Goal: Task Accomplishment & Management: Manage account settings

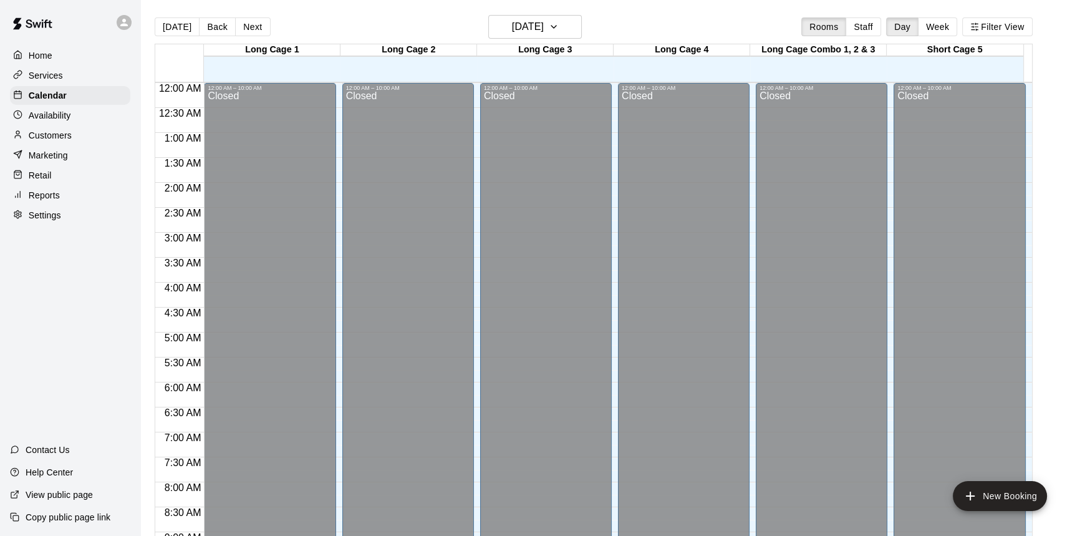
scroll to position [493, 0]
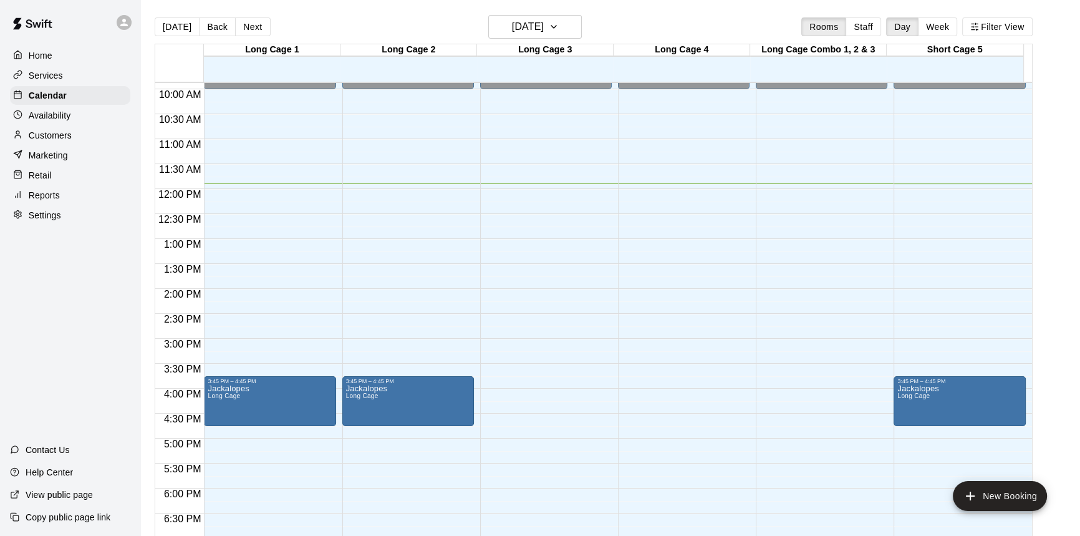
click at [39, 177] on p "Retail" at bounding box center [40, 175] width 23 height 12
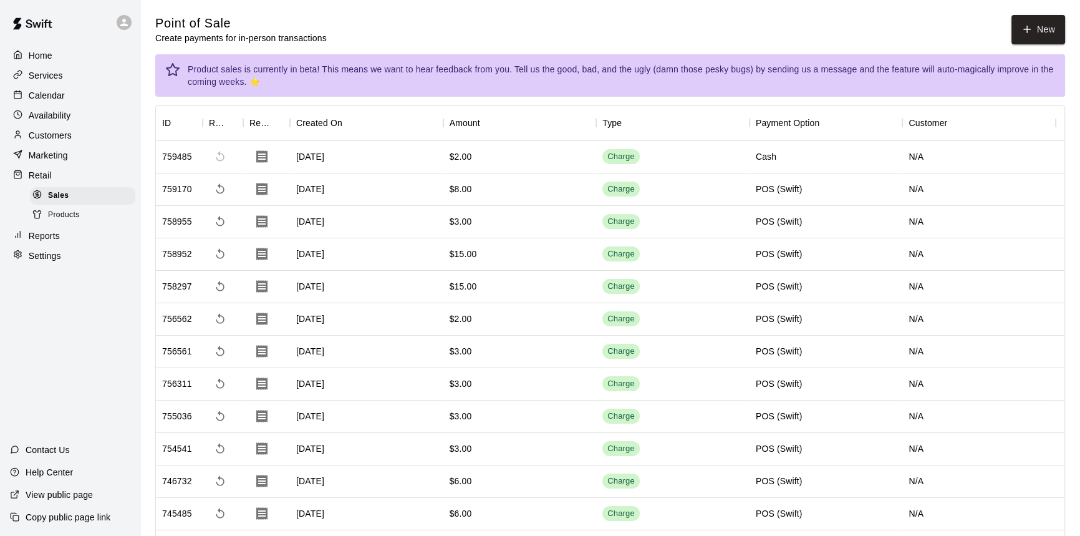
click at [58, 219] on span "Products" at bounding box center [64, 215] width 32 height 12
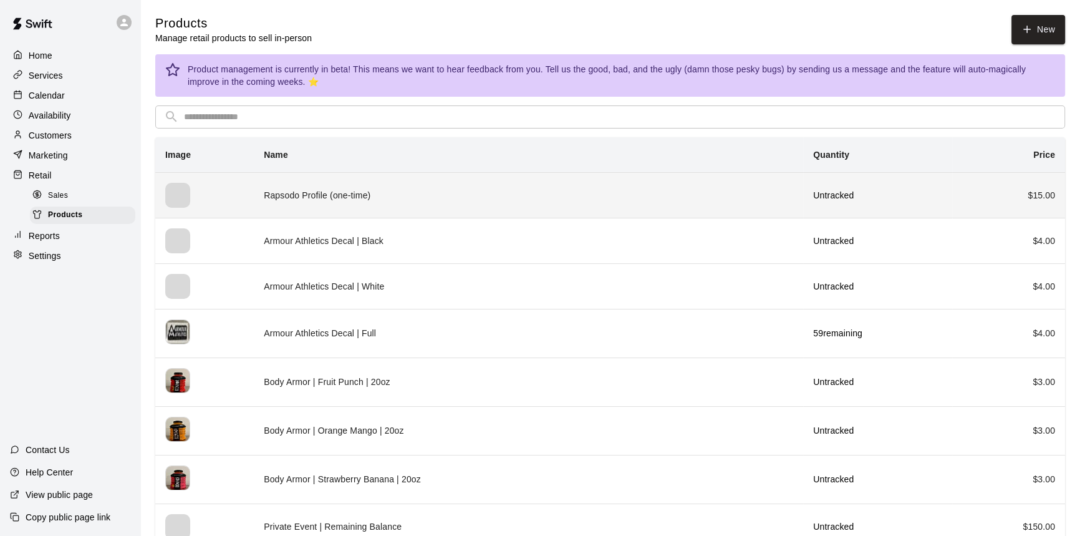
click at [392, 198] on td "Rapsodo Profile (one-time)" at bounding box center [528, 195] width 549 height 46
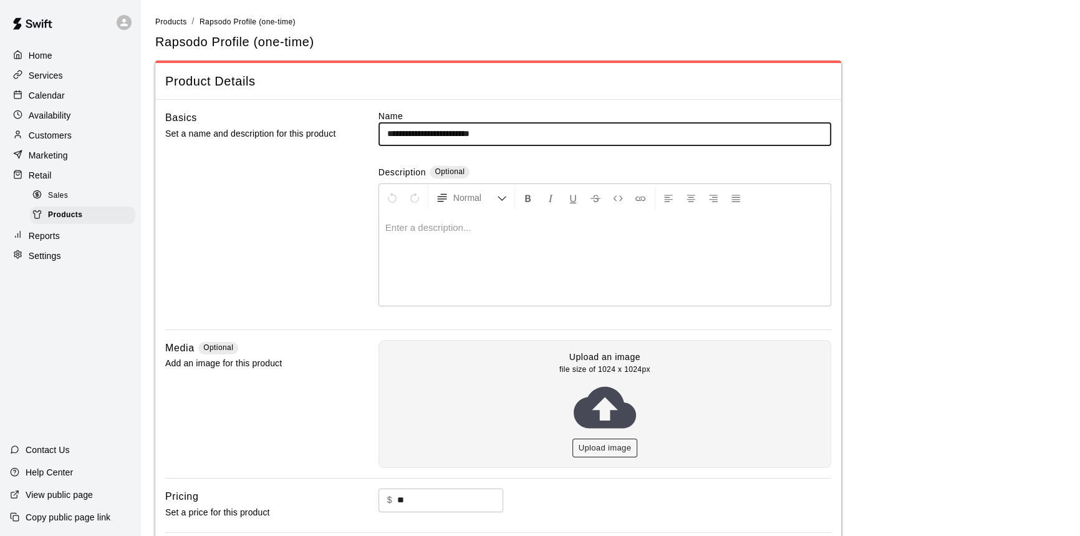
click at [585, 443] on button "Upload image" at bounding box center [604, 447] width 65 height 19
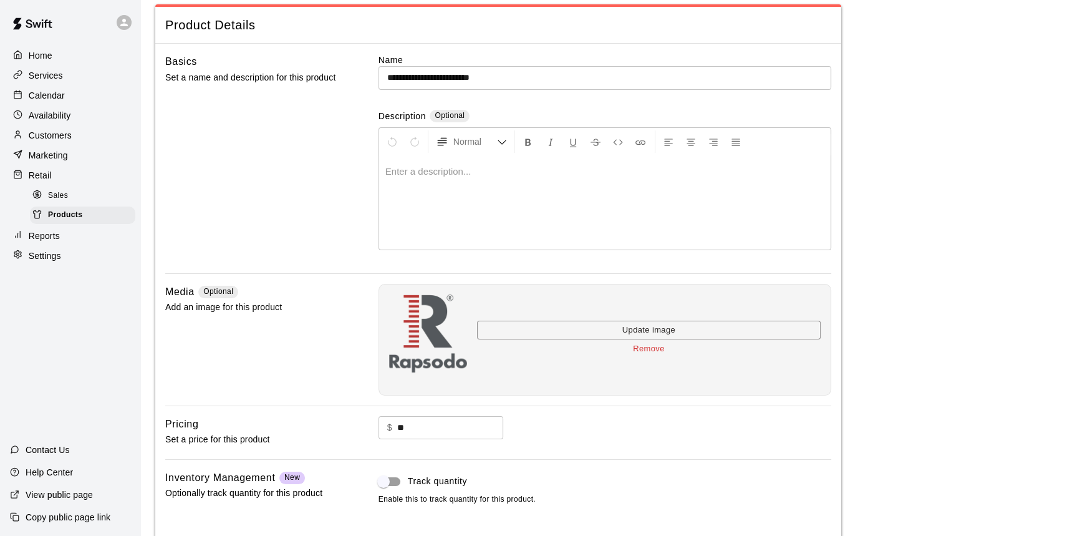
scroll to position [132, 0]
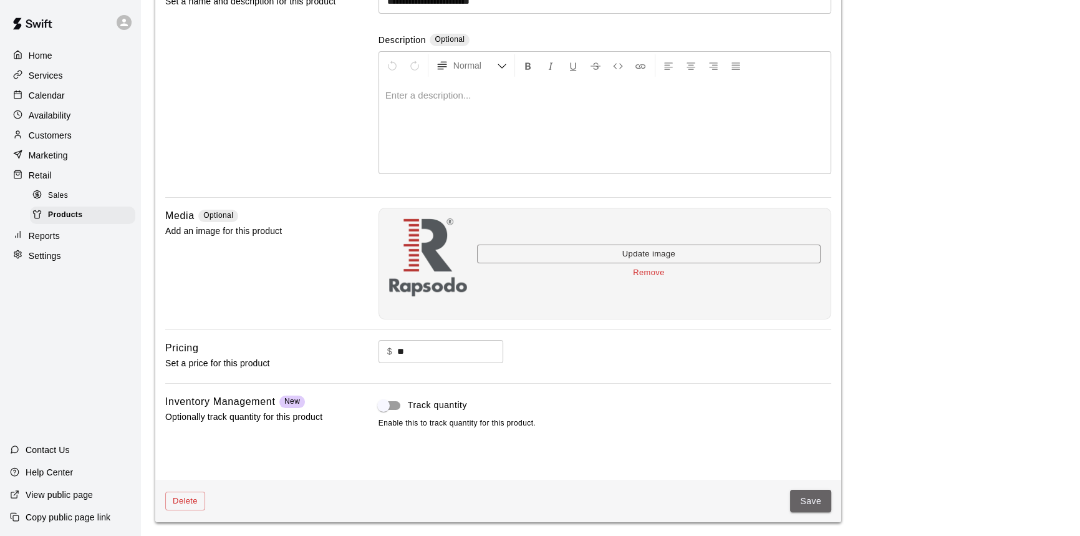
drag, startPoint x: 804, startPoint y: 500, endPoint x: 797, endPoint y: 499, distance: 7.5
click at [803, 499] on button "Save" at bounding box center [810, 500] width 41 height 23
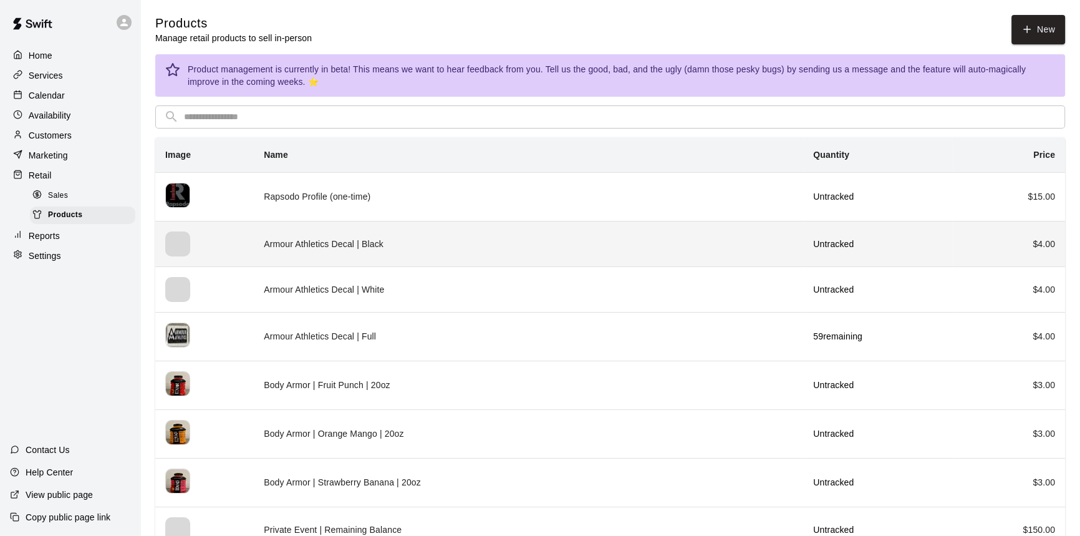
click at [385, 242] on td "Armour Athletics Decal | Black" at bounding box center [528, 244] width 549 height 46
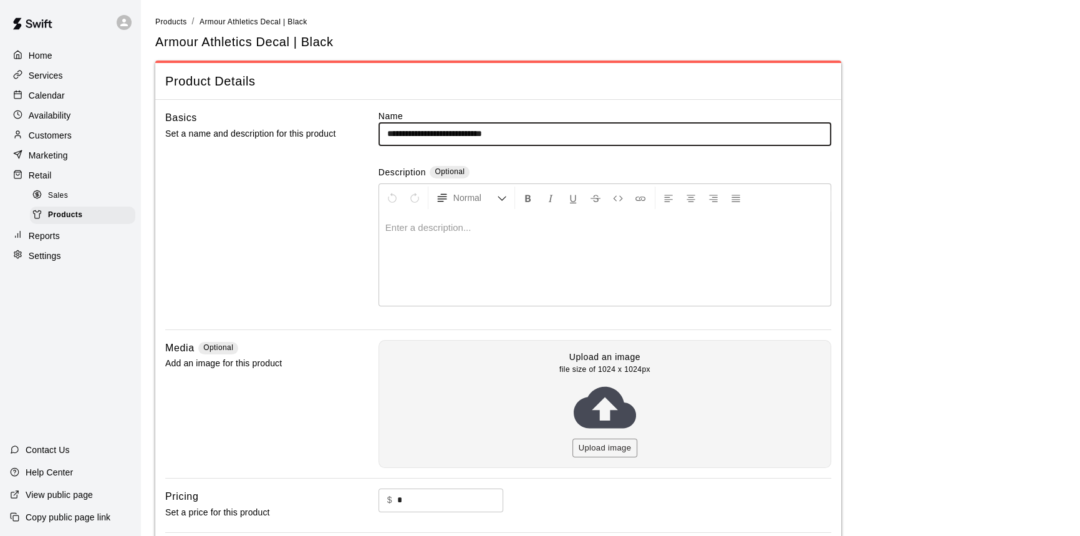
click at [505, 130] on input "**********" at bounding box center [604, 133] width 453 height 23
click at [174, 27] on li "Products" at bounding box center [171, 22] width 32 height 14
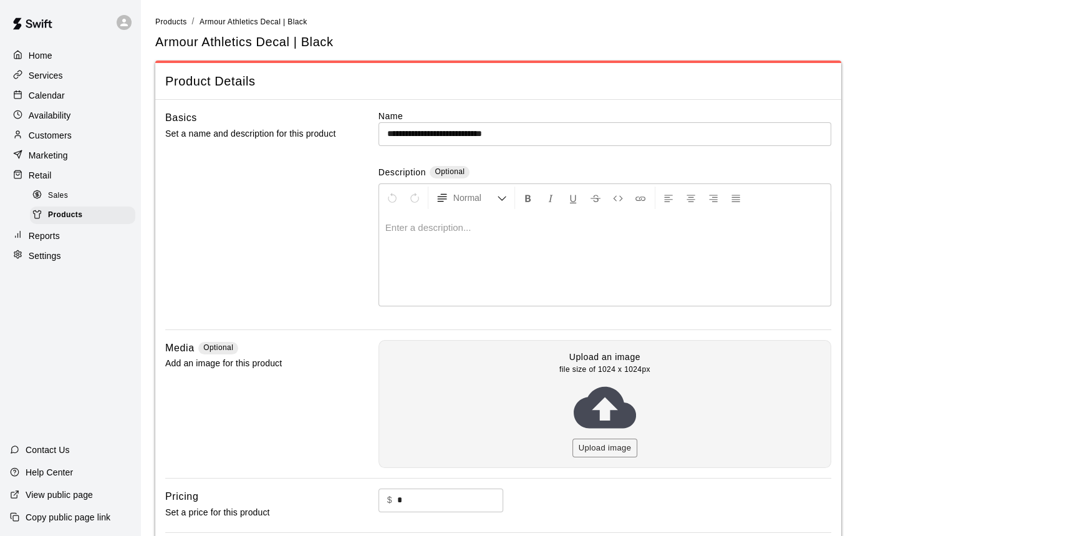
drag, startPoint x: 177, startPoint y: 27, endPoint x: 190, endPoint y: 46, distance: 23.0
click at [176, 32] on main "**********" at bounding box center [610, 343] width 910 height 656
click at [172, 15] on li "Products" at bounding box center [171, 22] width 32 height 14
click at [171, 18] on span "Products" at bounding box center [171, 21] width 32 height 9
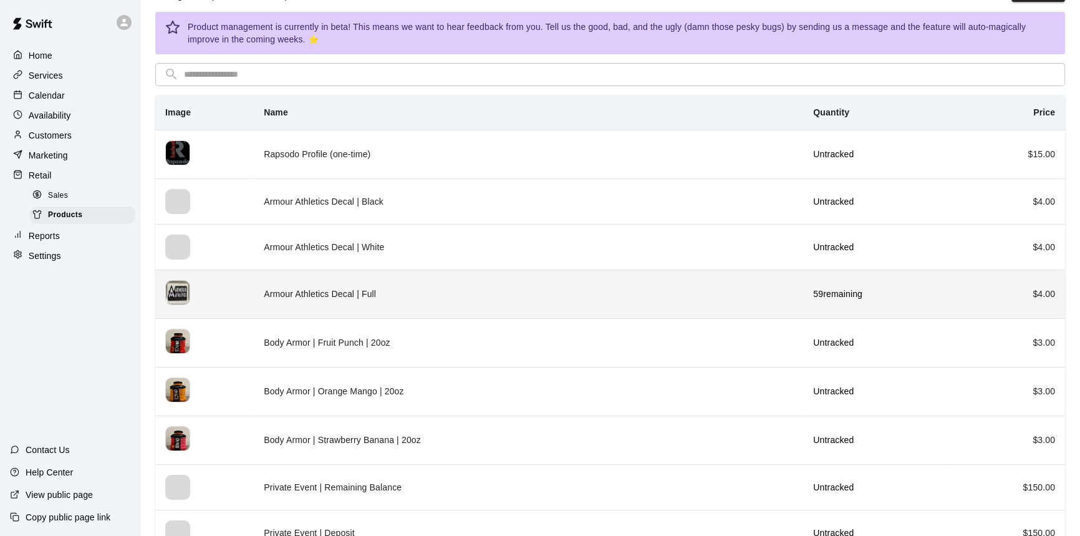
scroll to position [113, 0]
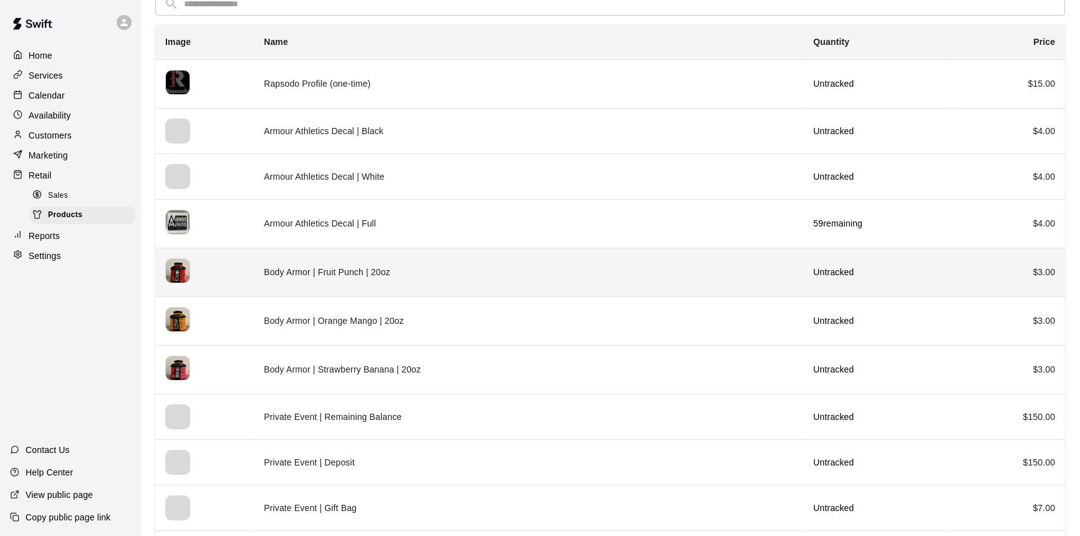
click at [409, 276] on td "Body Armor | Fruit Punch | 20oz" at bounding box center [528, 272] width 549 height 49
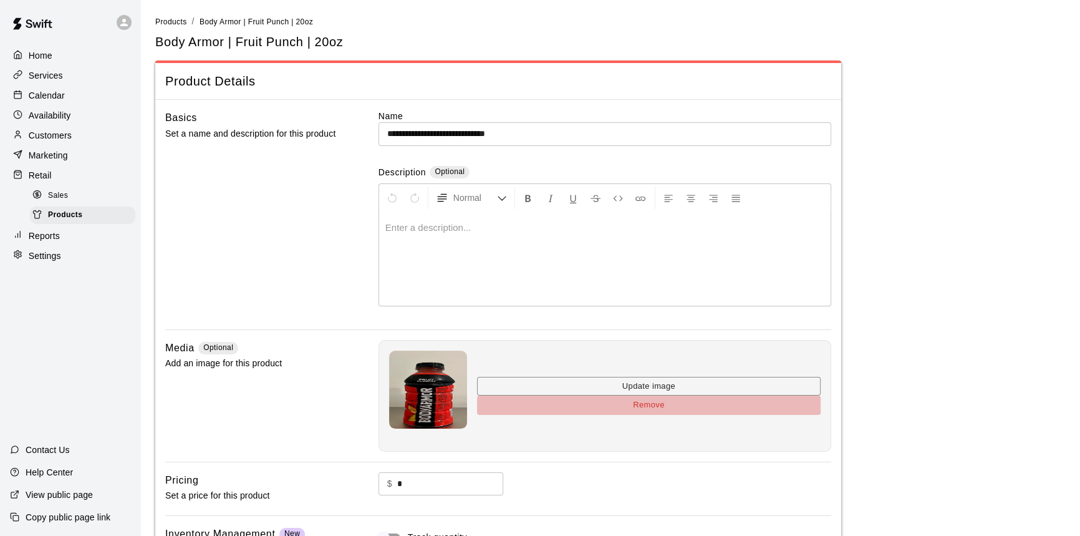
click at [648, 409] on button "Remove" at bounding box center [649, 404] width 344 height 19
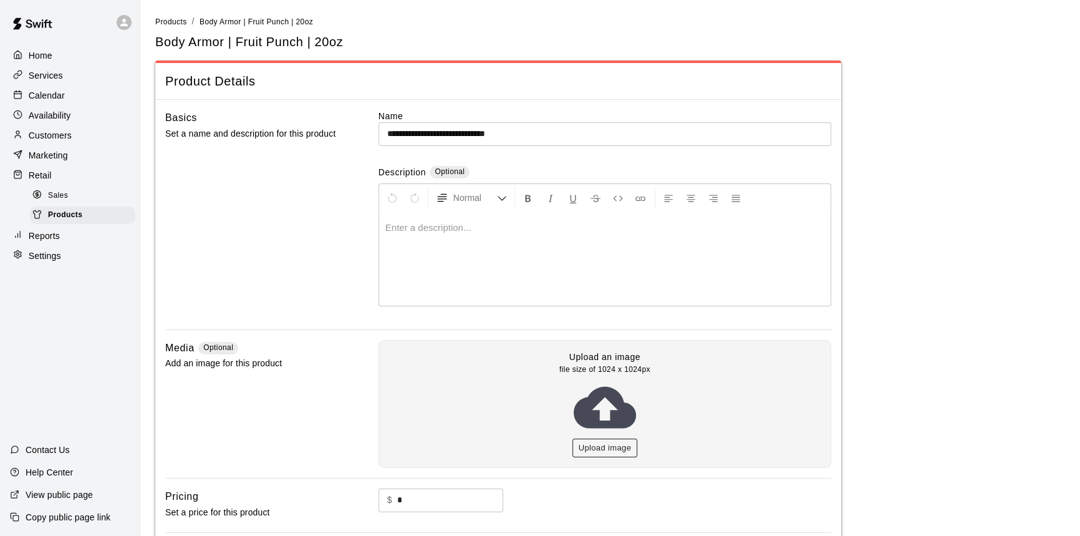
click at [610, 443] on button "Upload image" at bounding box center [604, 447] width 65 height 19
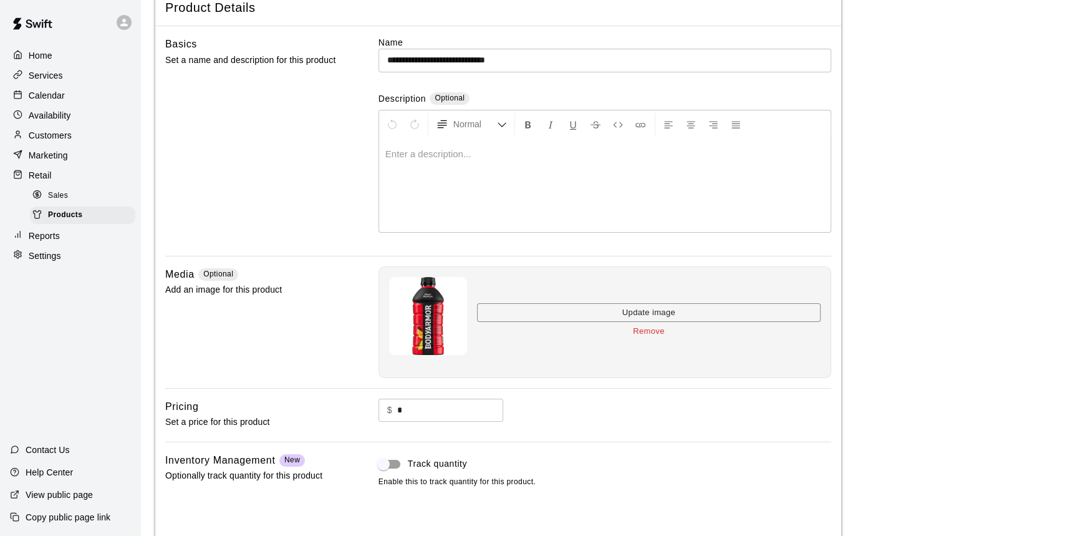
scroll to position [132, 0]
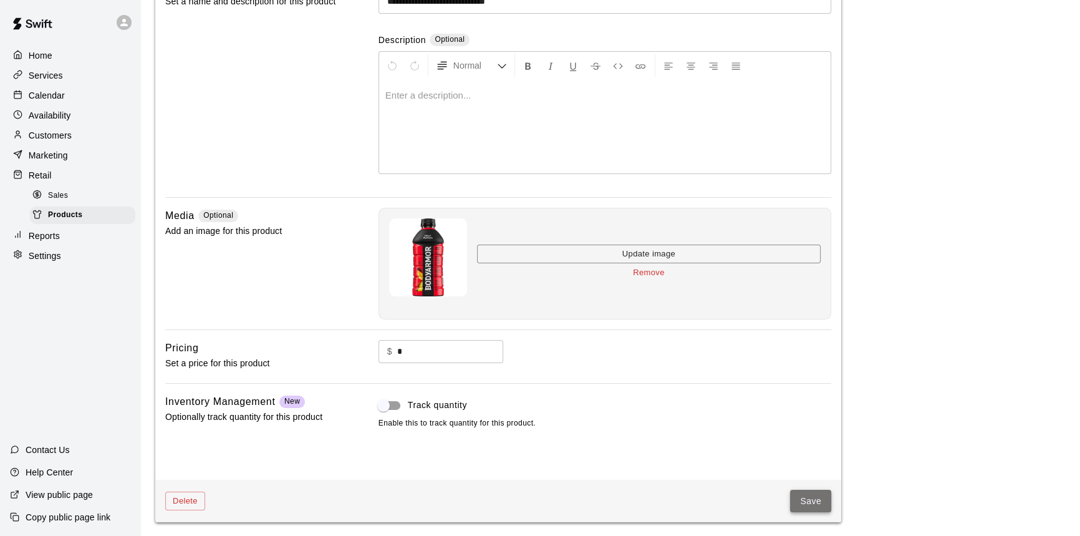
click at [801, 504] on button "Save" at bounding box center [810, 500] width 41 height 23
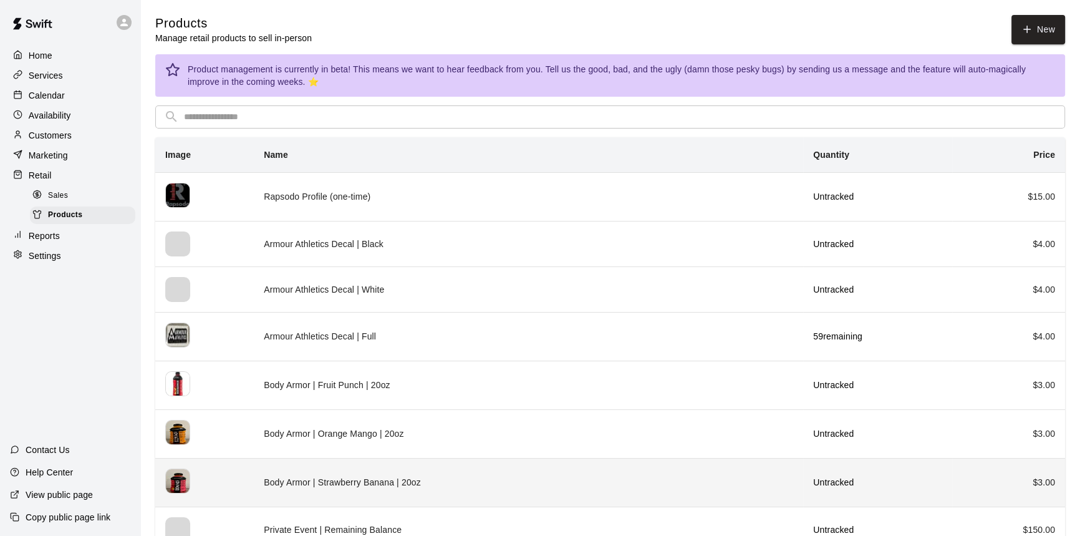
click at [292, 480] on td "Body Armor | Strawberry Banana | 20oz" at bounding box center [528, 482] width 549 height 49
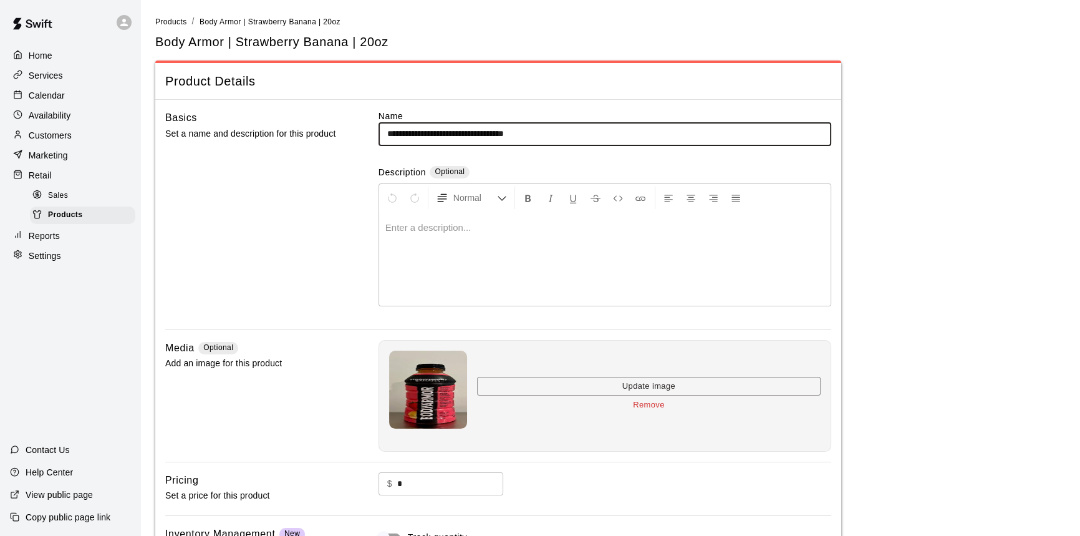
click at [655, 406] on button "Remove" at bounding box center [649, 404] width 344 height 19
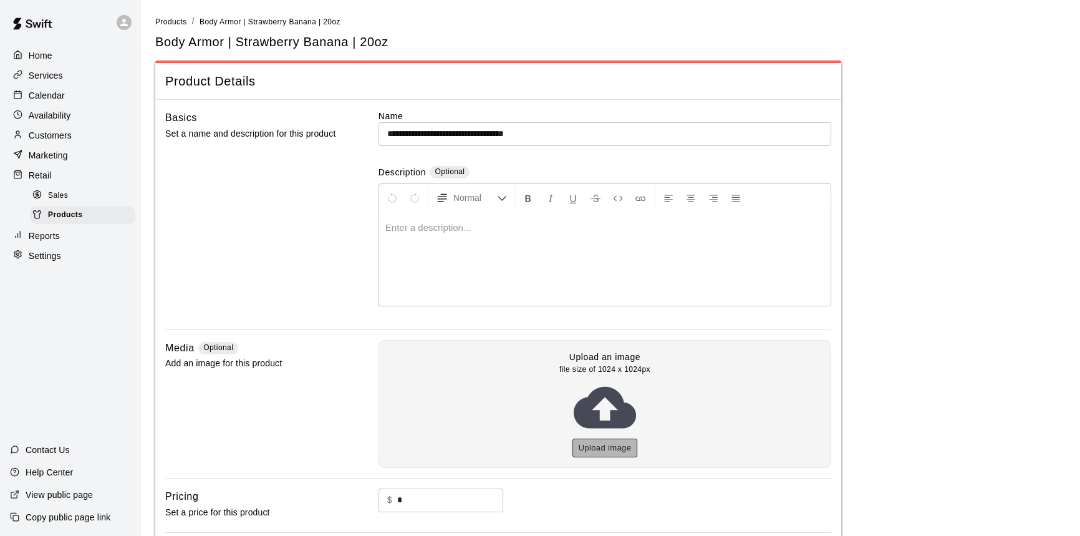
click at [602, 446] on button "Upload image" at bounding box center [604, 447] width 65 height 19
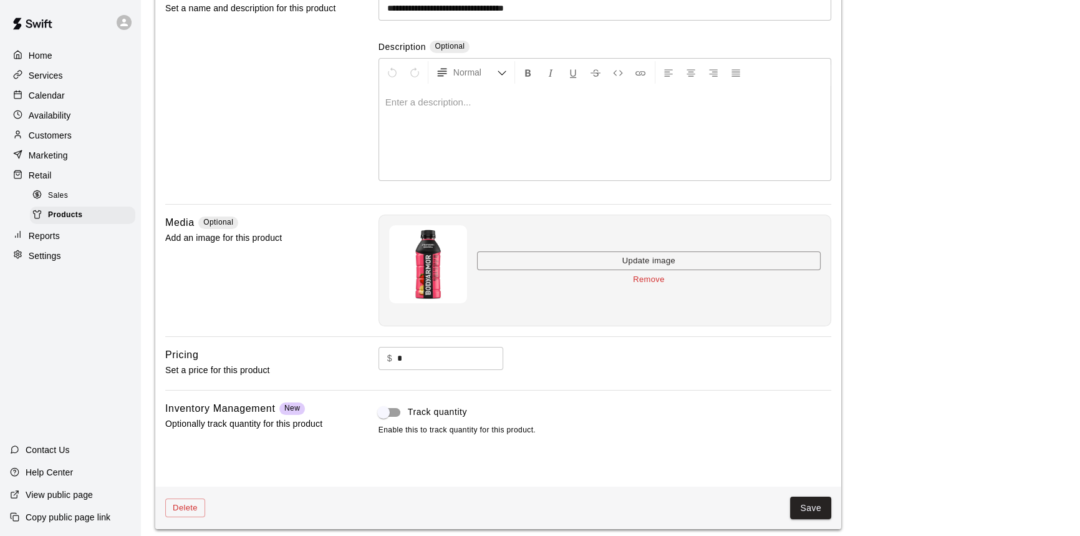
scroll to position [132, 0]
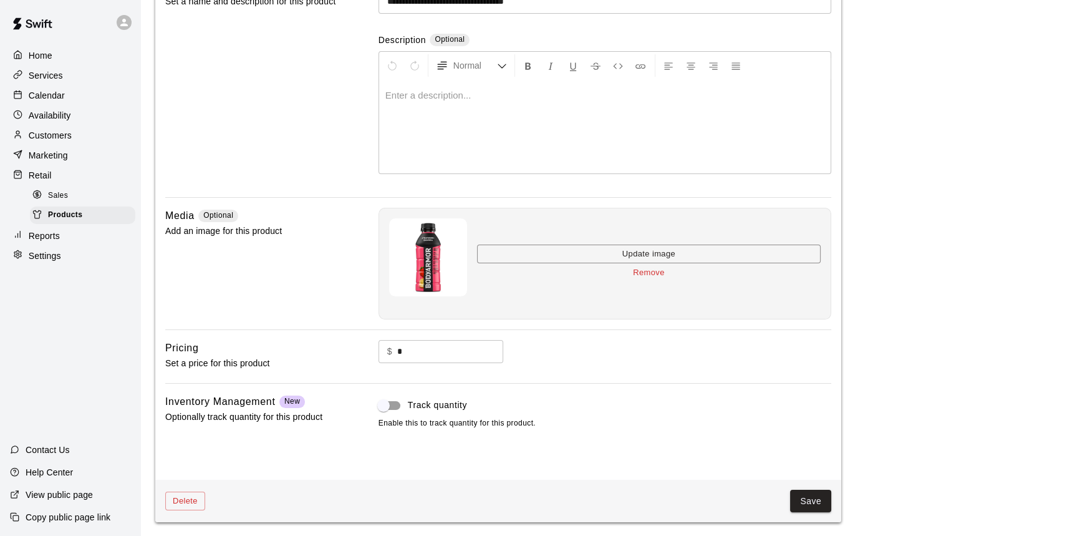
click at [810, 494] on button "Save" at bounding box center [810, 500] width 41 height 23
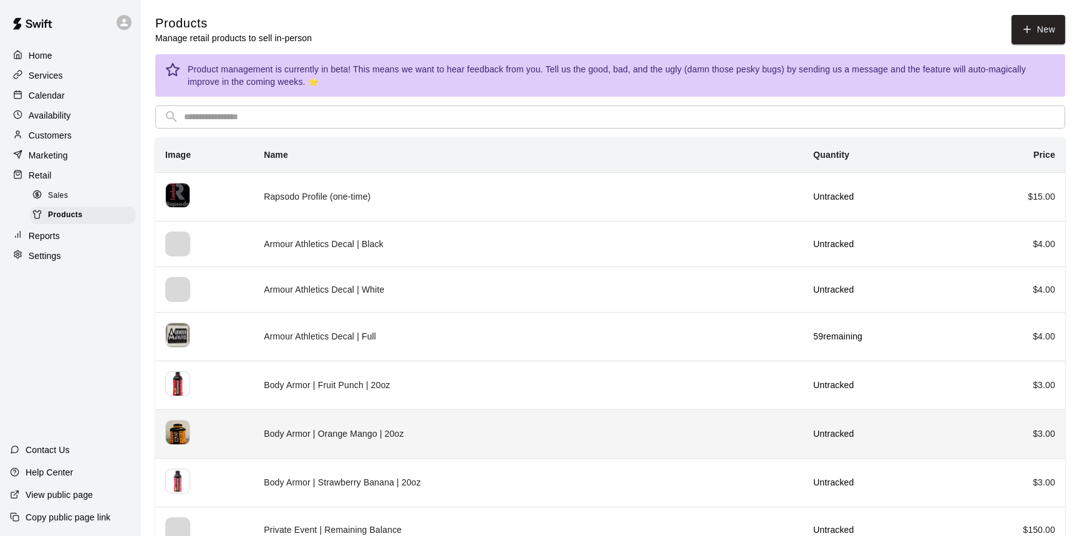
click at [352, 430] on td "Body Armor | Orange Mango | 20oz" at bounding box center [528, 433] width 549 height 49
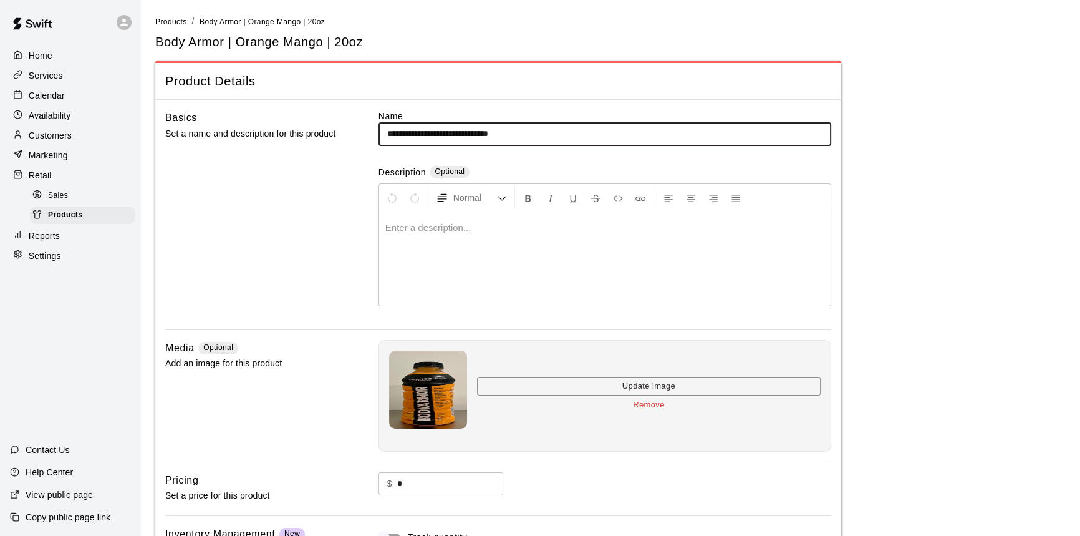
click at [656, 402] on button "Remove" at bounding box center [649, 404] width 344 height 19
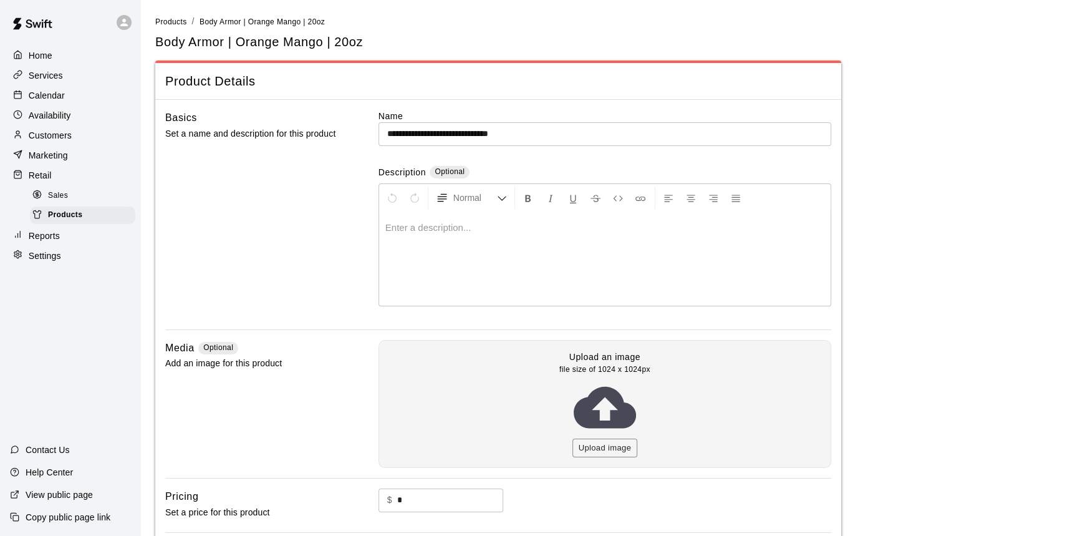
click at [603, 435] on icon at bounding box center [605, 407] width 62 height 62
click at [602, 440] on button "Upload image" at bounding box center [604, 447] width 65 height 19
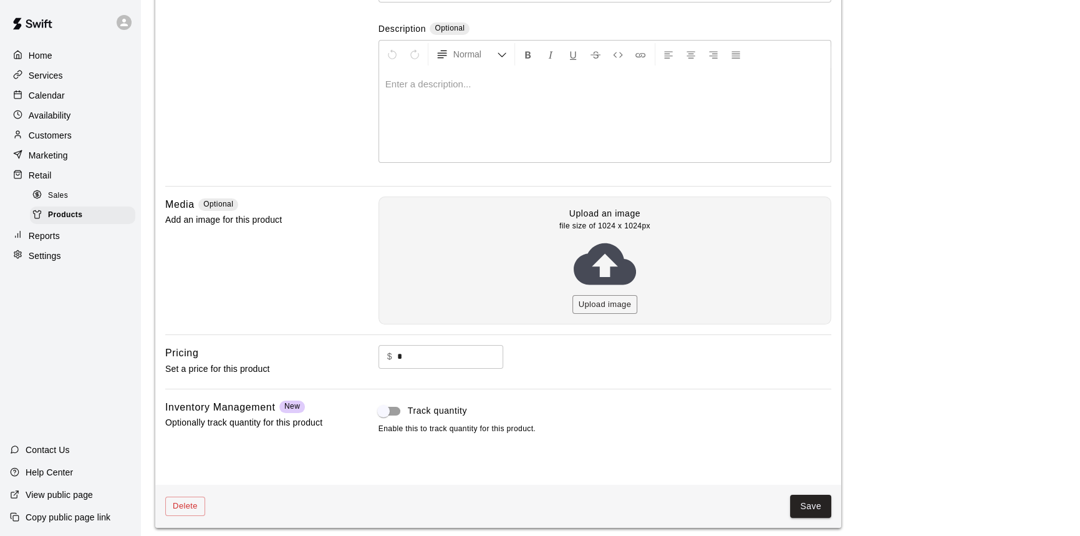
scroll to position [132, 0]
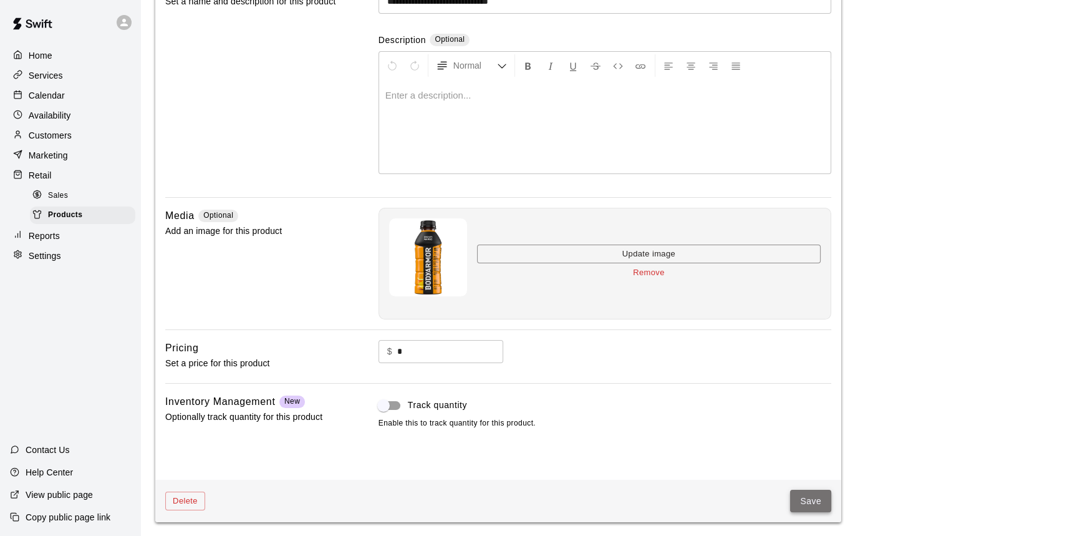
click at [817, 497] on button "Save" at bounding box center [810, 500] width 41 height 23
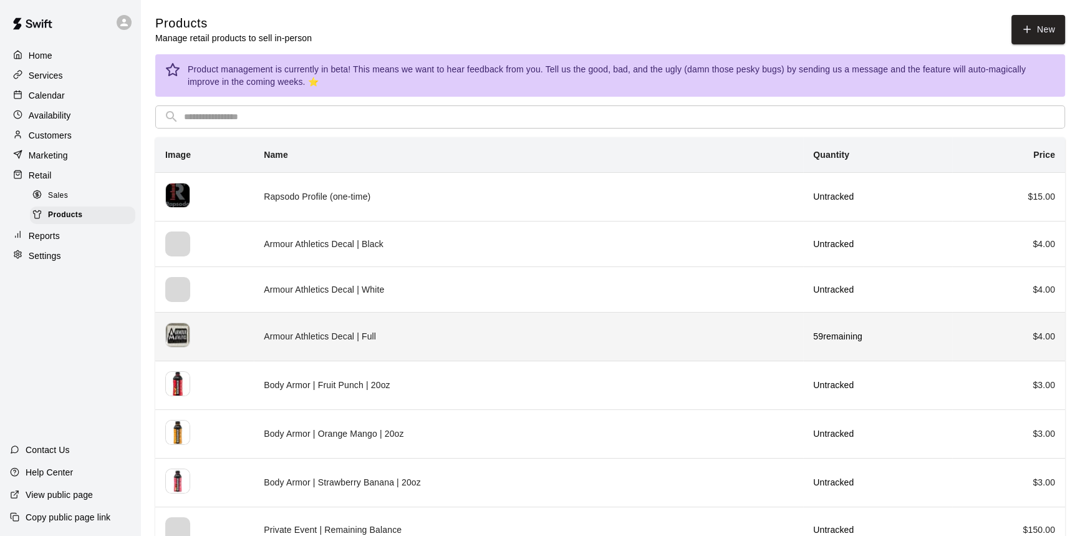
click at [241, 337] on th "simple table" at bounding box center [204, 336] width 99 height 49
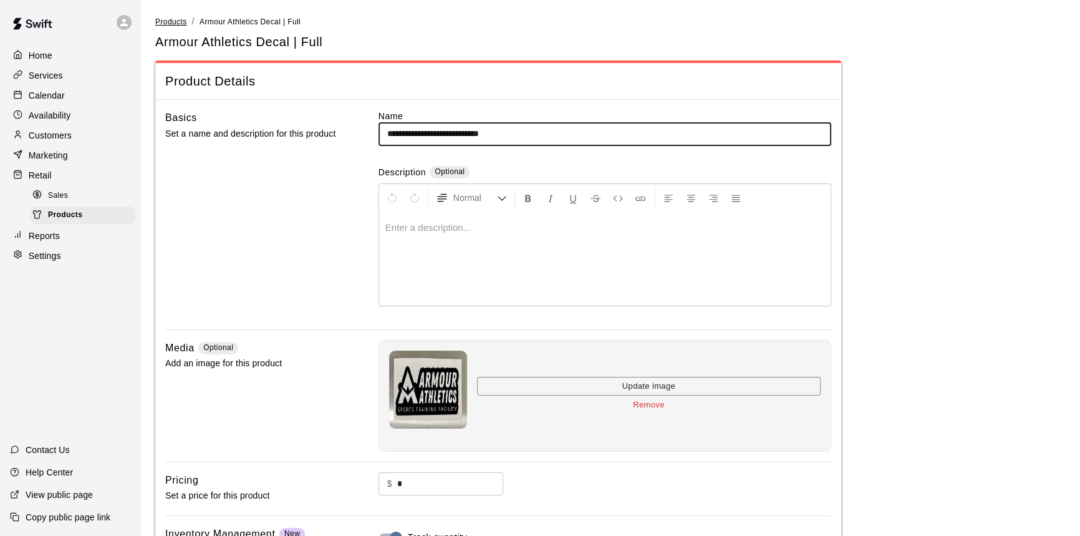
click at [169, 25] on span "Products" at bounding box center [171, 21] width 32 height 9
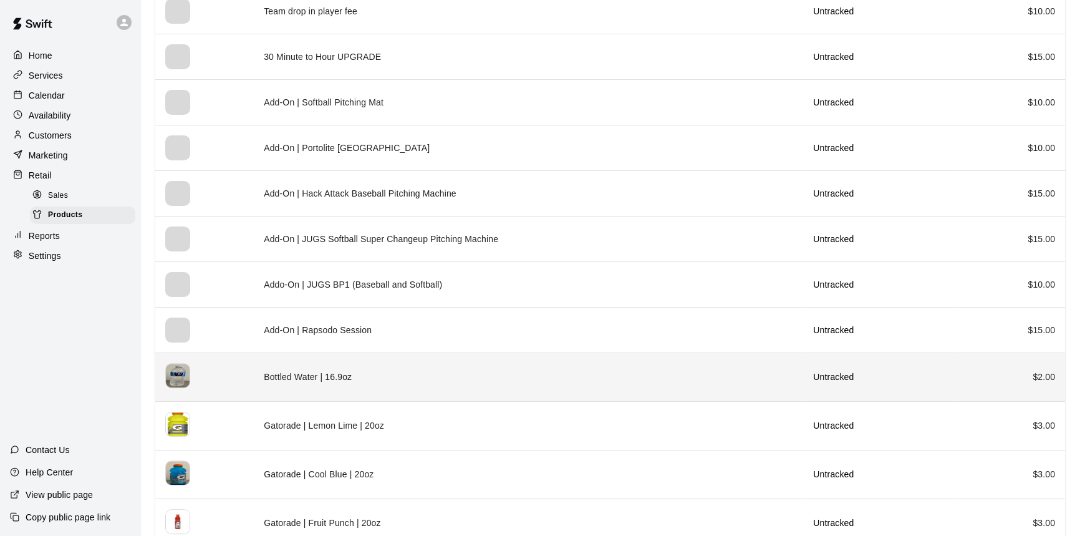
scroll to position [671, 0]
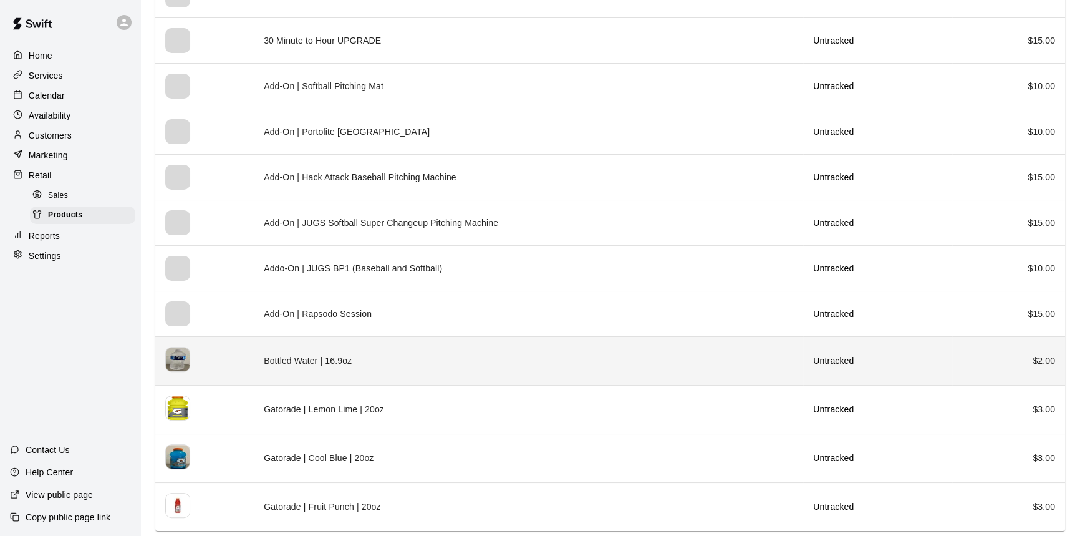
click at [308, 370] on td "Bottled Water | 16.9oz" at bounding box center [528, 360] width 549 height 49
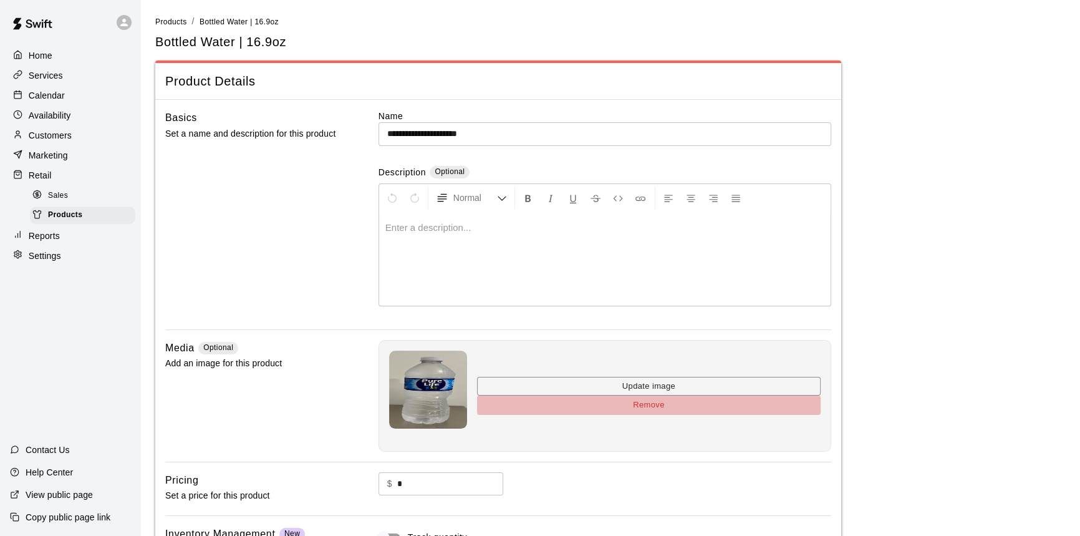
click at [636, 403] on button "Remove" at bounding box center [649, 404] width 344 height 19
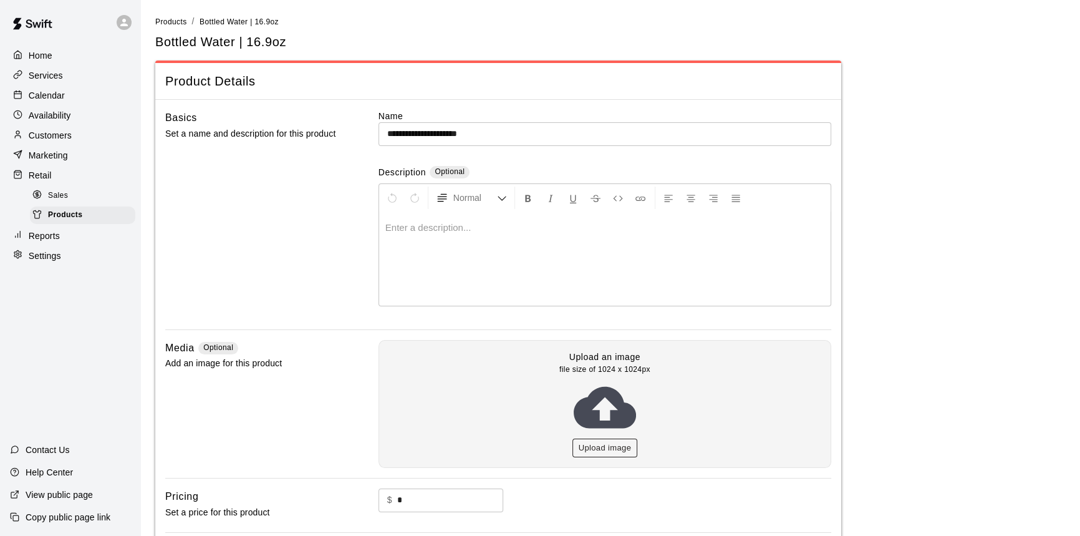
click at [594, 441] on button "Upload image" at bounding box center [604, 447] width 65 height 19
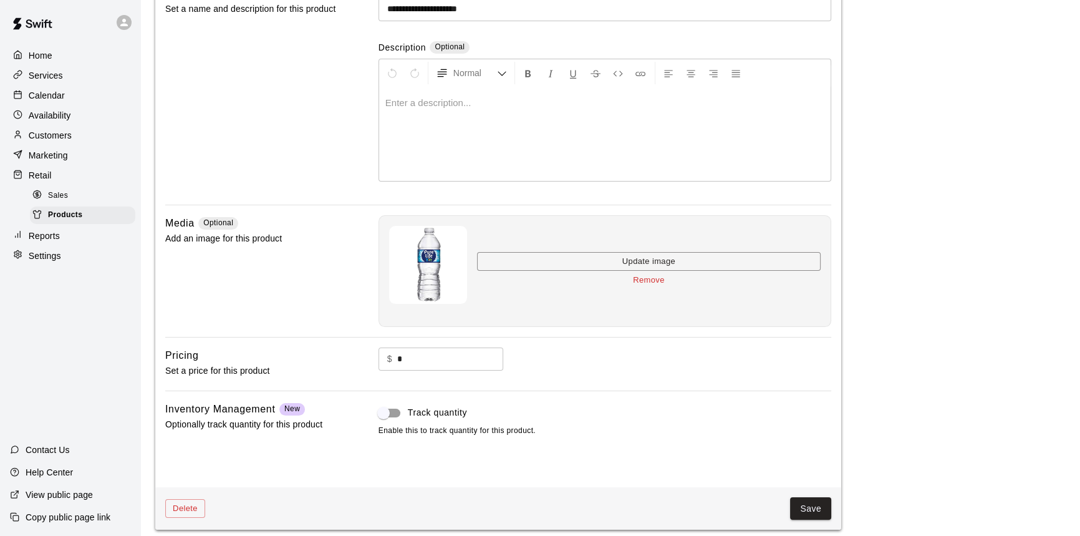
scroll to position [132, 0]
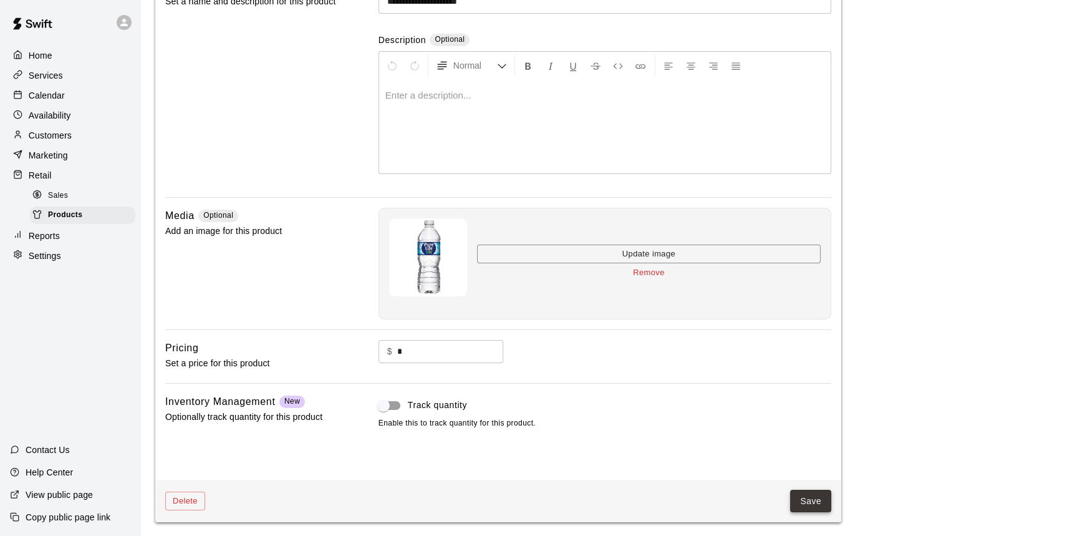
click at [823, 489] on button "Save" at bounding box center [810, 500] width 41 height 23
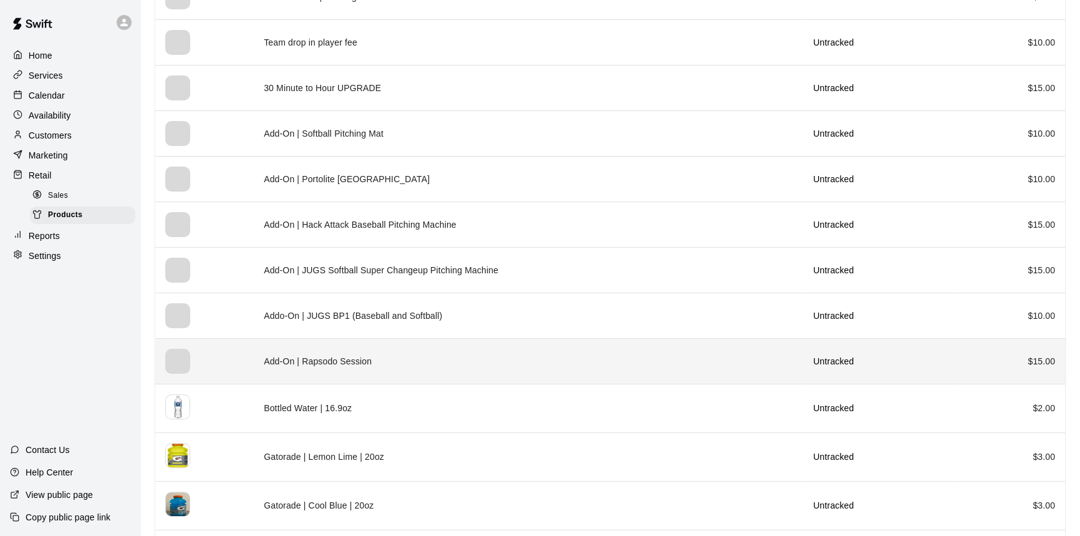
scroll to position [671, 0]
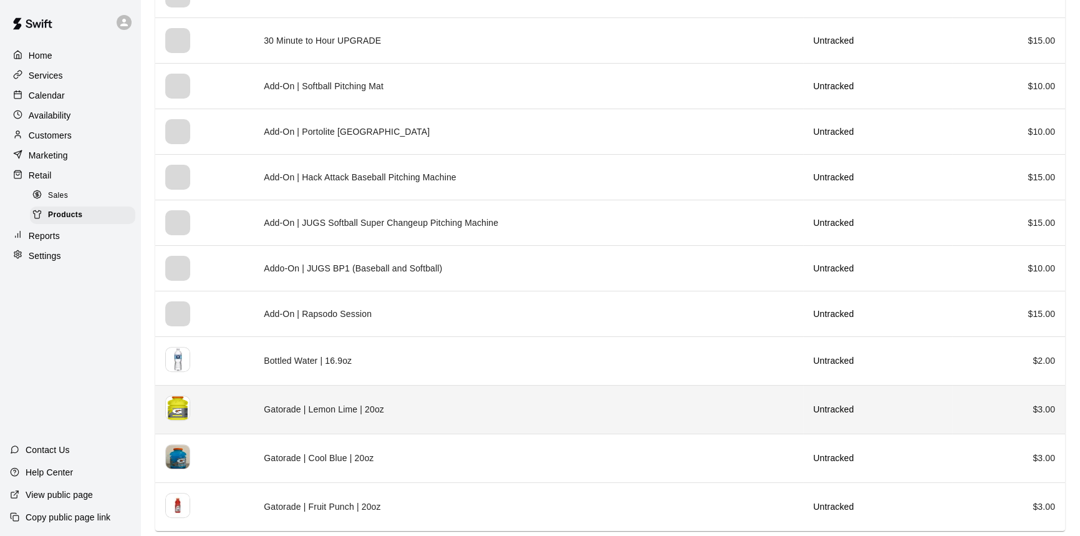
click at [349, 399] on td "Gatorade | Lemon Lime | 20oz" at bounding box center [528, 409] width 549 height 49
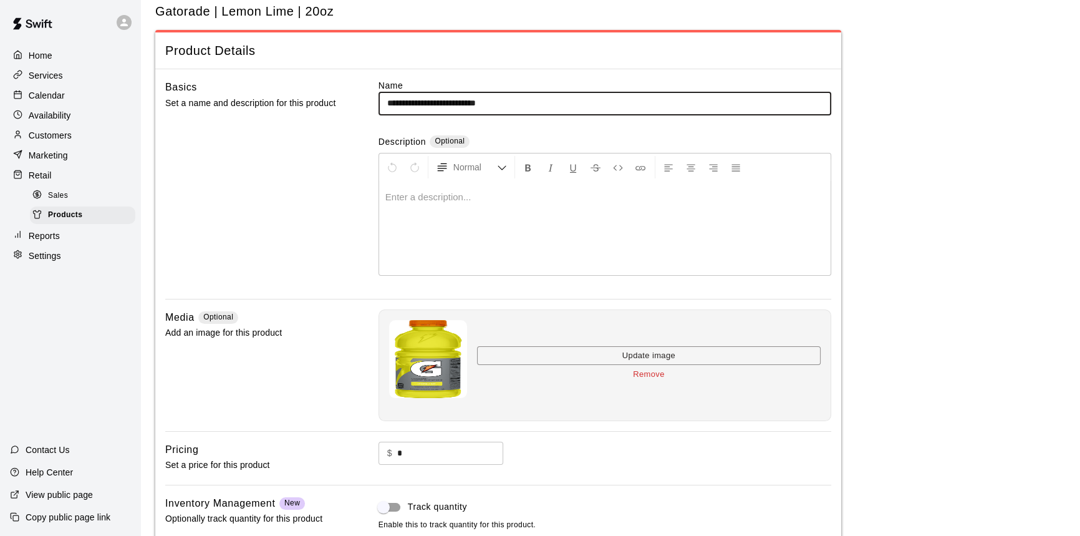
scroll to position [56, 0]
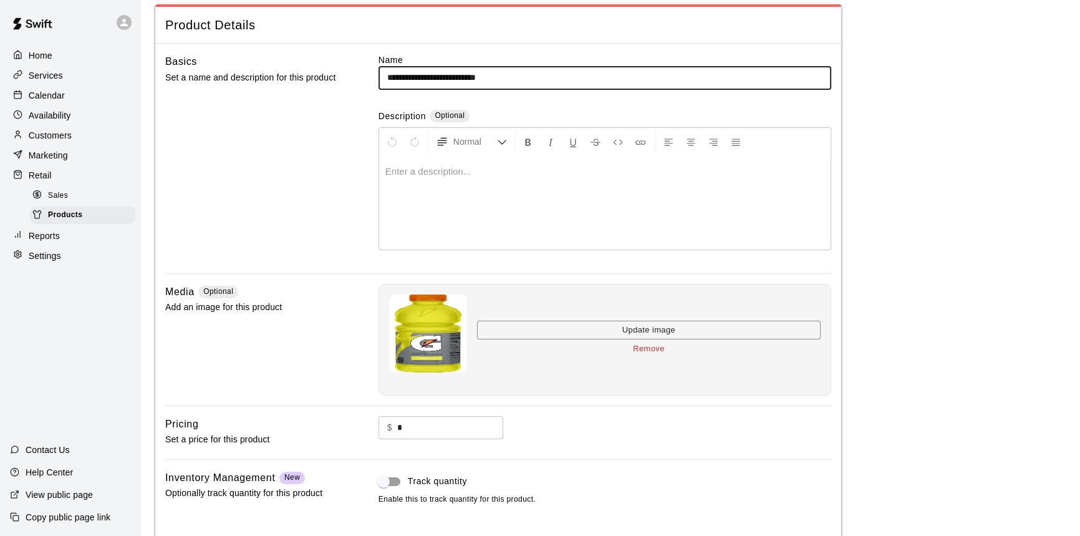
click at [648, 349] on button "Remove" at bounding box center [649, 348] width 344 height 19
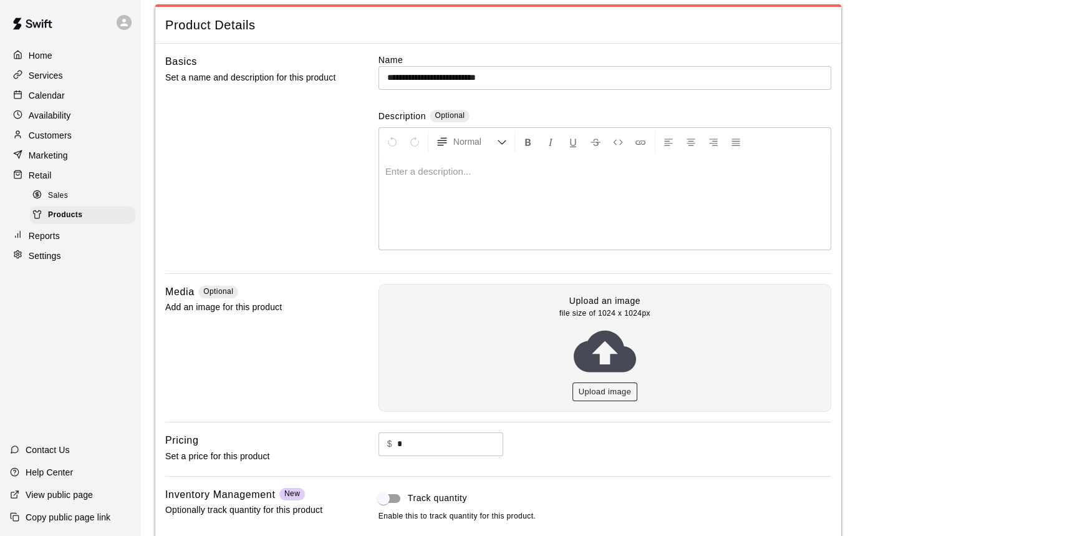
click at [610, 392] on button "Upload image" at bounding box center [604, 391] width 65 height 19
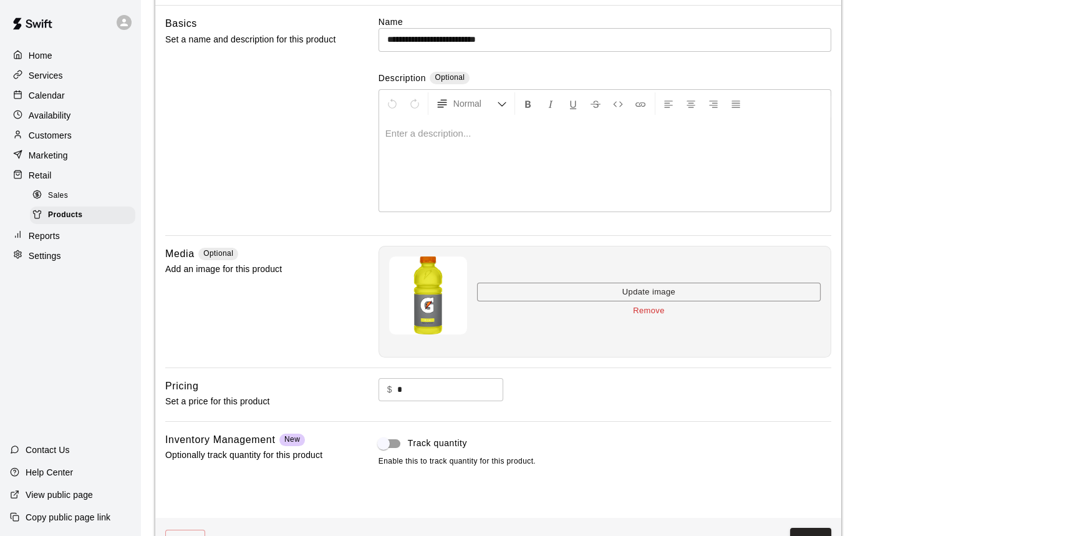
scroll to position [132, 0]
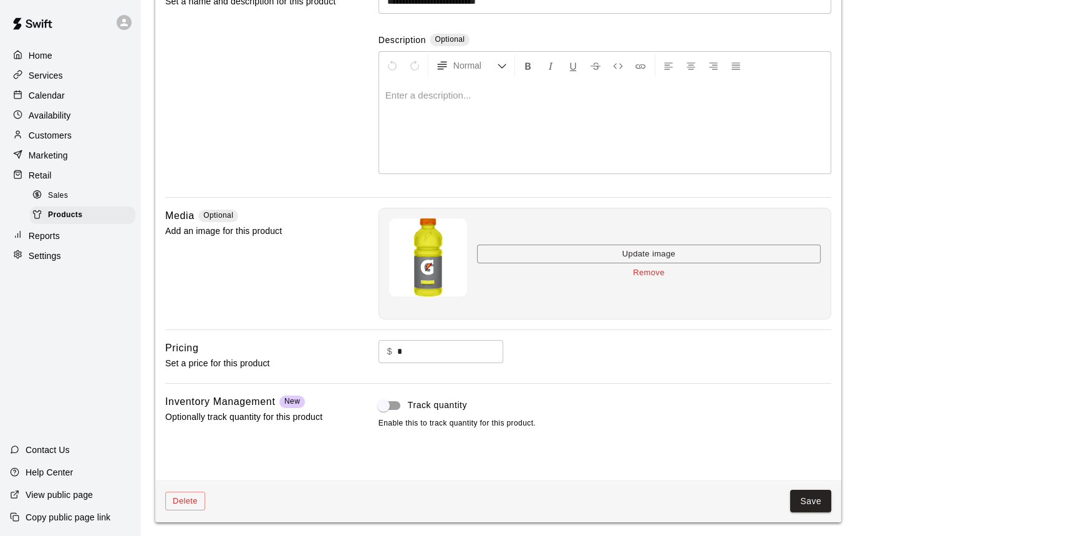
click at [822, 501] on button "Save" at bounding box center [810, 500] width 41 height 23
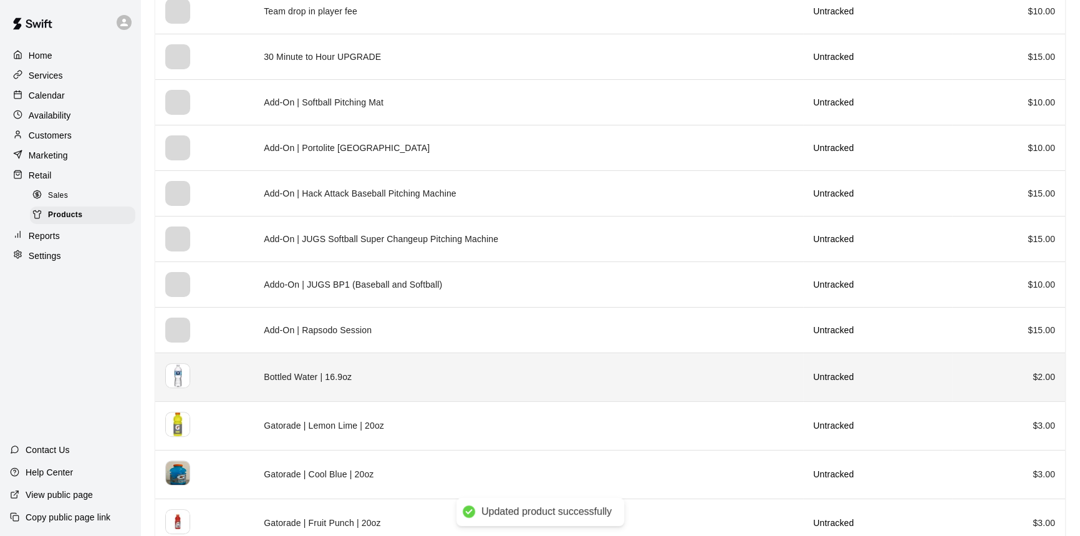
scroll to position [671, 0]
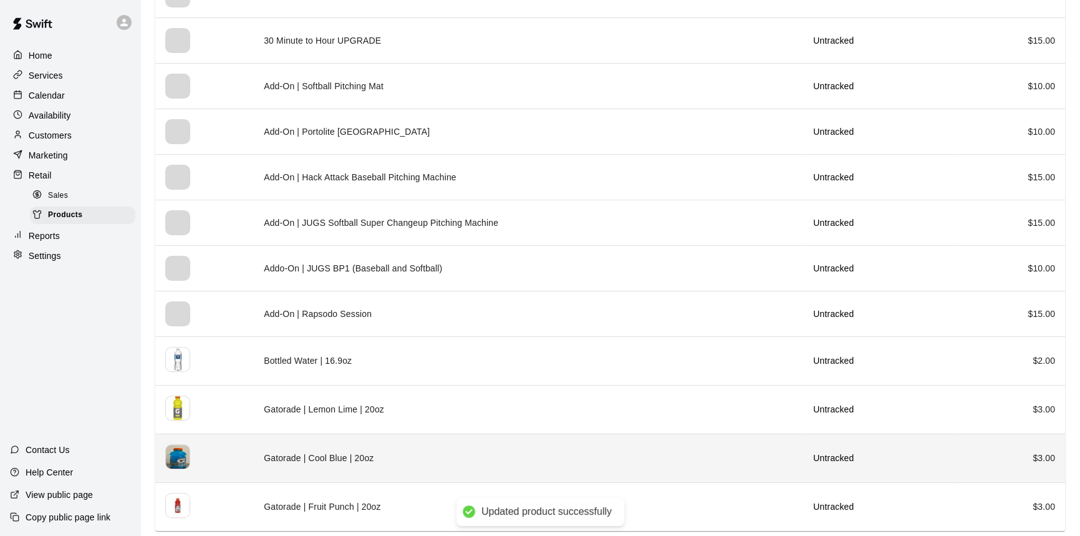
click at [342, 460] on td "Gatorade | Cool Blue | 20oz" at bounding box center [528, 457] width 549 height 49
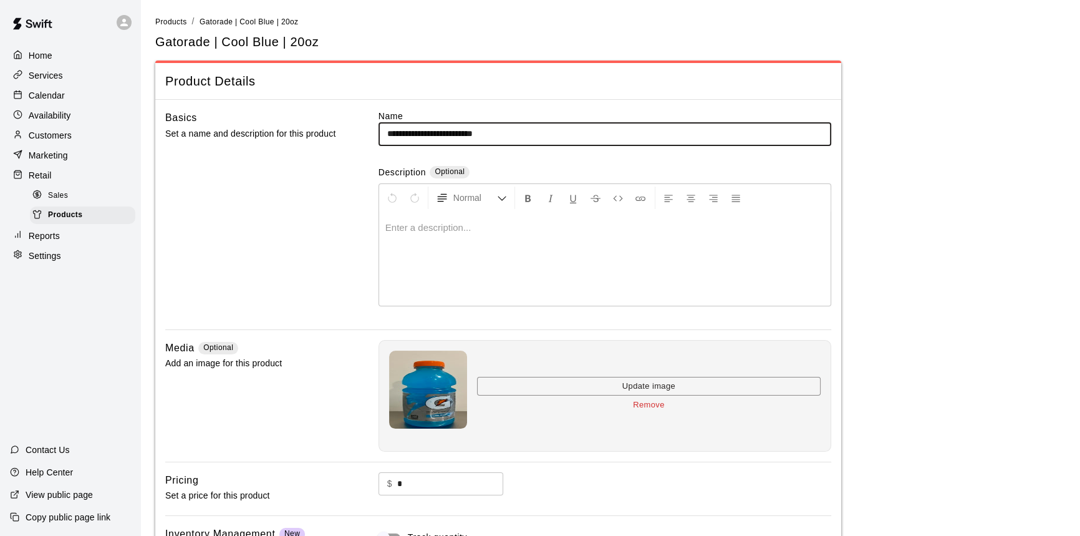
click at [656, 405] on button "Remove" at bounding box center [649, 404] width 344 height 19
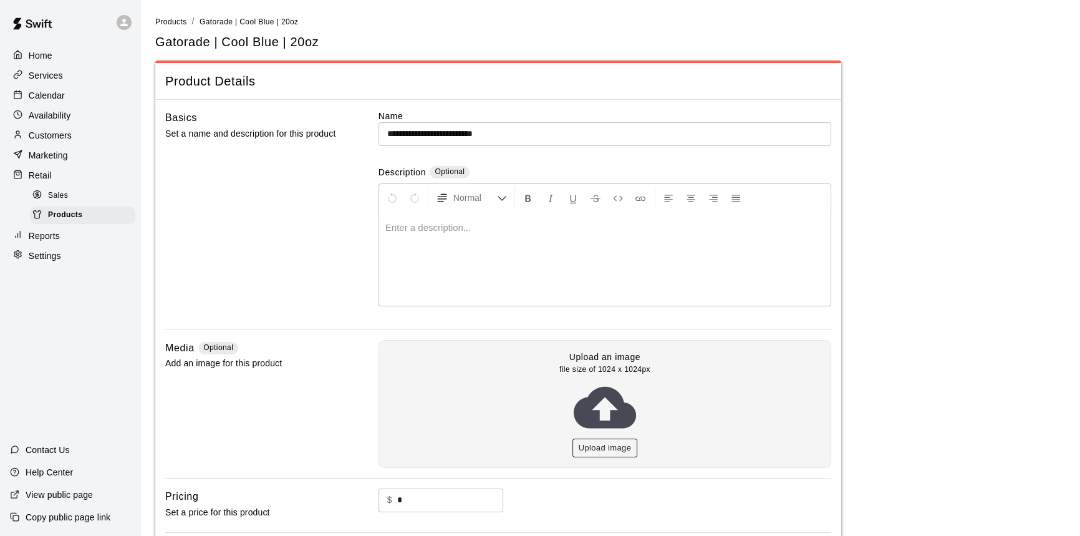
click at [631, 438] on button "Upload image" at bounding box center [604, 447] width 65 height 19
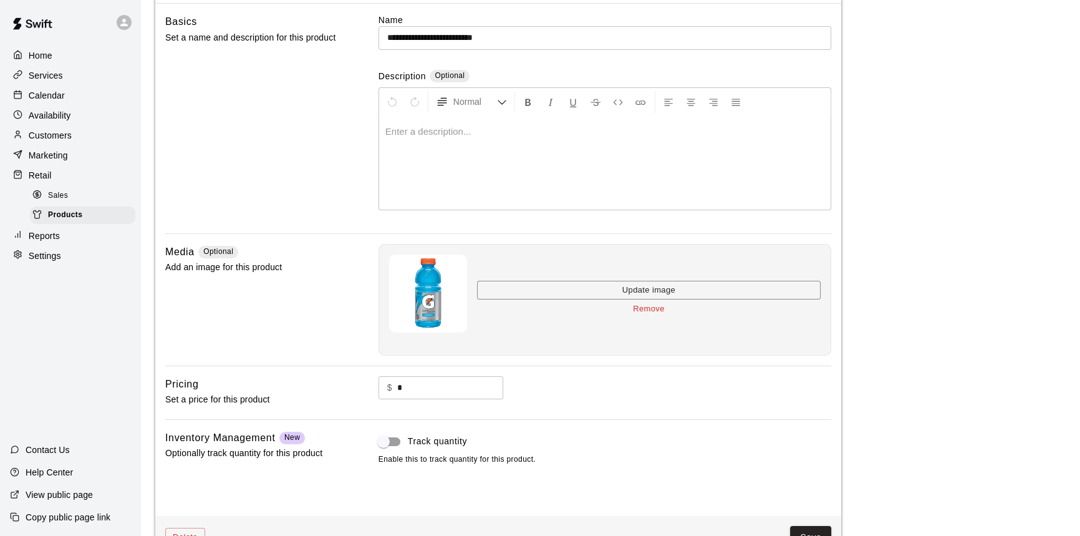
scroll to position [132, 0]
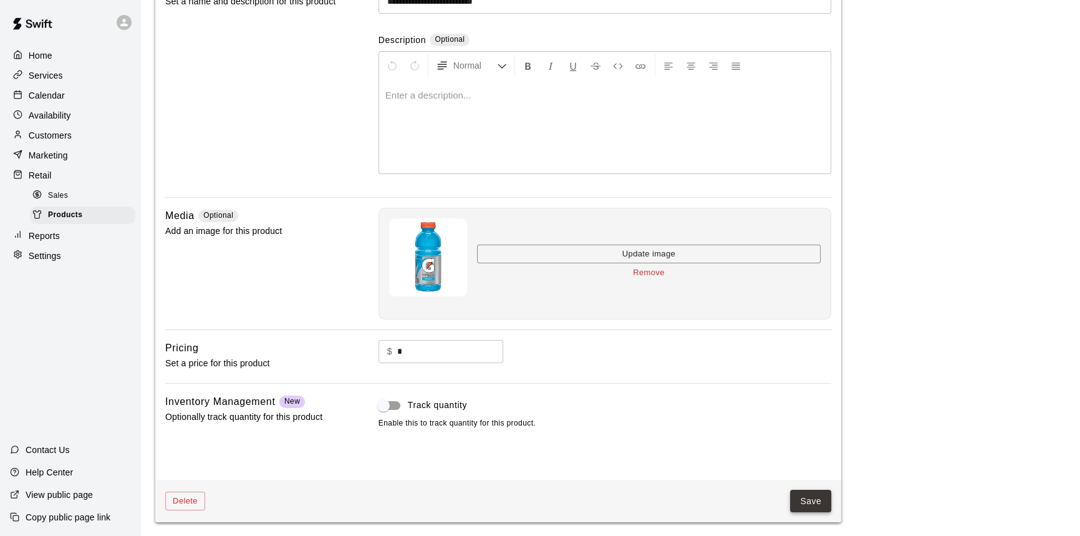
click at [816, 496] on button "Save" at bounding box center [810, 500] width 41 height 23
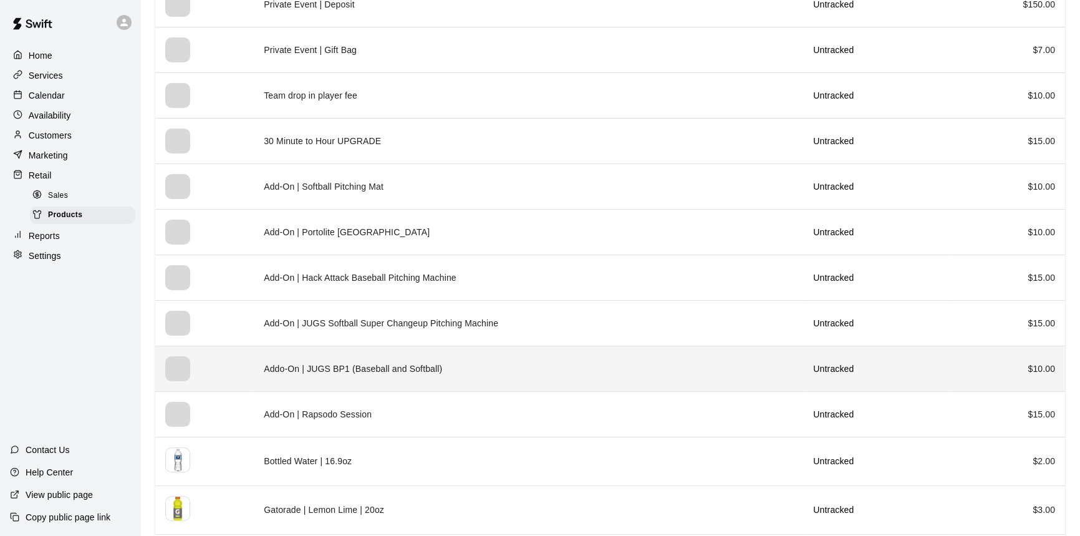
scroll to position [671, 0]
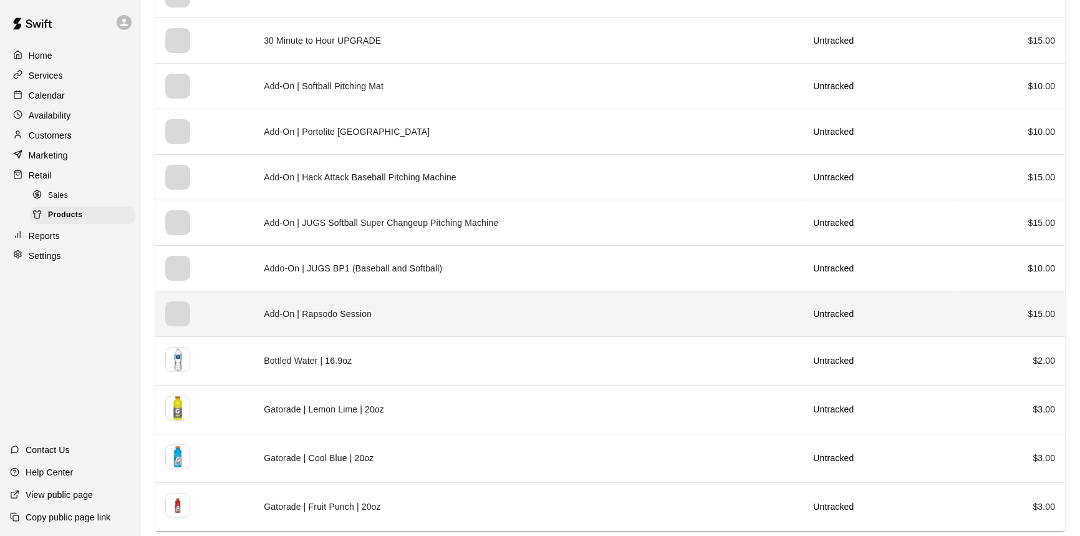
click at [304, 314] on td "Add-On | Rapsodo Session" at bounding box center [528, 314] width 549 height 46
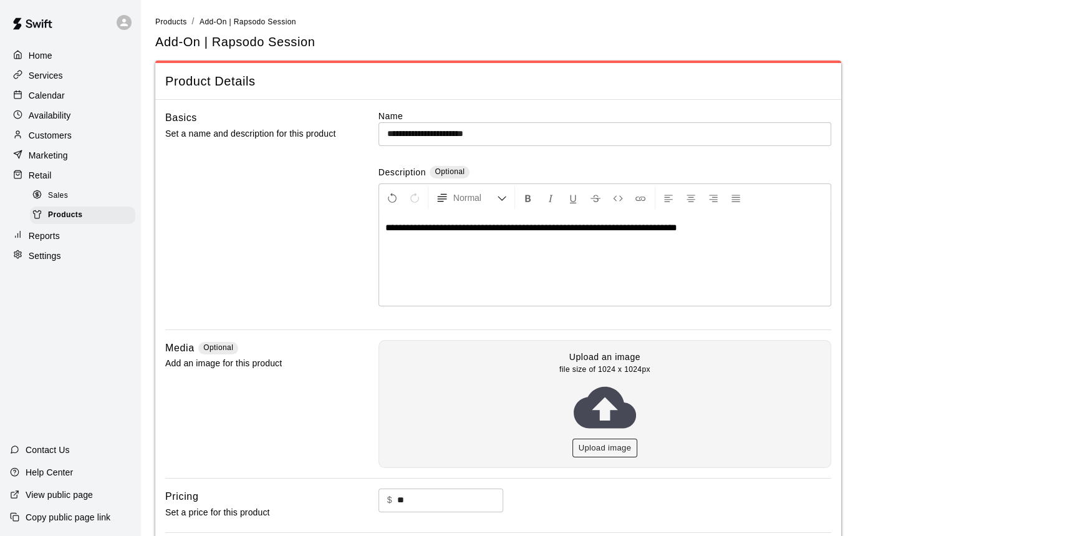
click at [612, 445] on button "Upload image" at bounding box center [604, 447] width 65 height 19
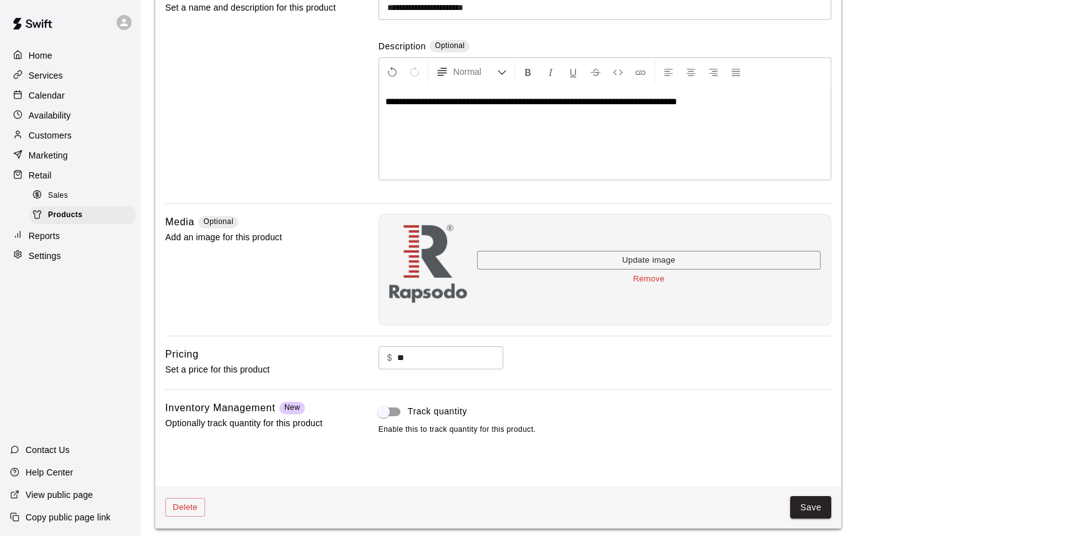
scroll to position [132, 0]
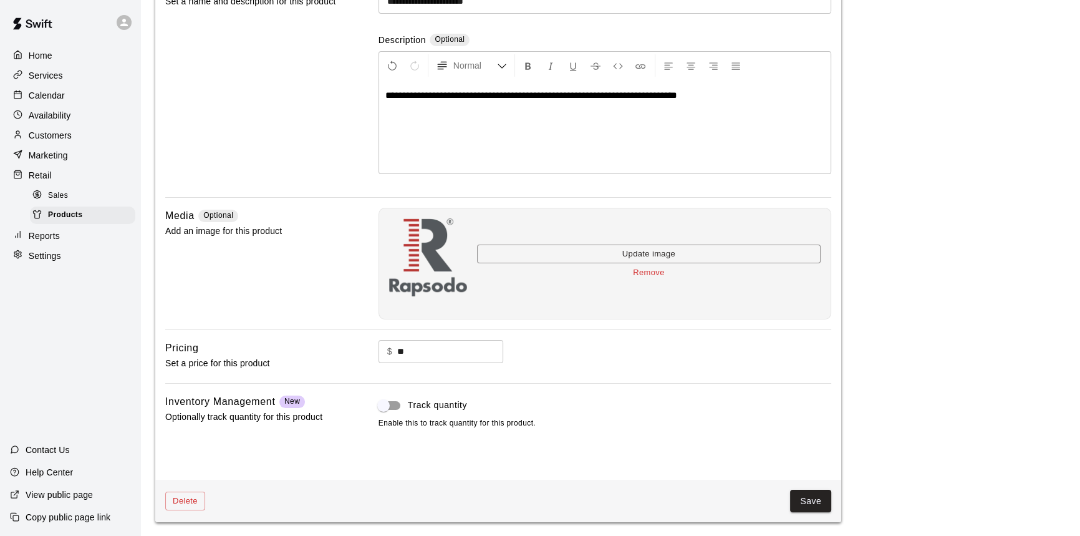
click at [817, 499] on button "Save" at bounding box center [810, 500] width 41 height 23
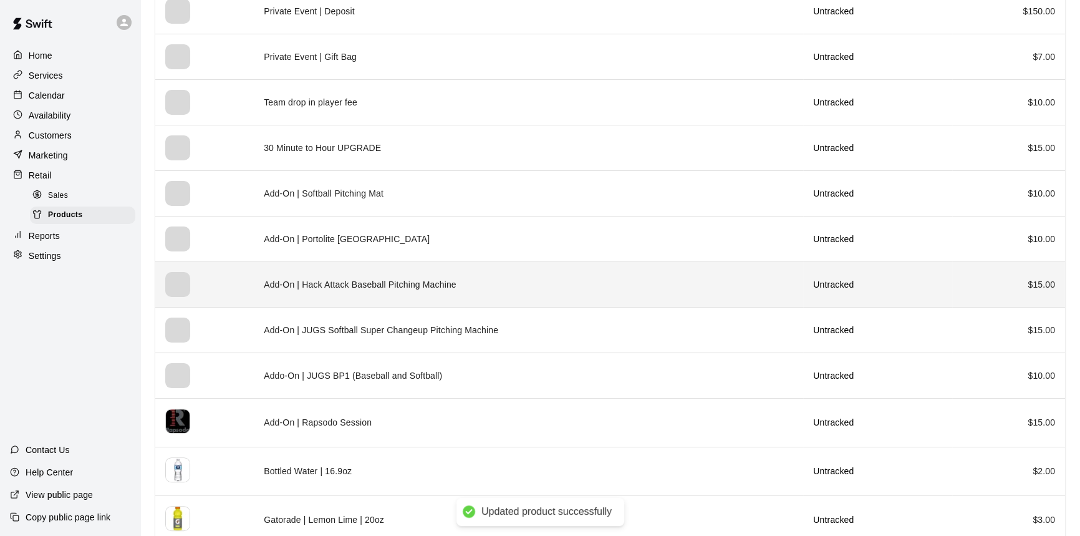
scroll to position [675, 0]
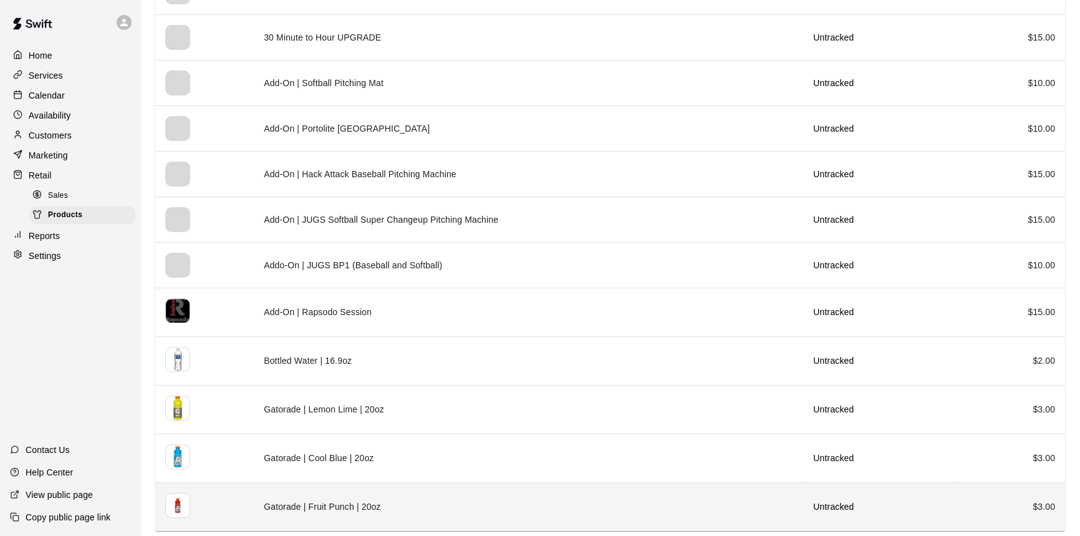
click at [229, 499] on th "simple table" at bounding box center [204, 506] width 99 height 49
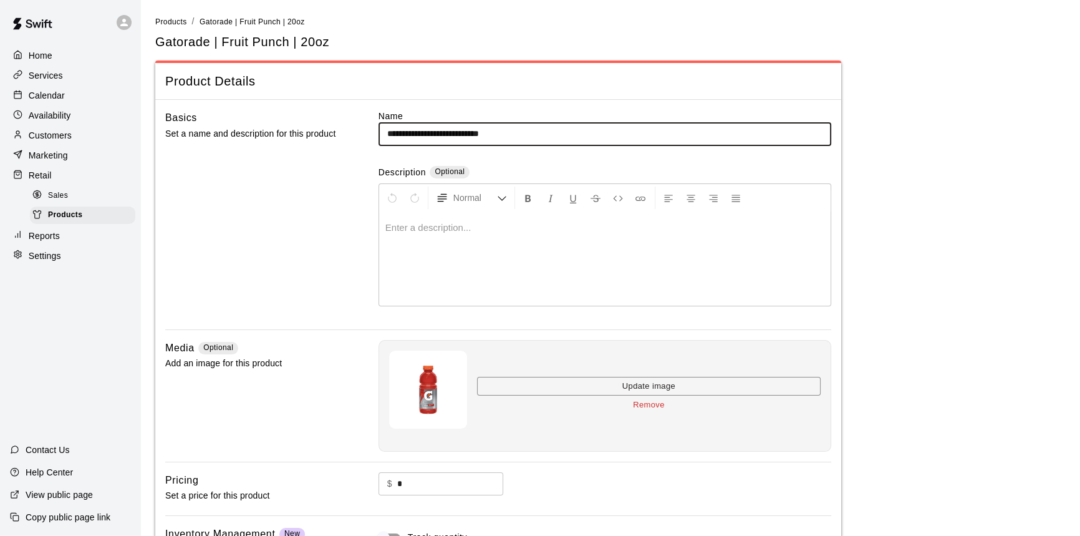
click at [638, 404] on button "Remove" at bounding box center [649, 404] width 344 height 19
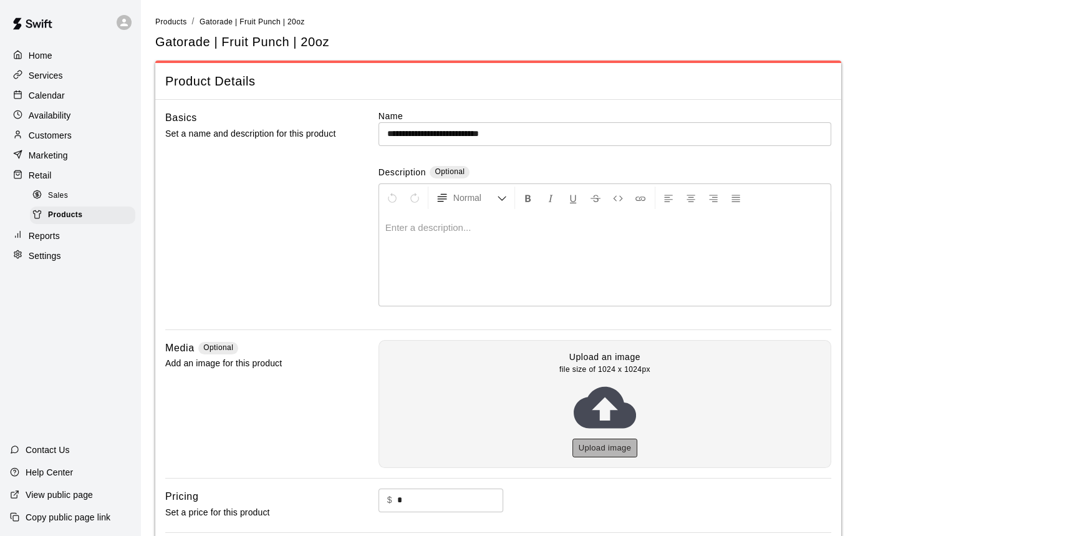
click at [603, 444] on button "Upload image" at bounding box center [604, 447] width 65 height 19
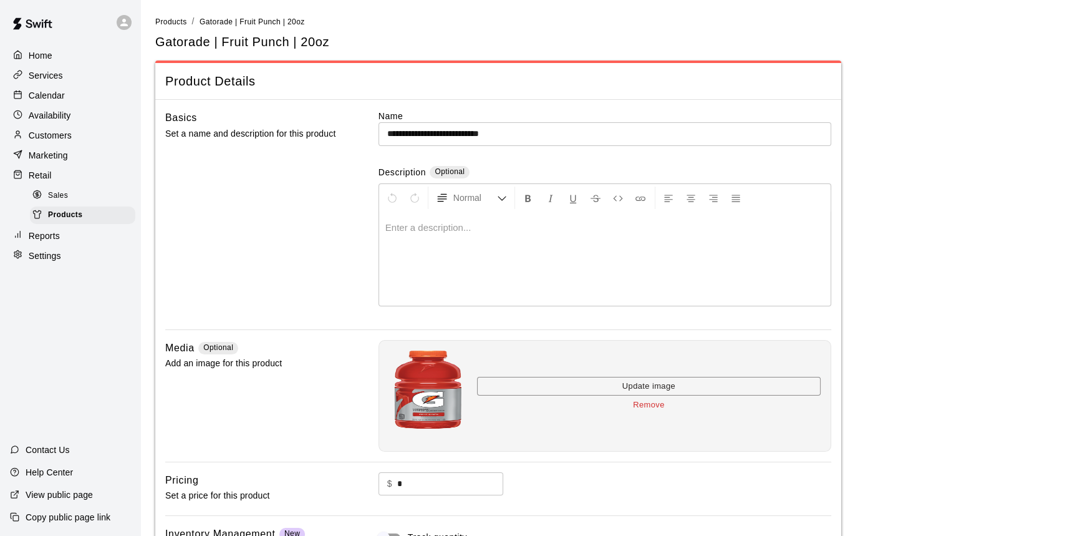
click at [661, 408] on button "Remove" at bounding box center [649, 404] width 344 height 19
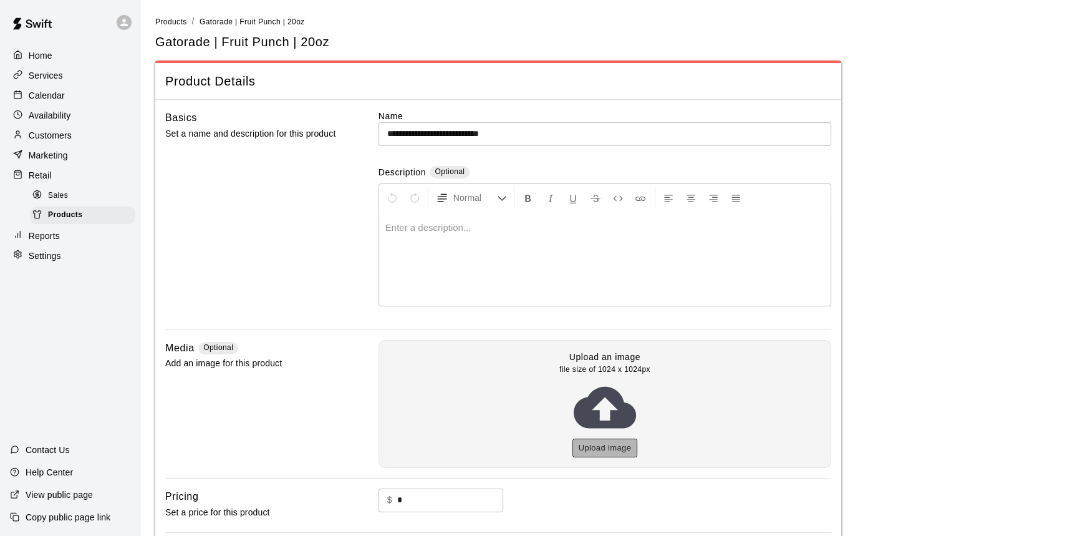
click at [612, 439] on button "Upload image" at bounding box center [604, 447] width 65 height 19
click at [176, 25] on span "Products" at bounding box center [171, 21] width 32 height 9
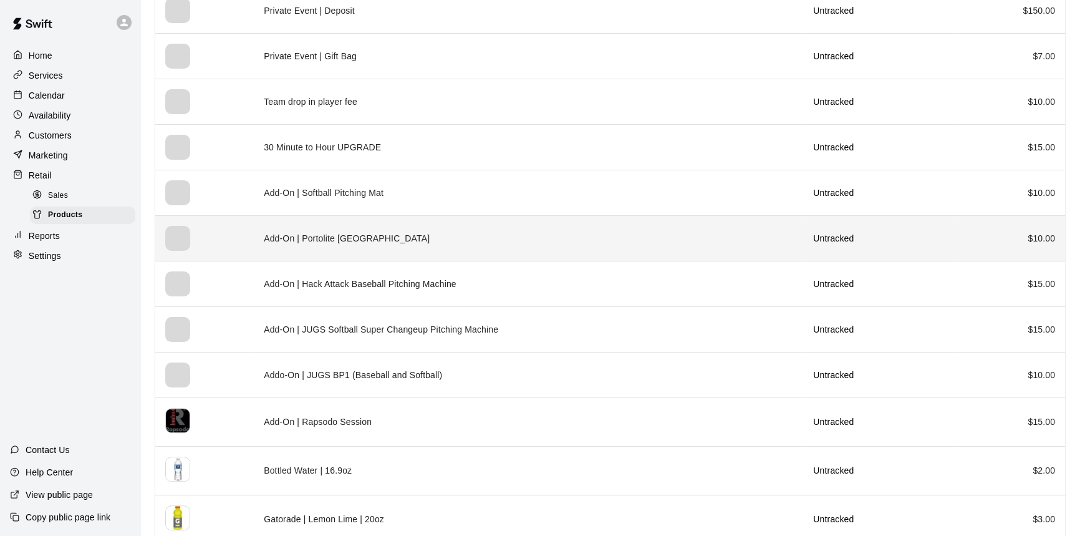
scroll to position [675, 0]
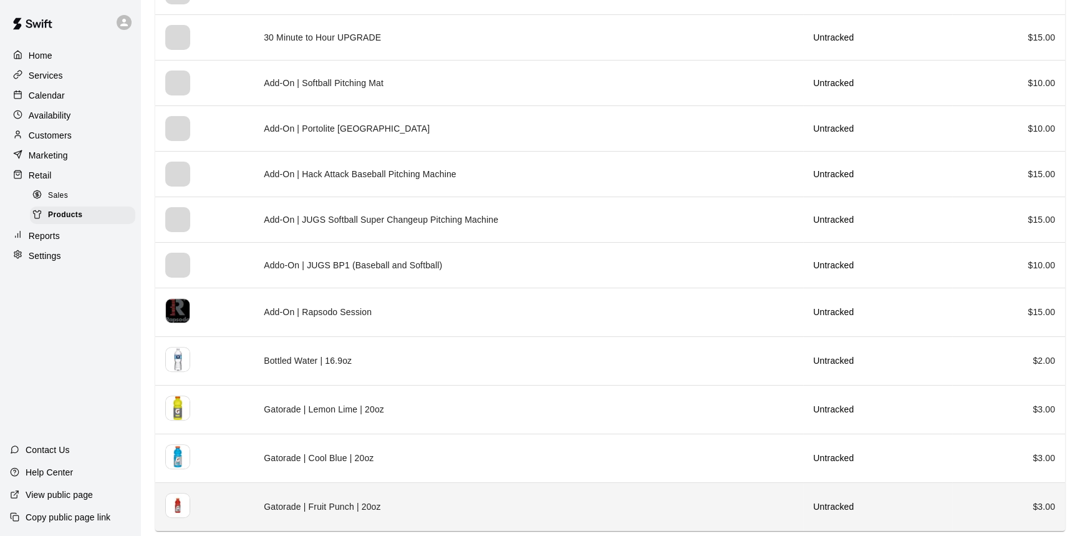
click at [355, 500] on td "Gatorade | Fruit Punch | 20oz" at bounding box center [528, 506] width 549 height 49
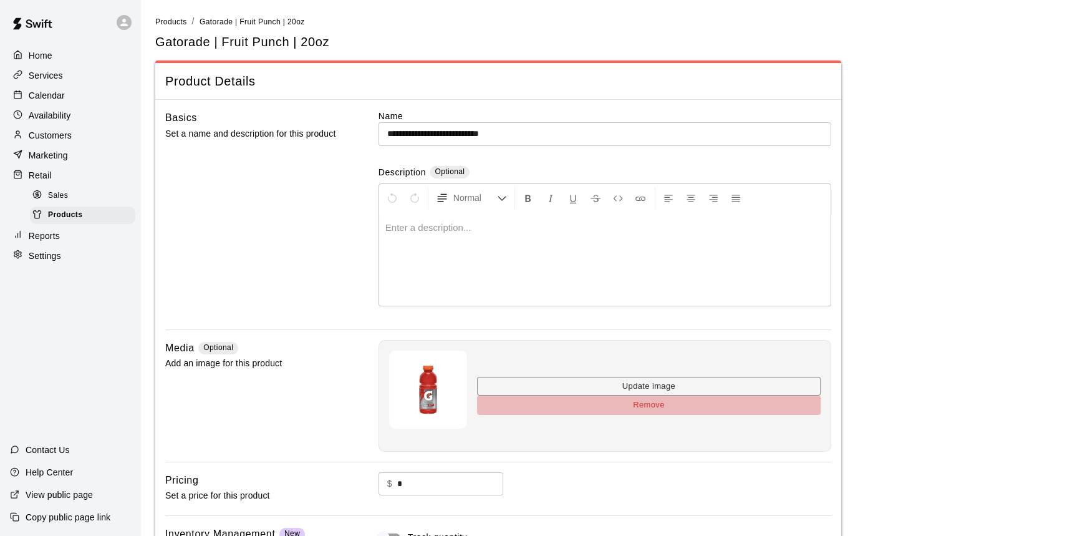
drag, startPoint x: 655, startPoint y: 406, endPoint x: 658, endPoint y: 413, distance: 8.4
click at [655, 406] on button "Remove" at bounding box center [649, 404] width 344 height 19
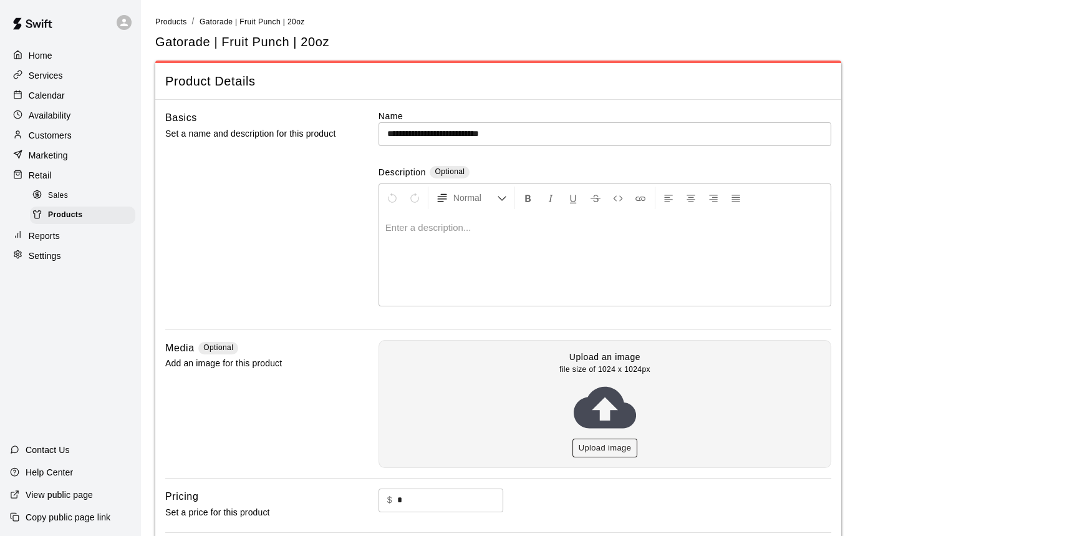
click at [615, 443] on button "Upload image" at bounding box center [604, 447] width 65 height 19
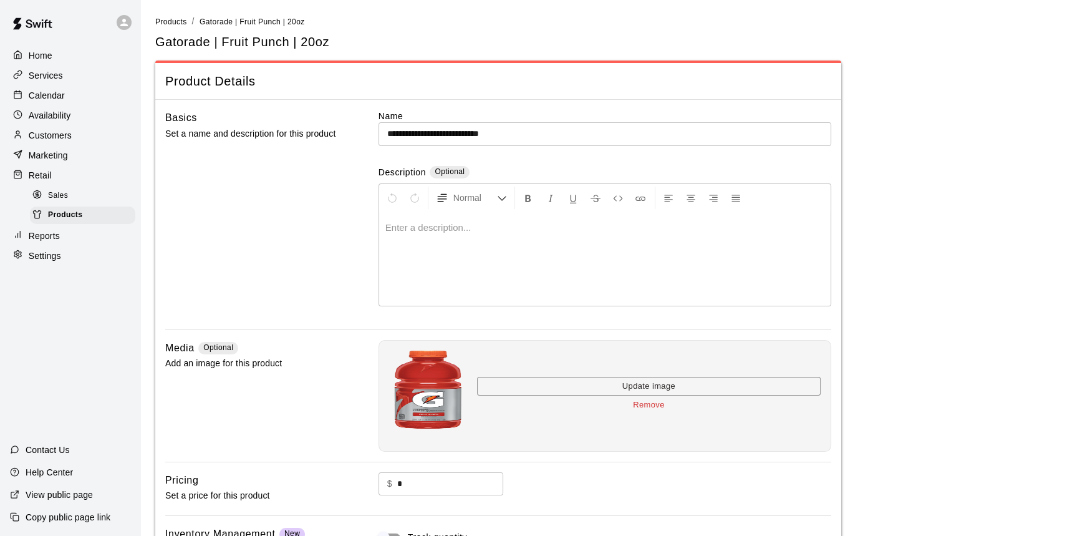
click at [150, 18] on div "**********" at bounding box center [610, 334] width 930 height 639
click at [168, 31] on main "**********" at bounding box center [610, 334] width 910 height 639
click at [168, 26] on span "Products" at bounding box center [171, 21] width 32 height 9
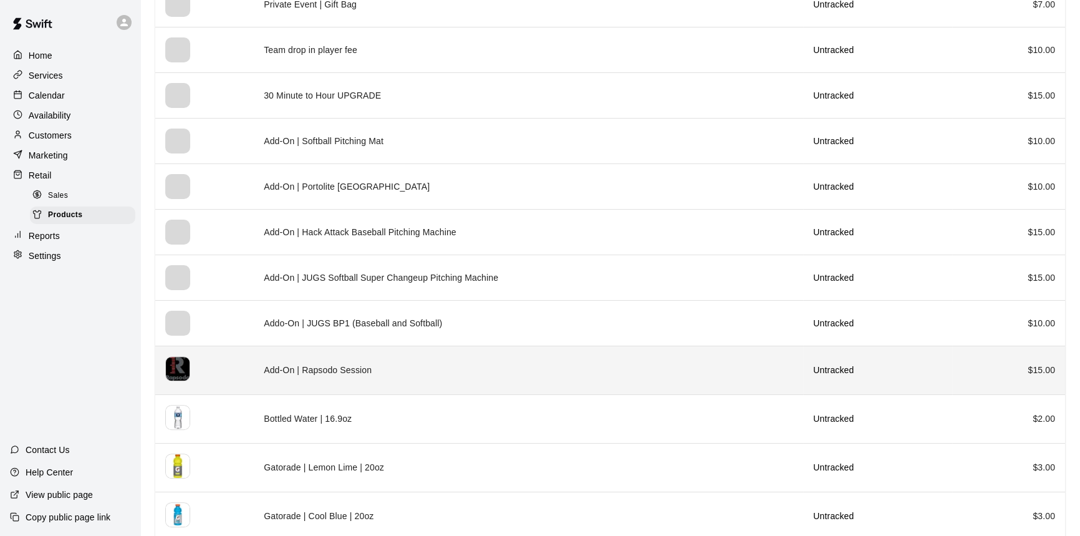
scroll to position [675, 0]
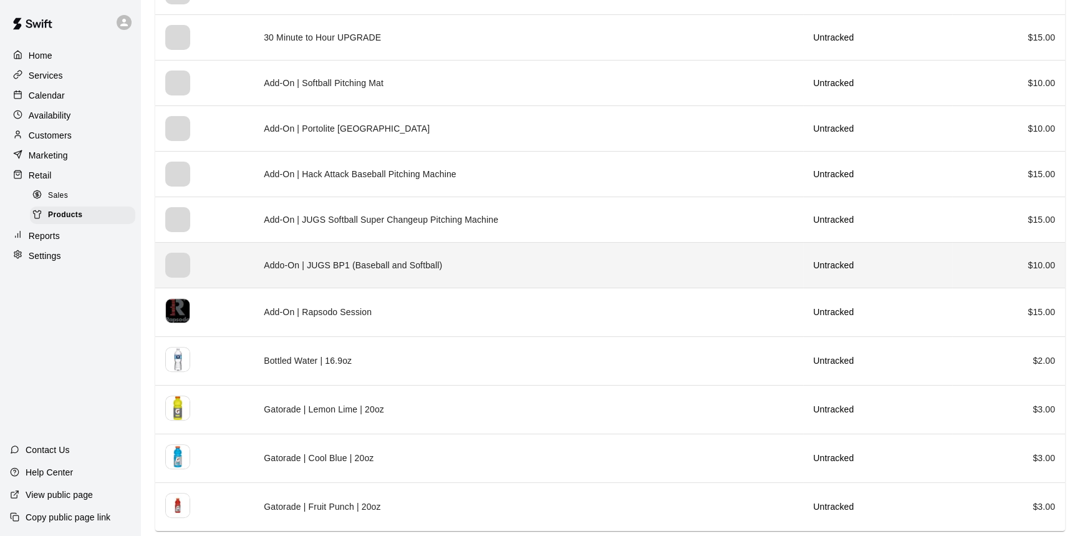
click at [390, 261] on td "Addo-On | JUGS BP1 (Baseball and Softball)" at bounding box center [528, 265] width 549 height 46
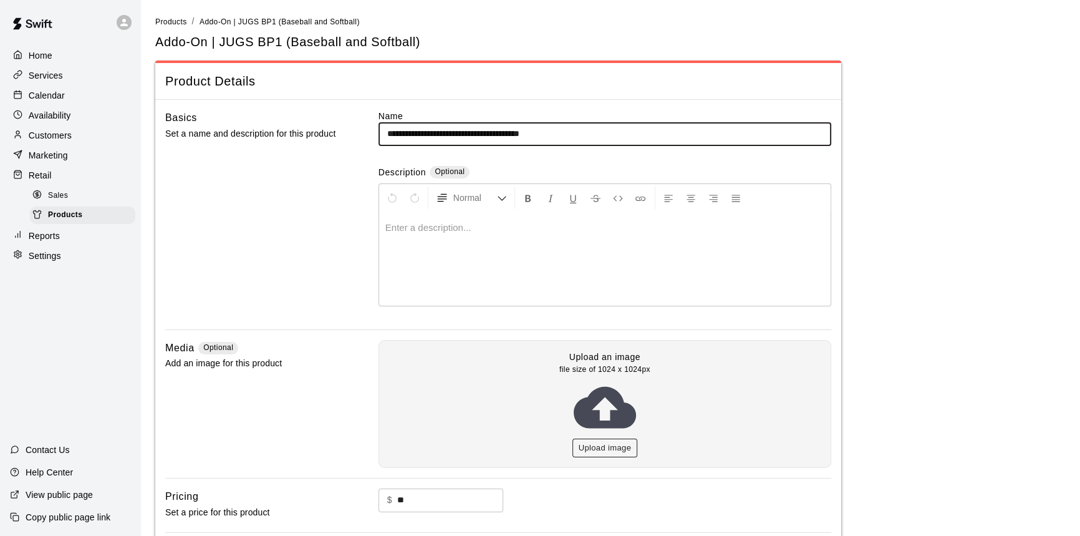
click at [608, 453] on button "Upload image" at bounding box center [604, 447] width 65 height 19
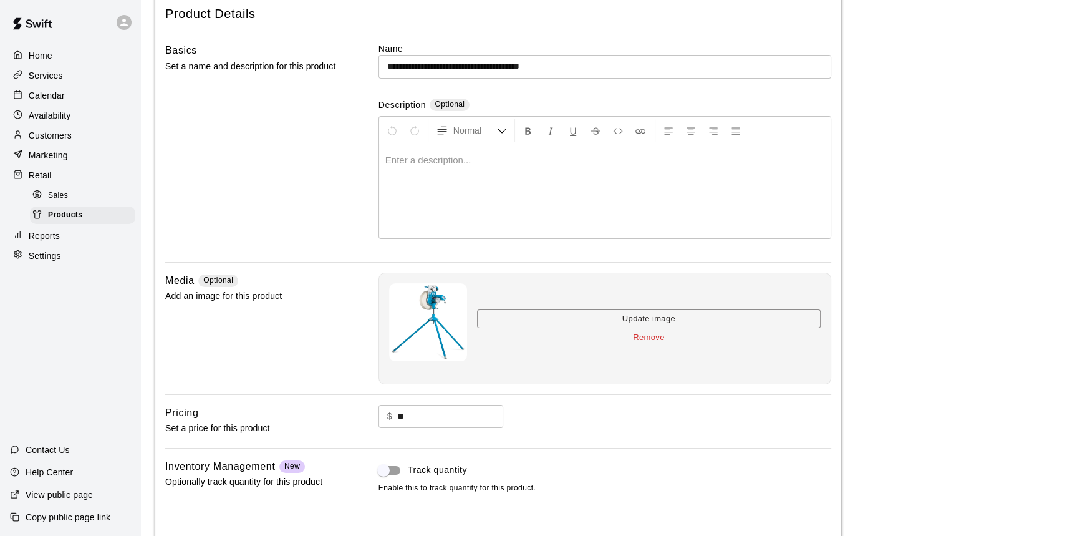
scroll to position [132, 0]
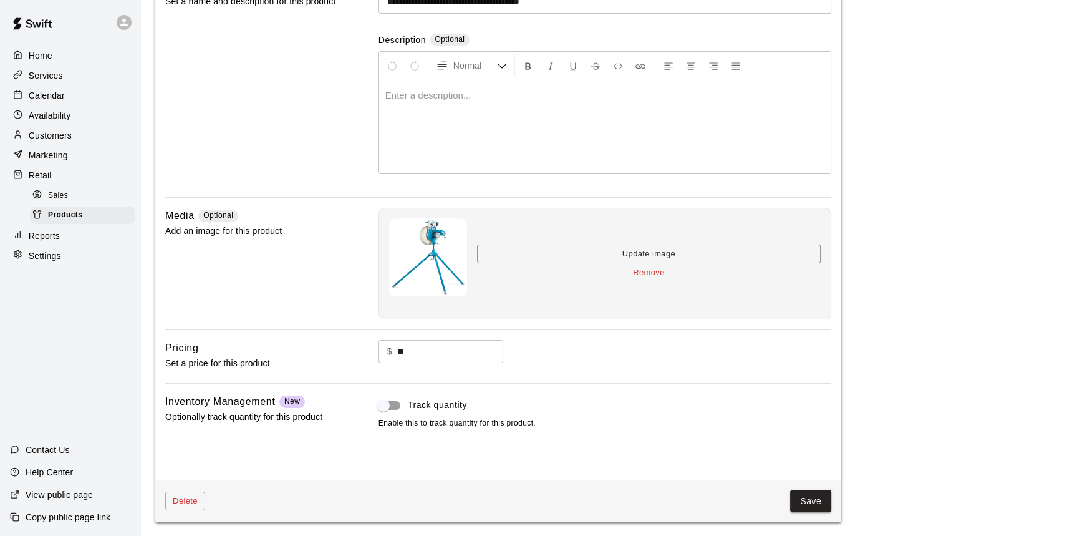
click at [809, 496] on button "Save" at bounding box center [810, 500] width 41 height 23
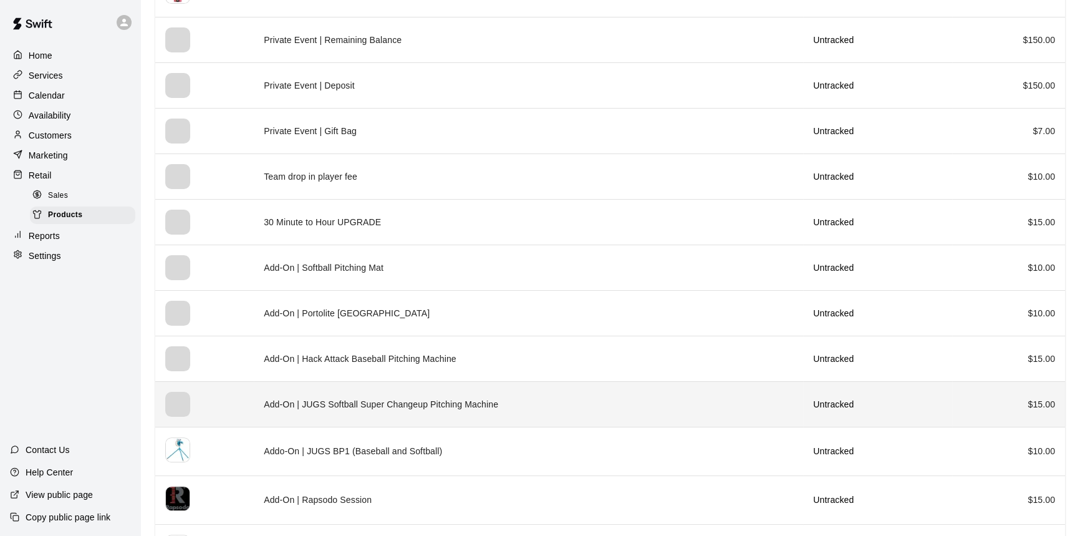
scroll to position [510, 0]
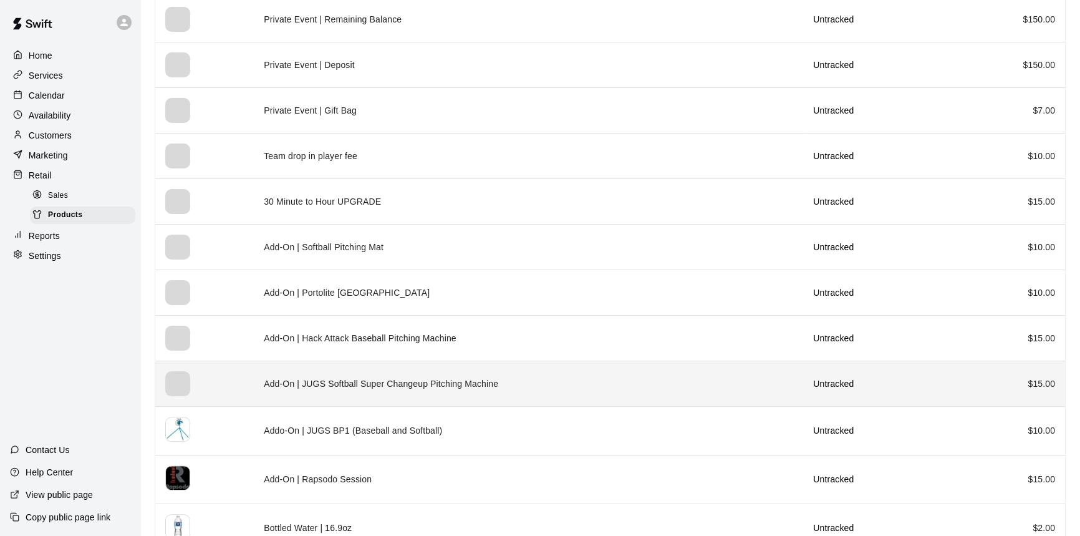
click at [397, 382] on td "Add-On | JUGS Softball Super Changeup Pitching Machine" at bounding box center [528, 383] width 549 height 46
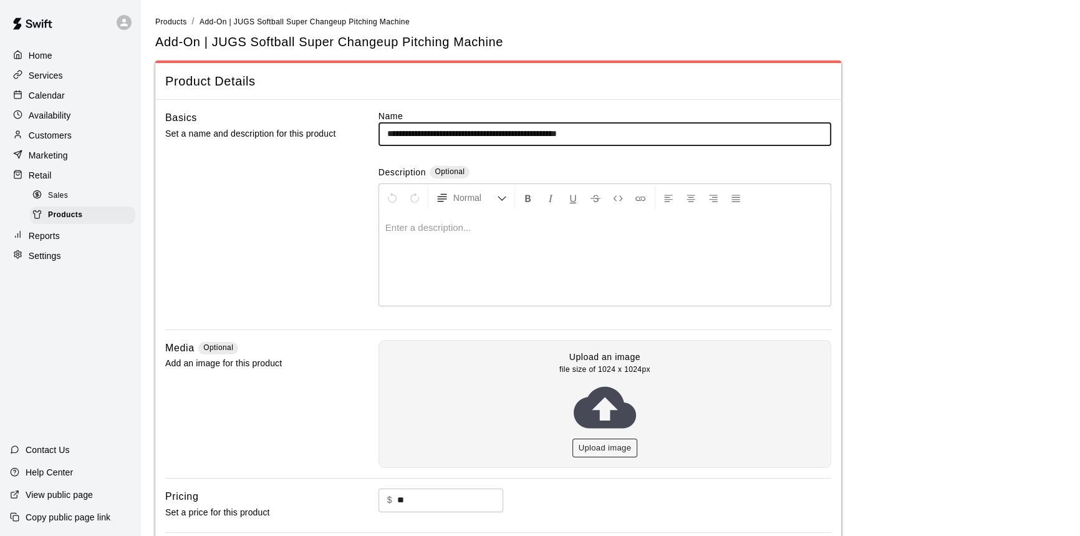
click at [605, 441] on button "Upload image" at bounding box center [604, 447] width 65 height 19
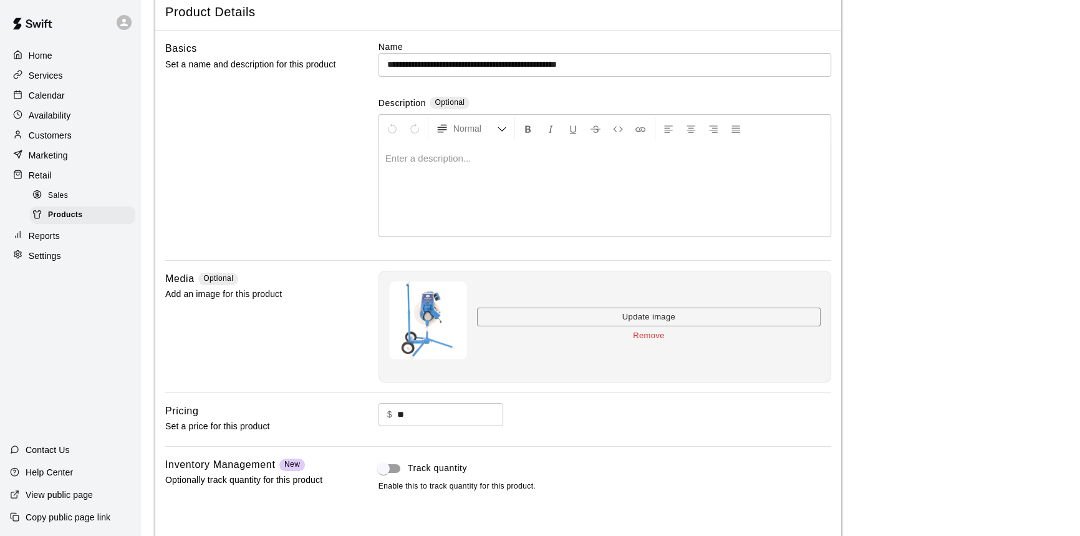
scroll to position [132, 0]
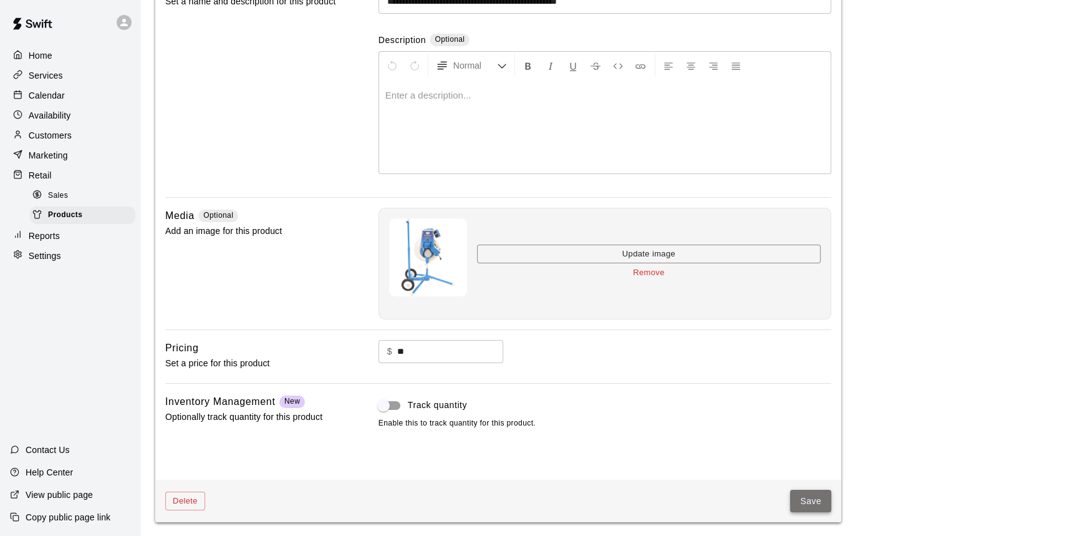
click at [816, 496] on button "Save" at bounding box center [810, 500] width 41 height 23
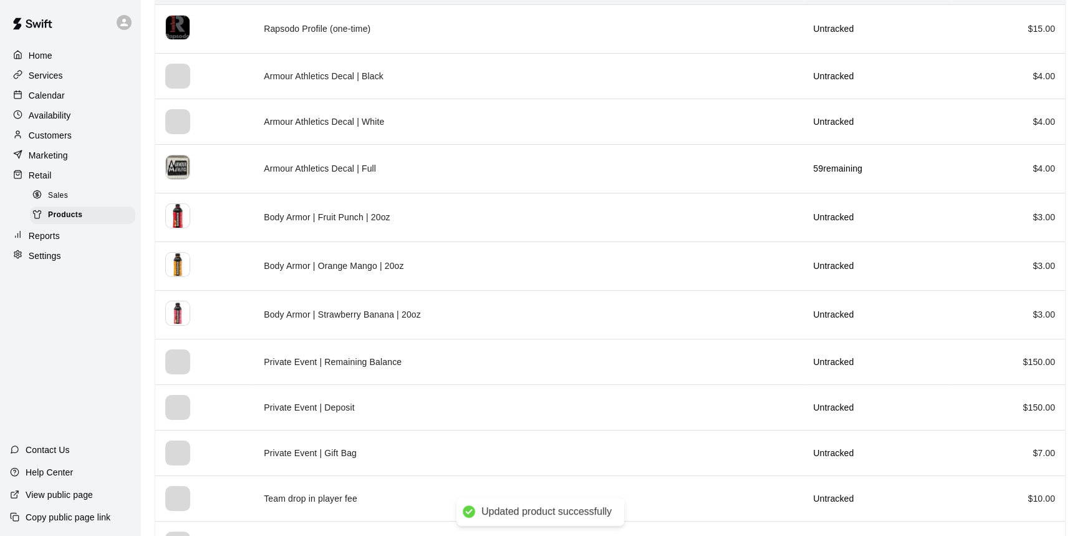
scroll to position [510, 0]
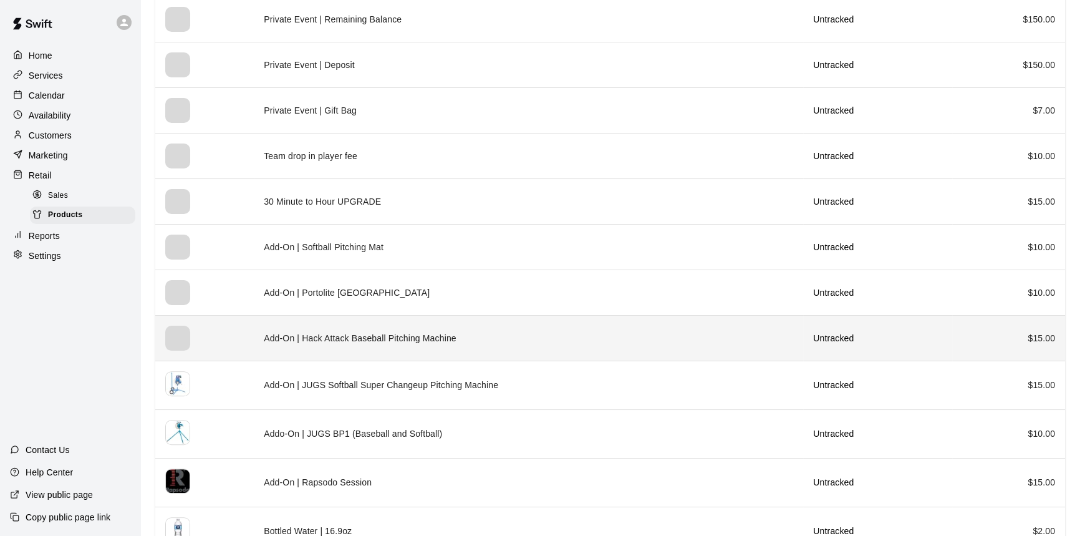
click at [390, 338] on td "Add-On | Hack Attack Baseball Pitching Machine" at bounding box center [528, 338] width 549 height 46
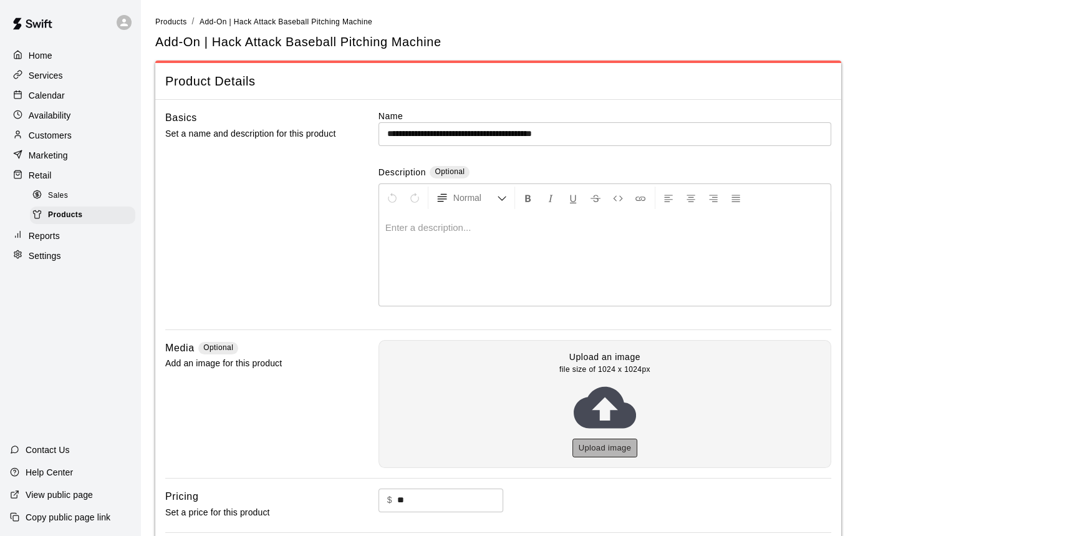
click at [617, 438] on button "Upload image" at bounding box center [604, 447] width 65 height 19
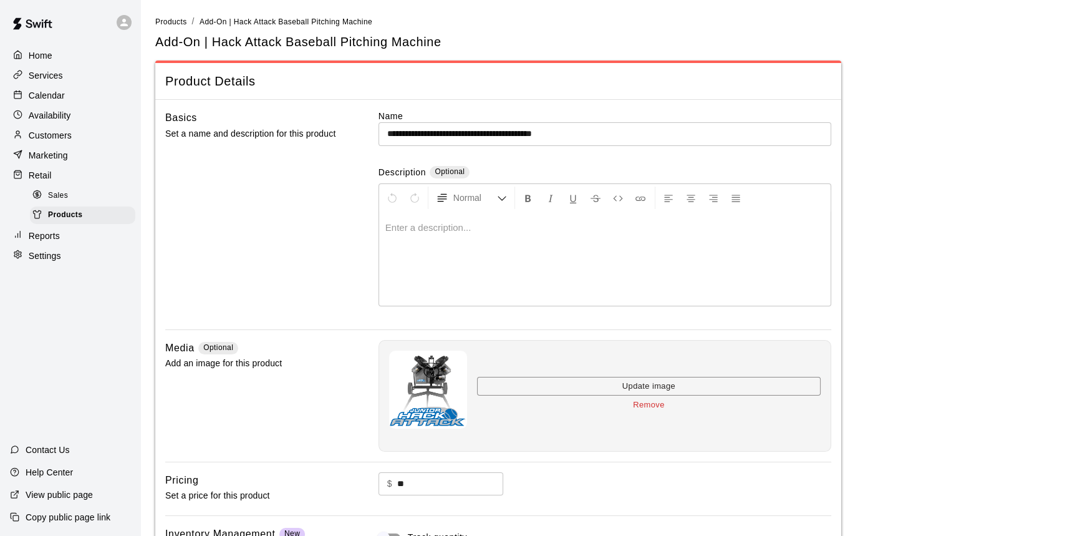
click at [480, 134] on input "**********" at bounding box center [604, 133] width 453 height 23
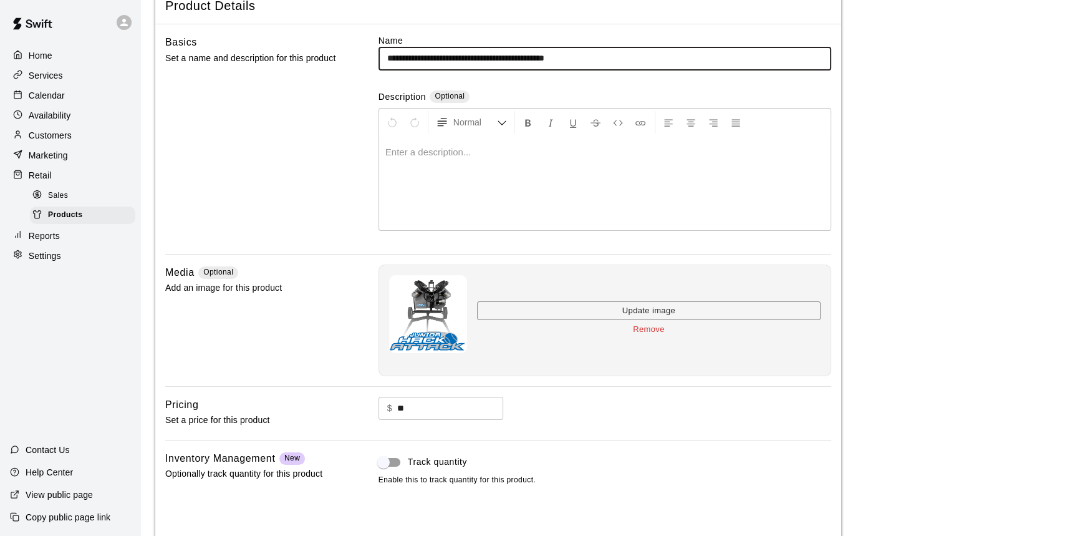
scroll to position [132, 0]
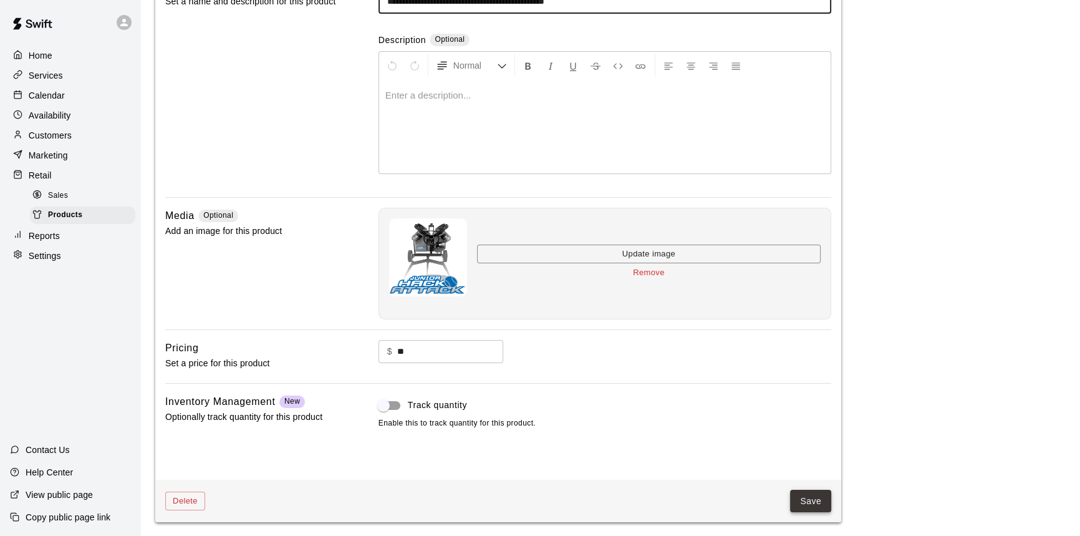
type input "**********"
click at [811, 495] on button "Save" at bounding box center [810, 500] width 41 height 23
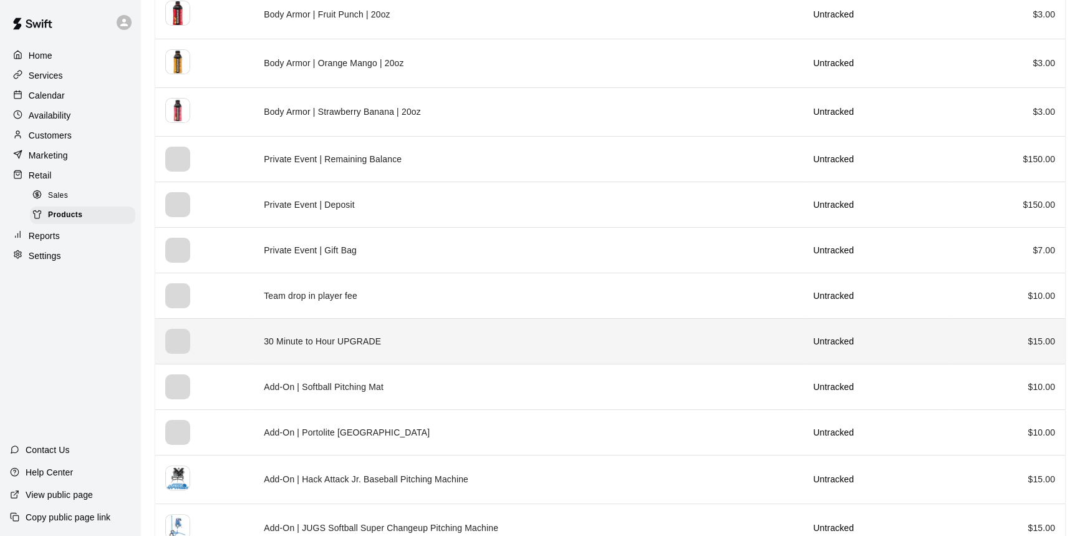
scroll to position [397, 0]
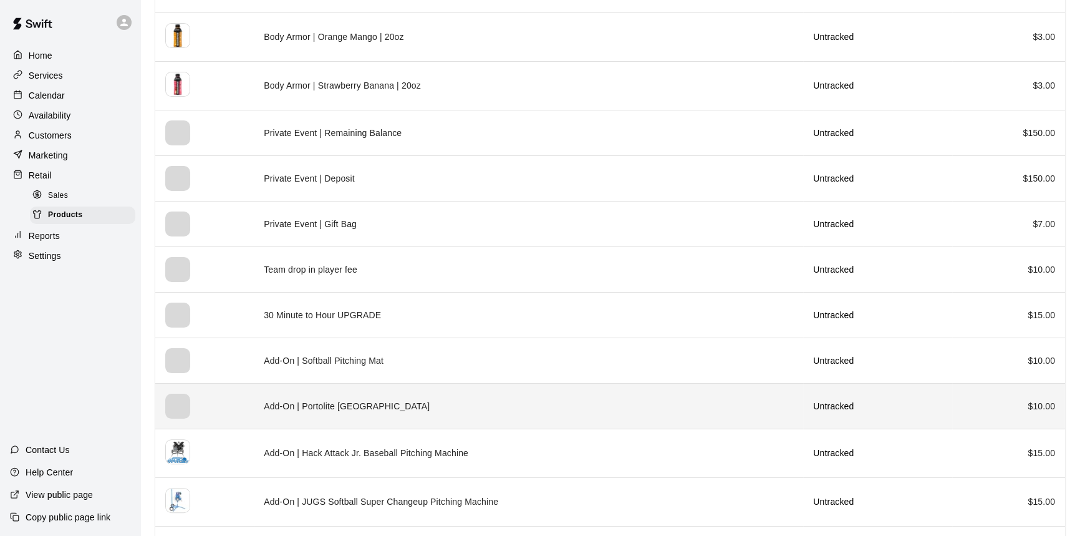
click at [430, 400] on td "Add-On | Portolite [GEOGRAPHIC_DATA]" at bounding box center [528, 406] width 549 height 46
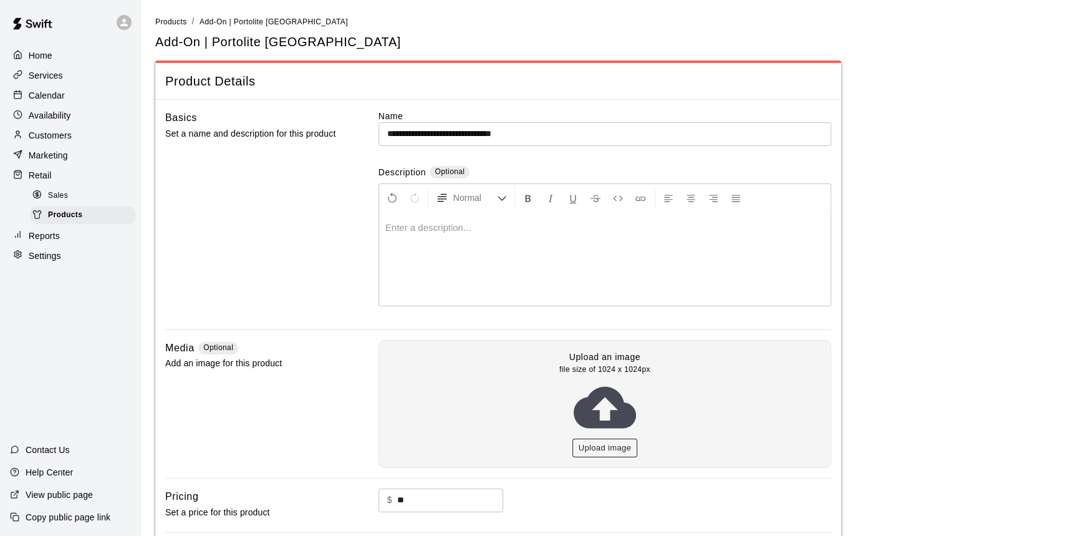
click at [605, 449] on button "Upload image" at bounding box center [604, 447] width 65 height 19
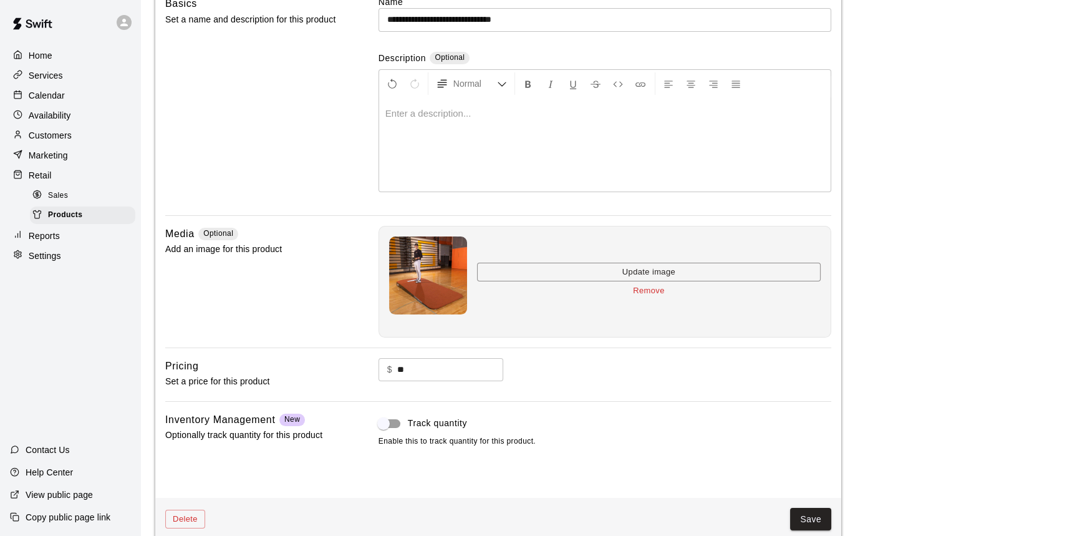
scroll to position [132, 0]
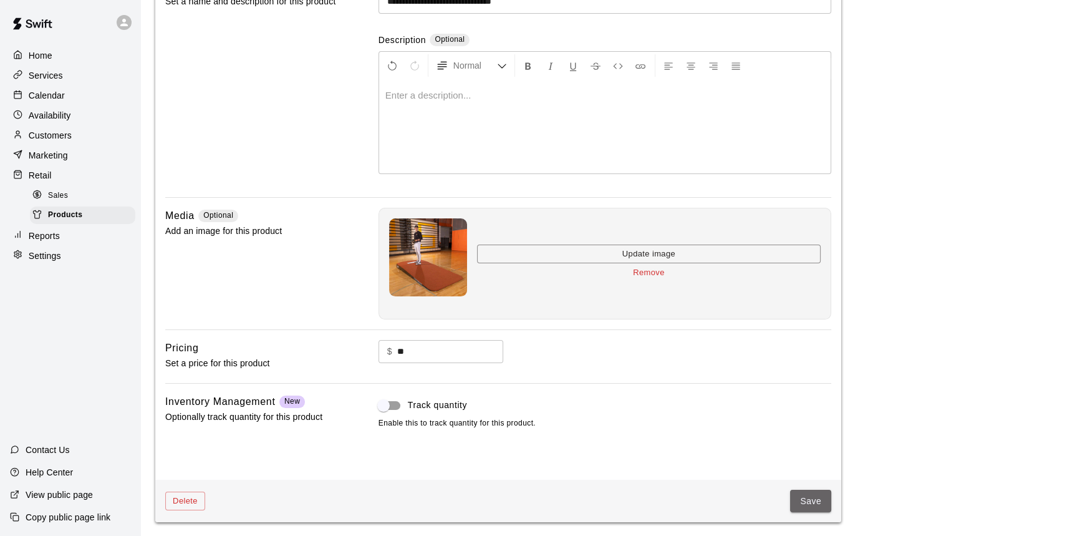
click at [825, 495] on button "Save" at bounding box center [810, 500] width 41 height 23
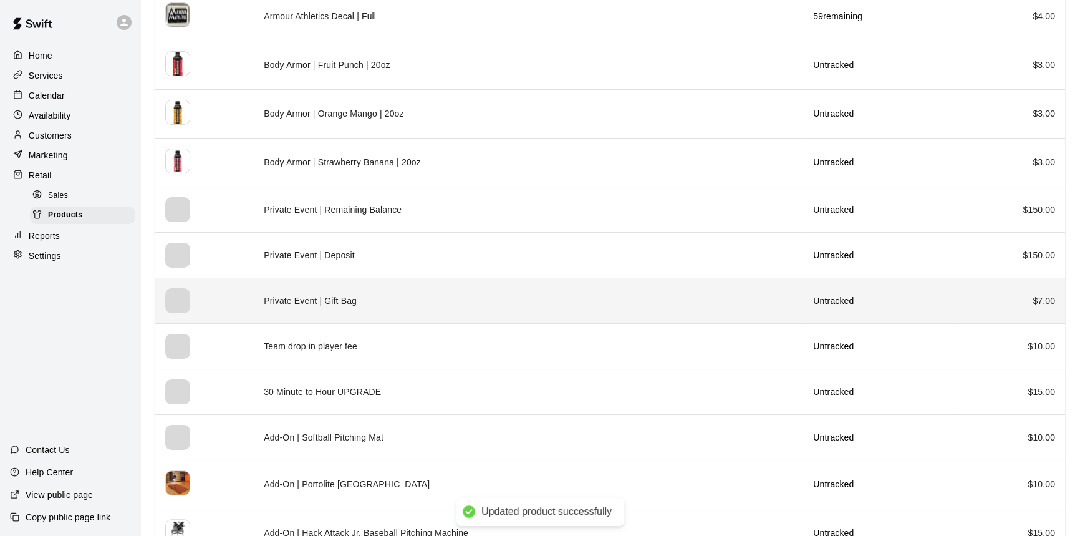
scroll to position [340, 0]
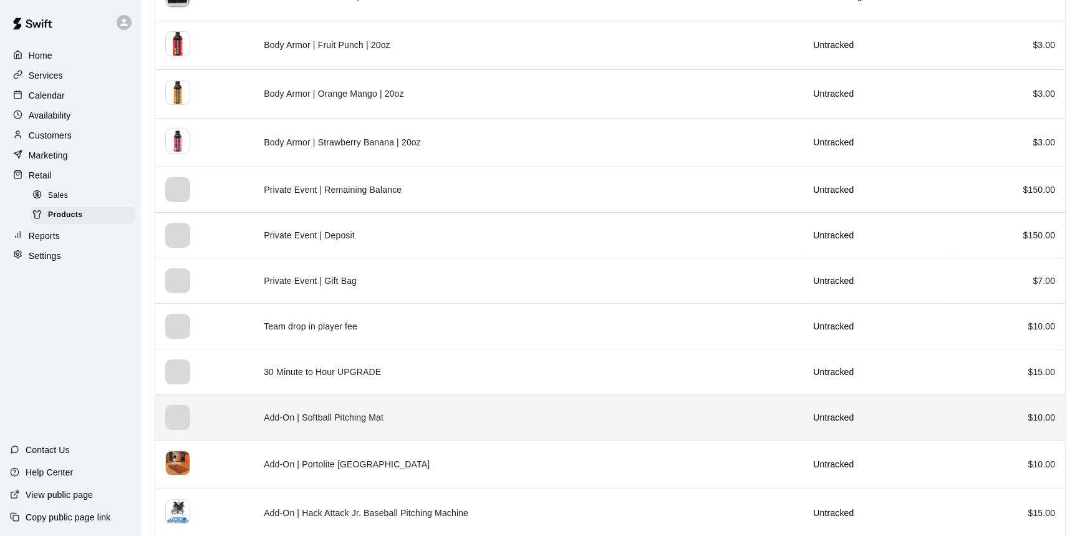
click at [370, 420] on td "Add-On | Softball Pitching Mat" at bounding box center [528, 417] width 549 height 46
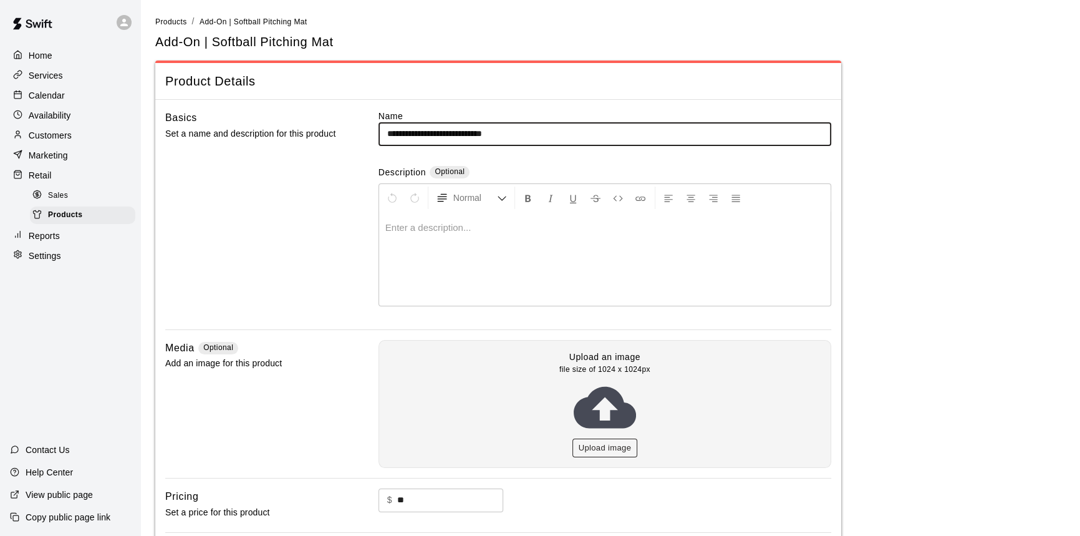
drag, startPoint x: 599, startPoint y: 433, endPoint x: 600, endPoint y: 440, distance: 7.6
click at [600, 440] on div "Upload an image file size of 1024 x 1024px Upload image" at bounding box center [604, 403] width 91 height 107
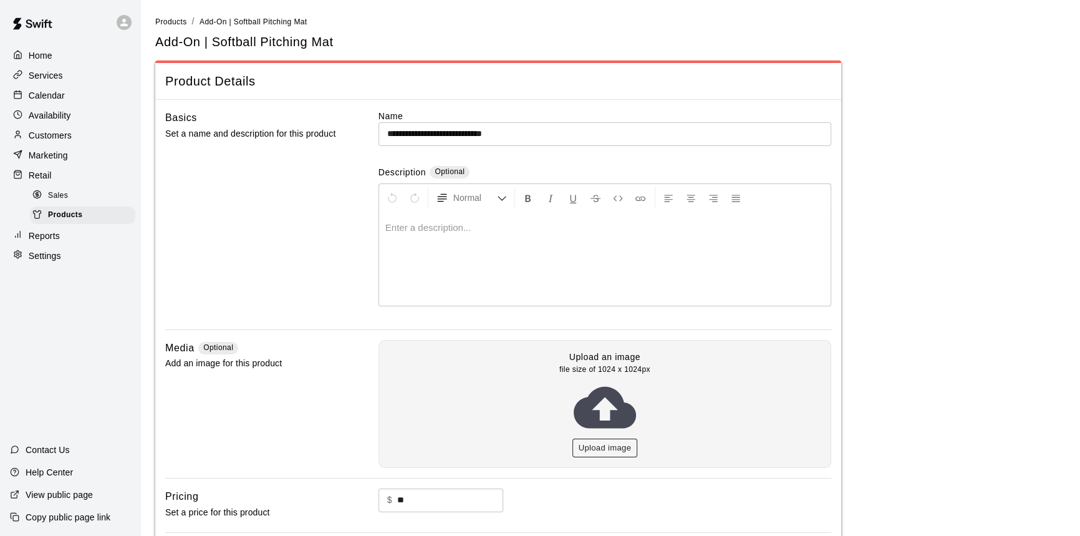
click at [600, 441] on button "Upload image" at bounding box center [604, 447] width 65 height 19
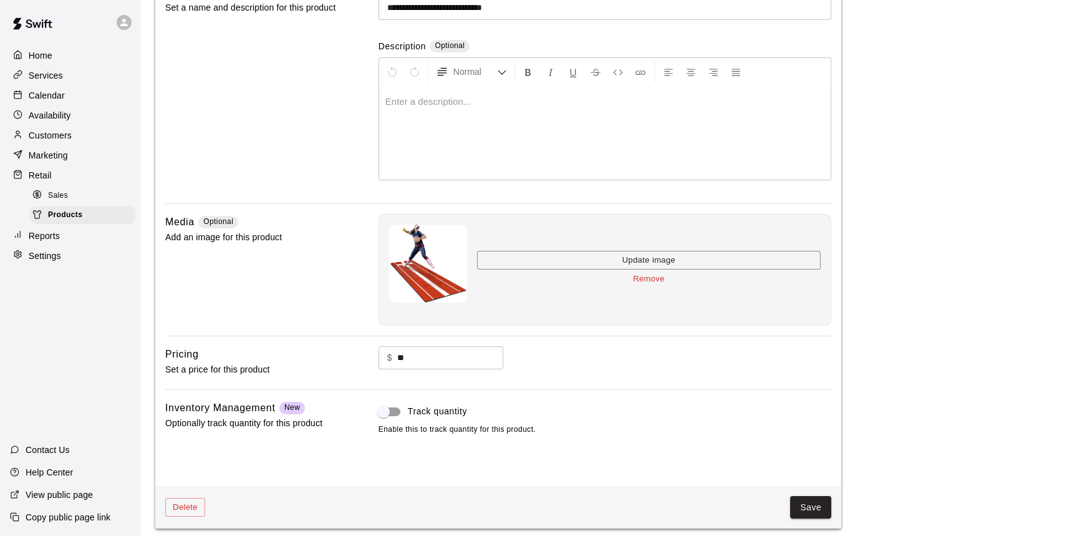
scroll to position [132, 0]
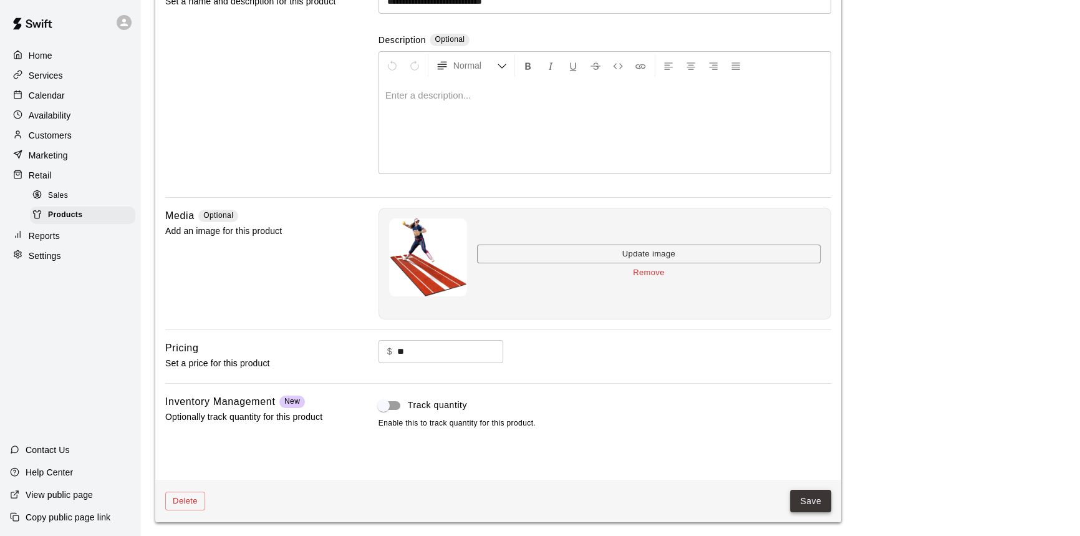
click at [813, 496] on button "Save" at bounding box center [810, 500] width 41 height 23
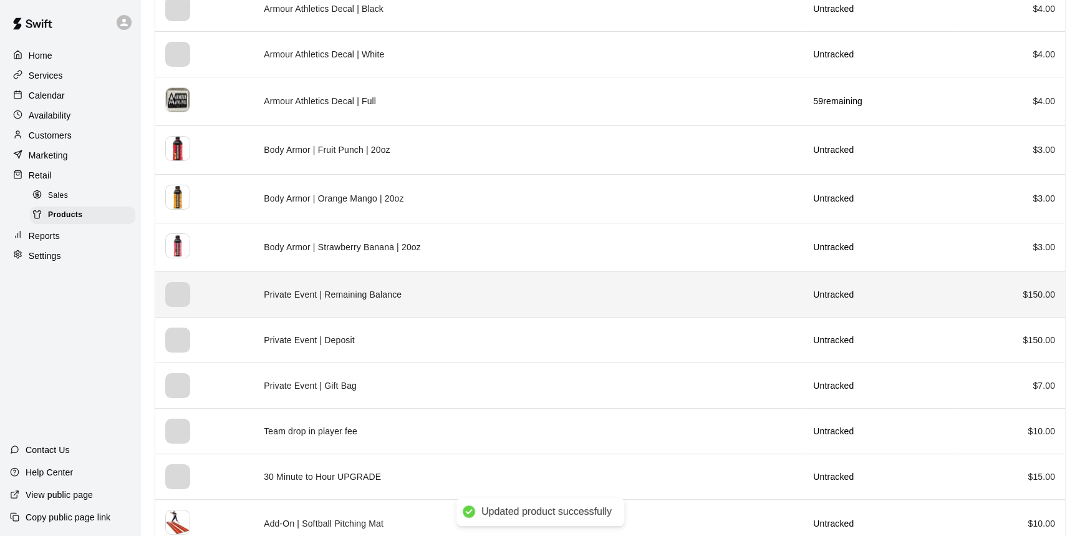
scroll to position [283, 0]
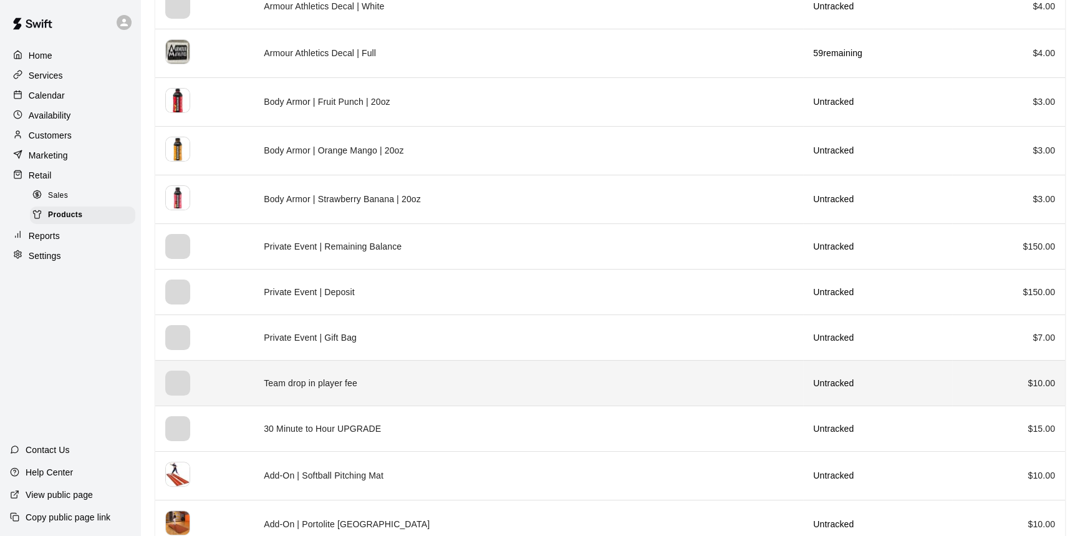
click at [532, 386] on td "Team drop in player fee" at bounding box center [528, 383] width 549 height 46
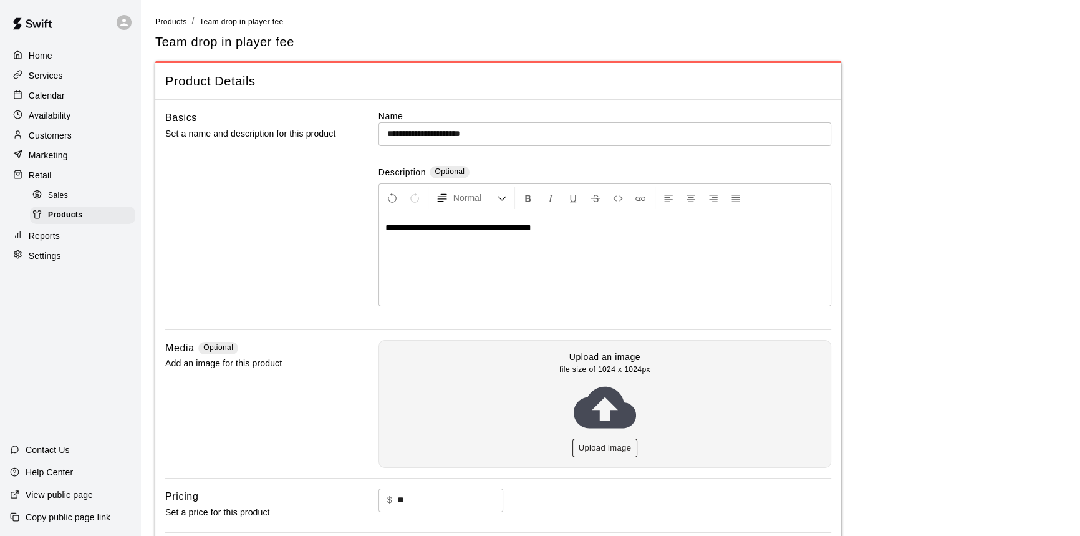
click at [610, 447] on button "Upload image" at bounding box center [604, 447] width 65 height 19
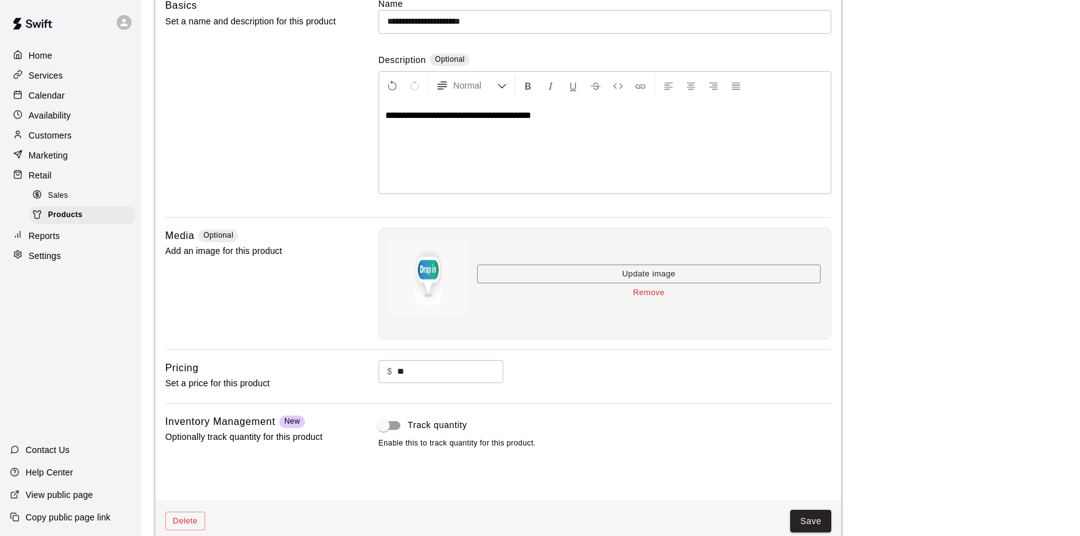
scroll to position [132, 0]
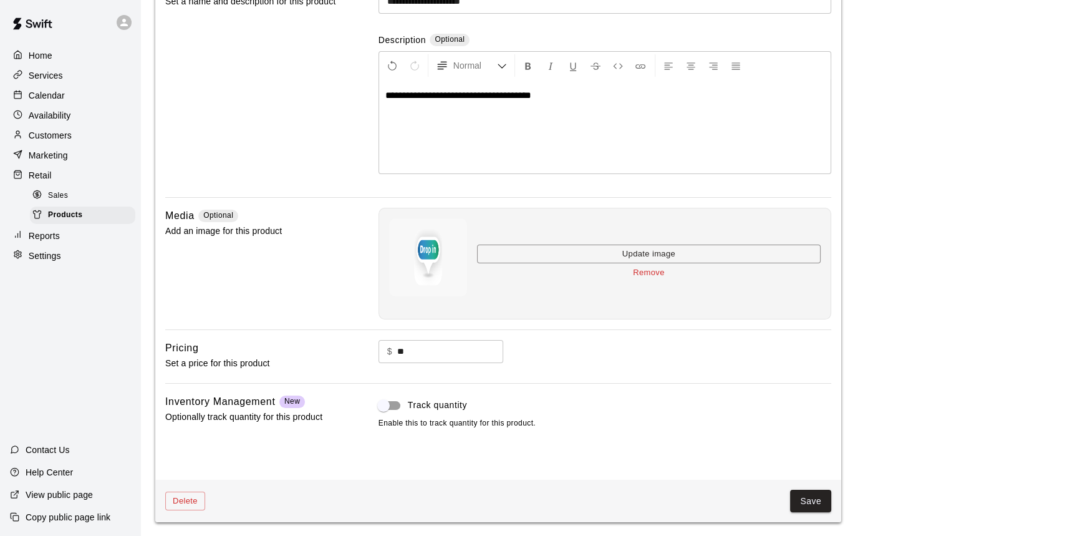
drag, startPoint x: 822, startPoint y: 490, endPoint x: 829, endPoint y: 498, distance: 10.6
click at [825, 495] on button "Save" at bounding box center [810, 500] width 41 height 23
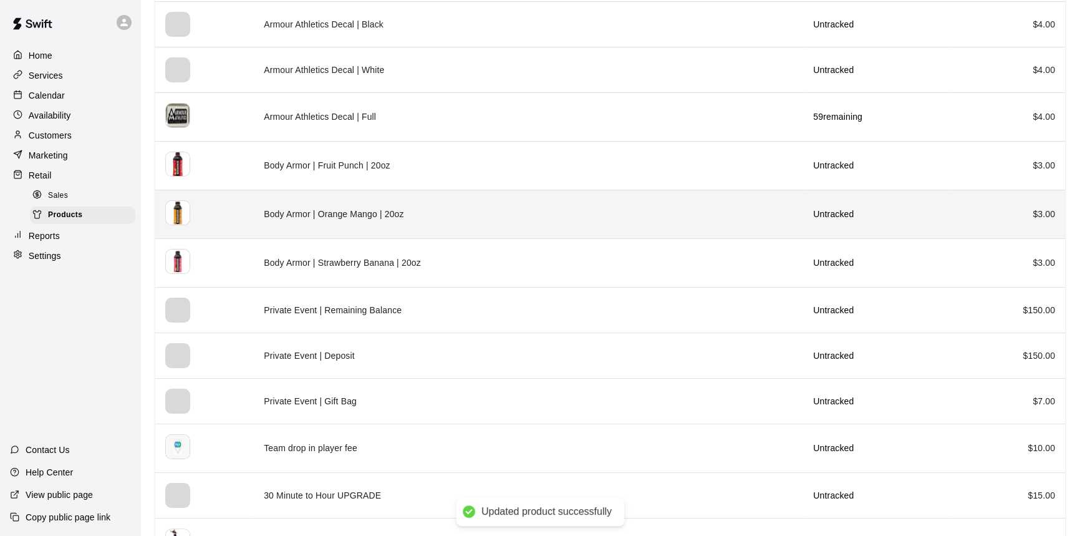
scroll to position [226, 0]
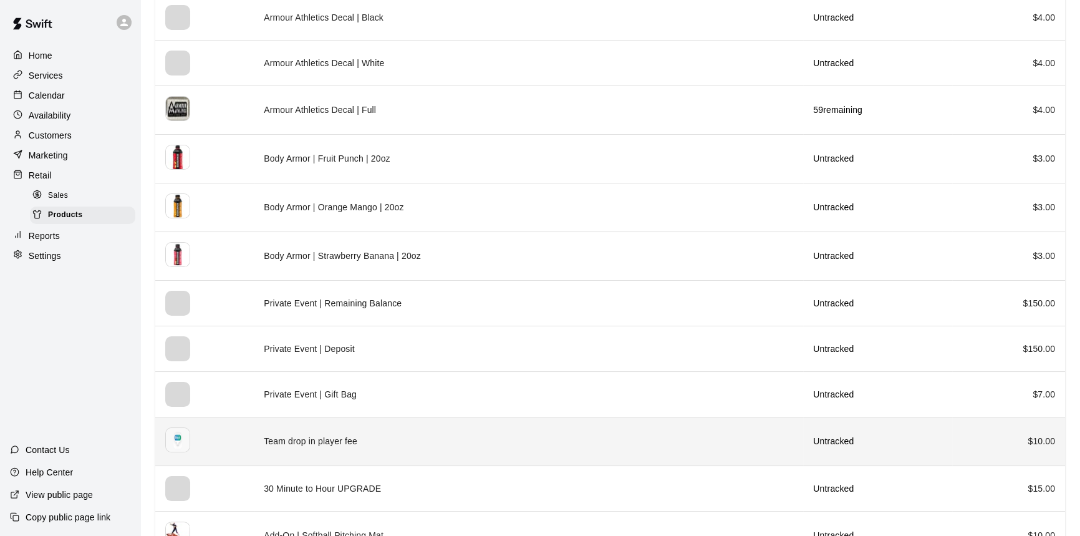
click at [408, 436] on td "Team drop in player fee" at bounding box center [528, 440] width 549 height 49
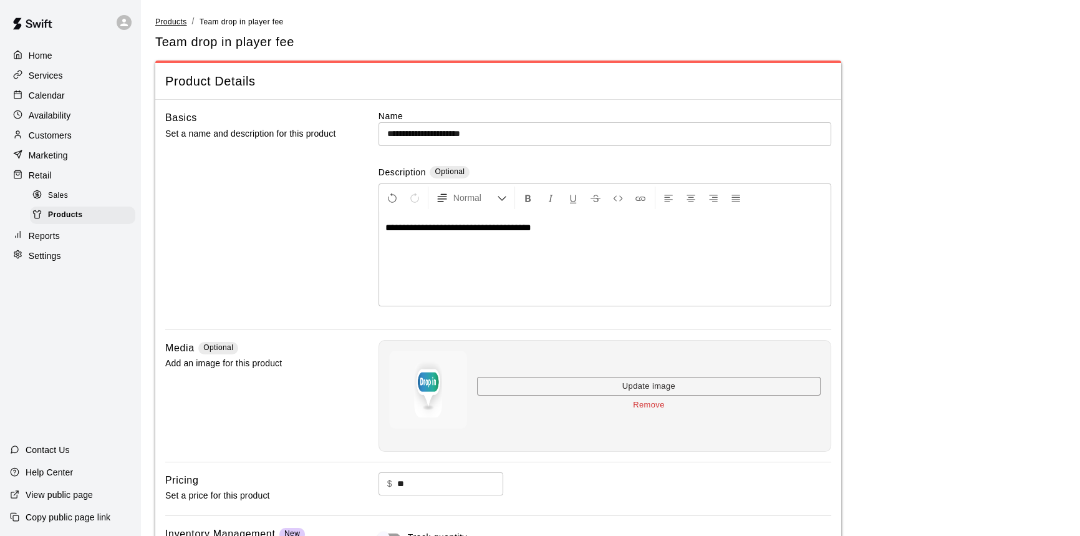
click at [167, 23] on span "Products" at bounding box center [171, 21] width 32 height 9
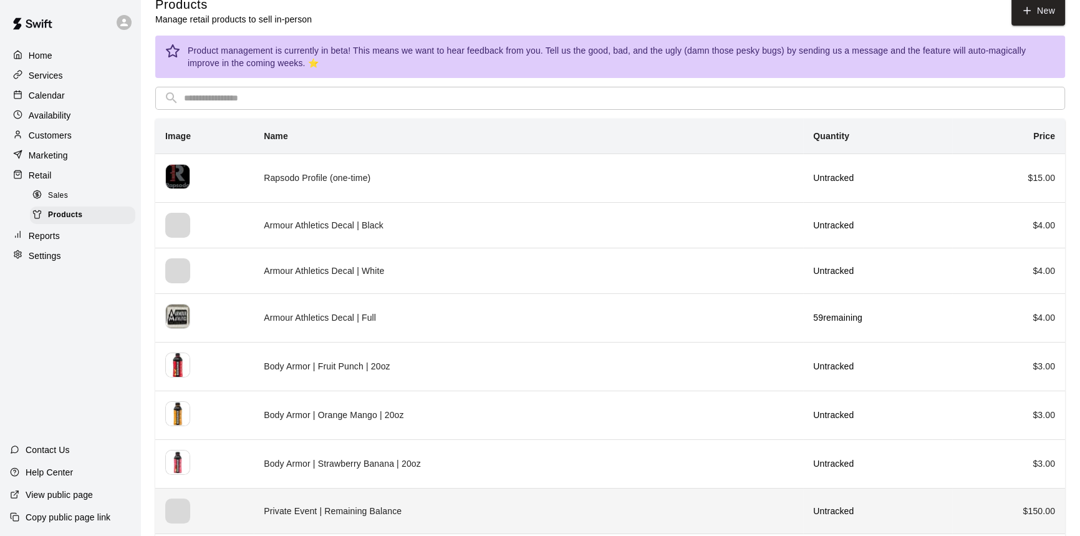
scroll to position [283, 0]
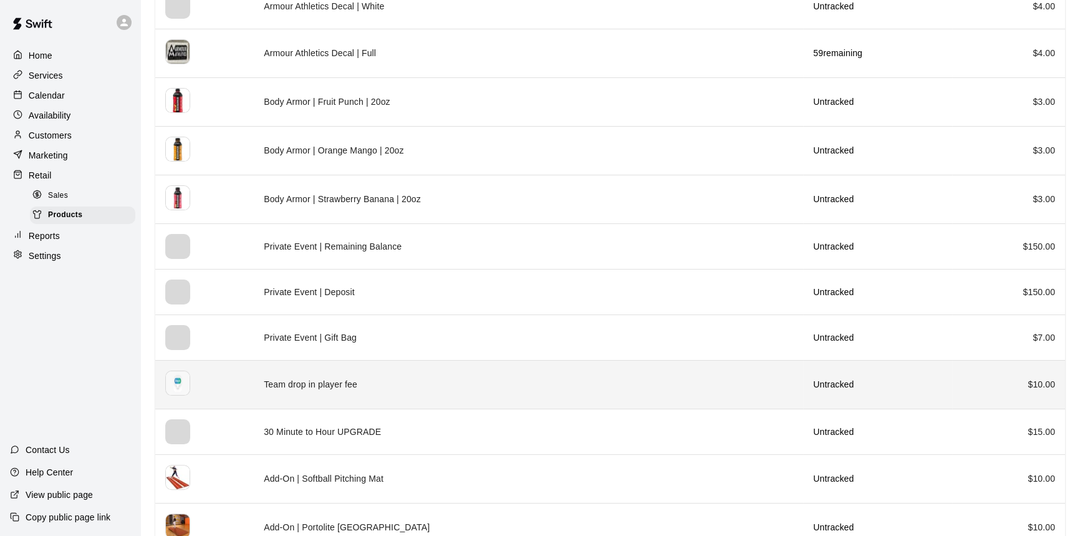
click at [394, 373] on td "Team drop in player fee" at bounding box center [528, 384] width 549 height 49
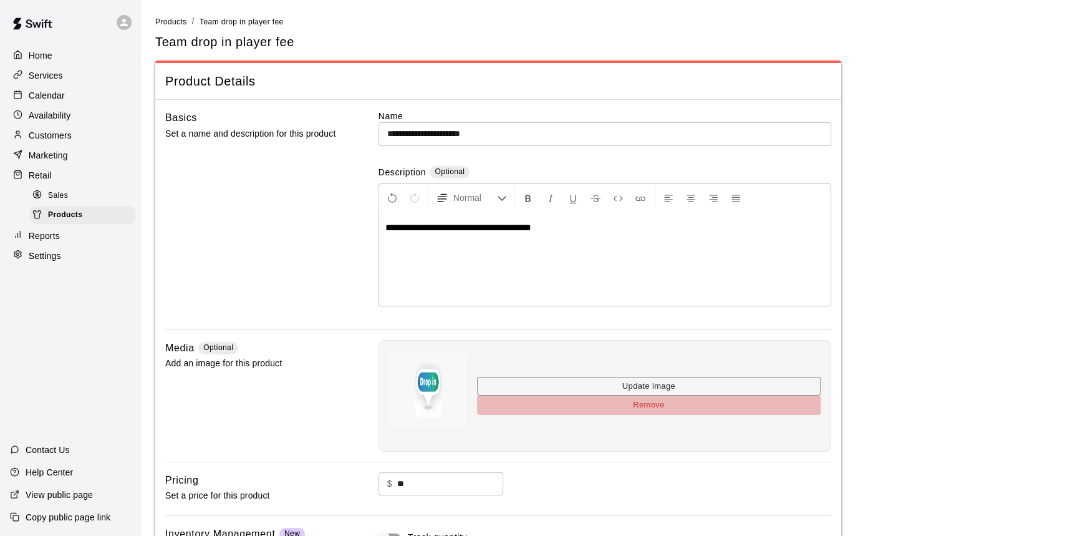
click at [651, 400] on button "Remove" at bounding box center [649, 404] width 344 height 19
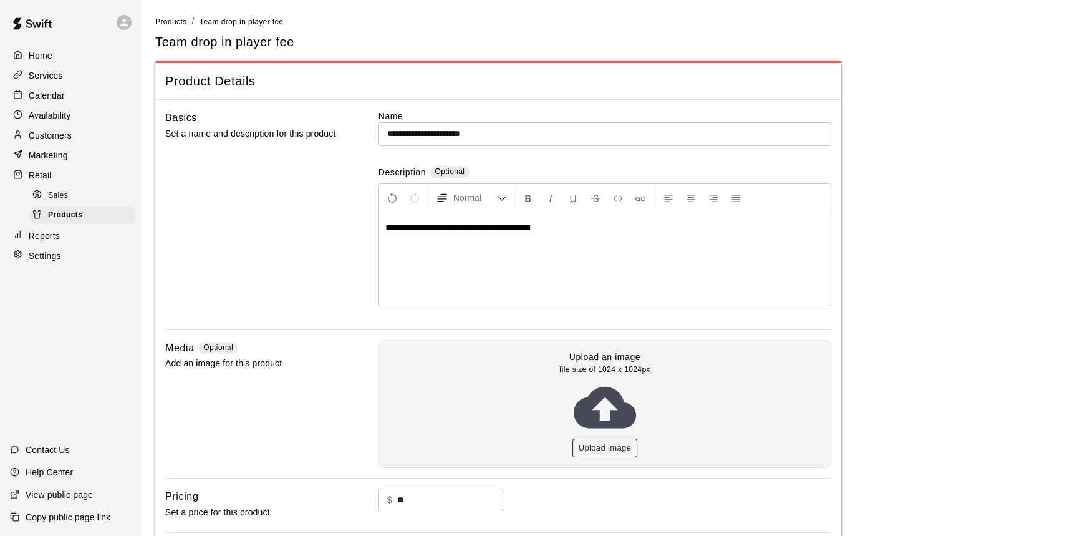
click at [599, 447] on button "Upload image" at bounding box center [604, 447] width 65 height 19
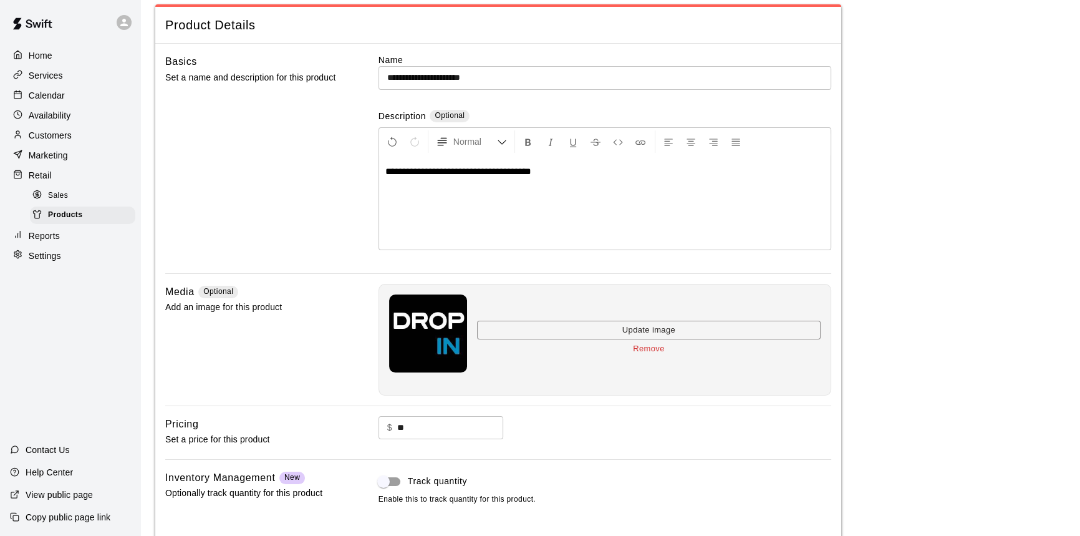
scroll to position [132, 0]
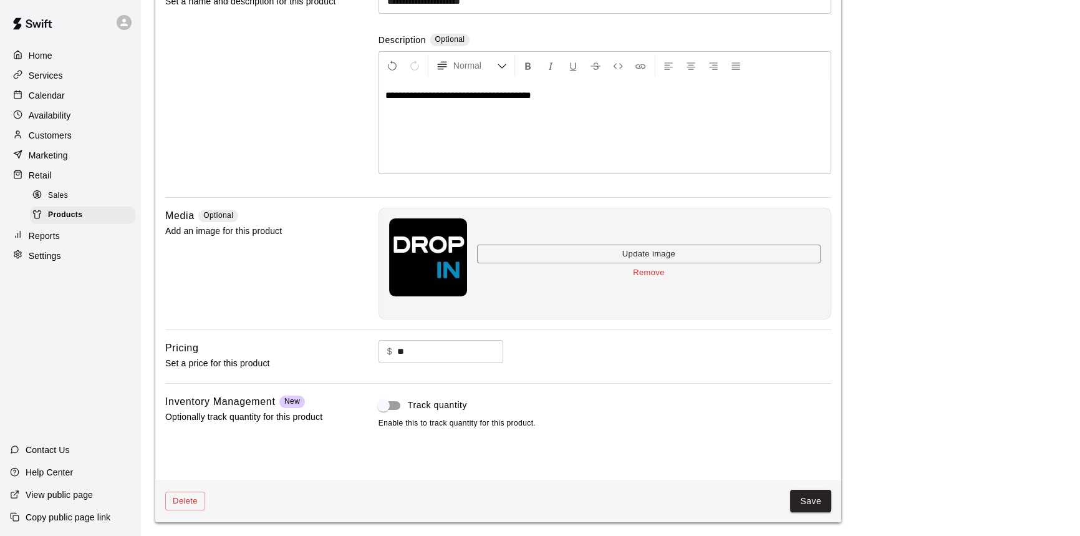
drag, startPoint x: 817, startPoint y: 502, endPoint x: 826, endPoint y: 501, distance: 8.9
click at [818, 502] on button "Save" at bounding box center [810, 500] width 41 height 23
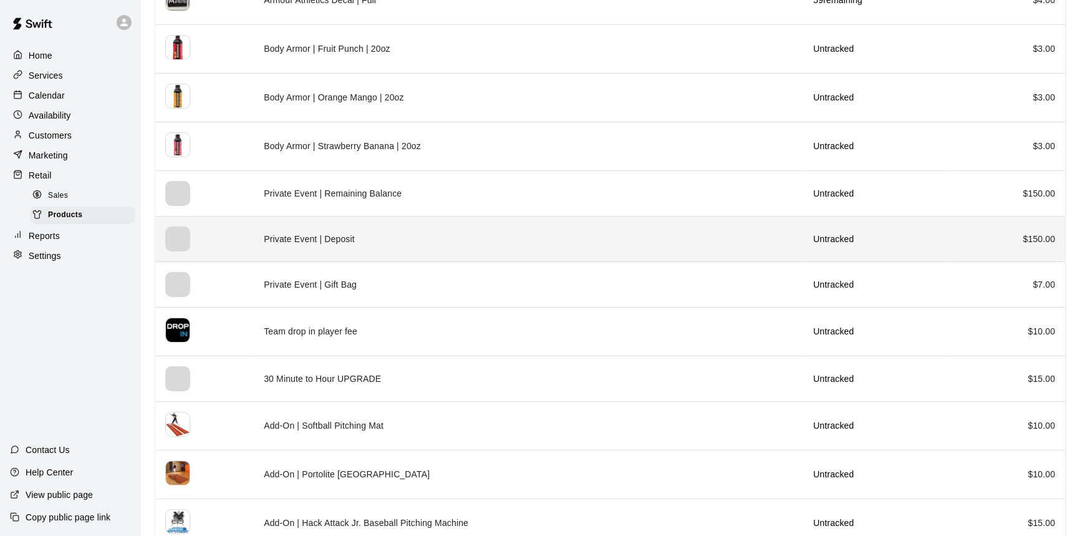
scroll to position [340, 0]
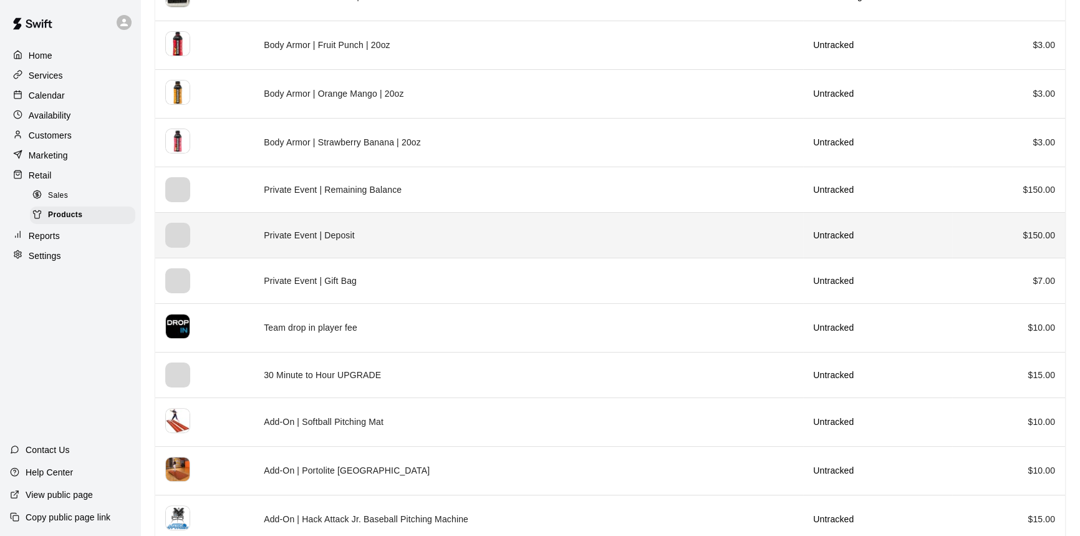
click at [315, 236] on td "Private Event | Deposit" at bounding box center [528, 235] width 549 height 46
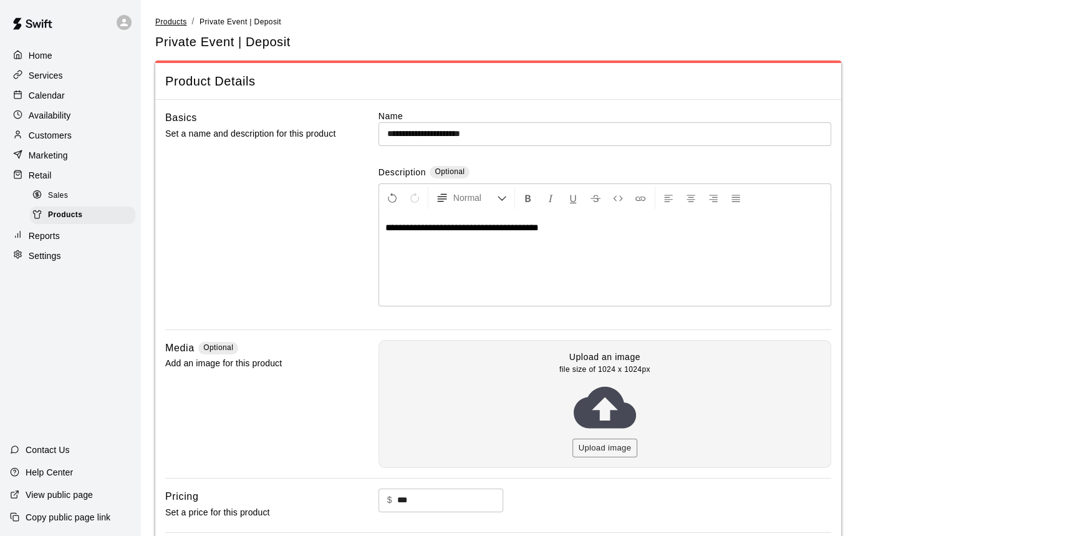
click at [173, 24] on span "Products" at bounding box center [171, 21] width 32 height 9
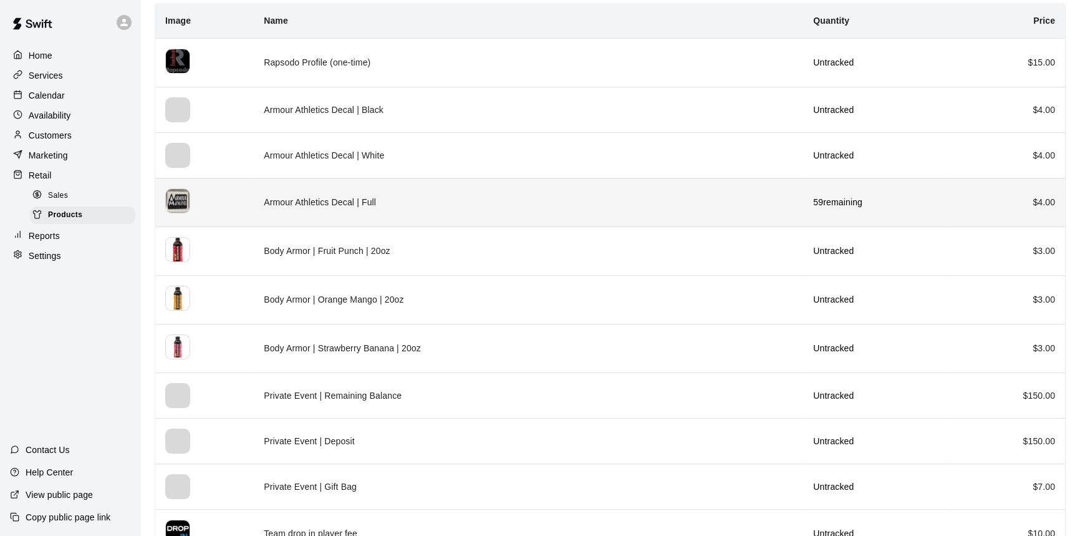
scroll to position [170, 0]
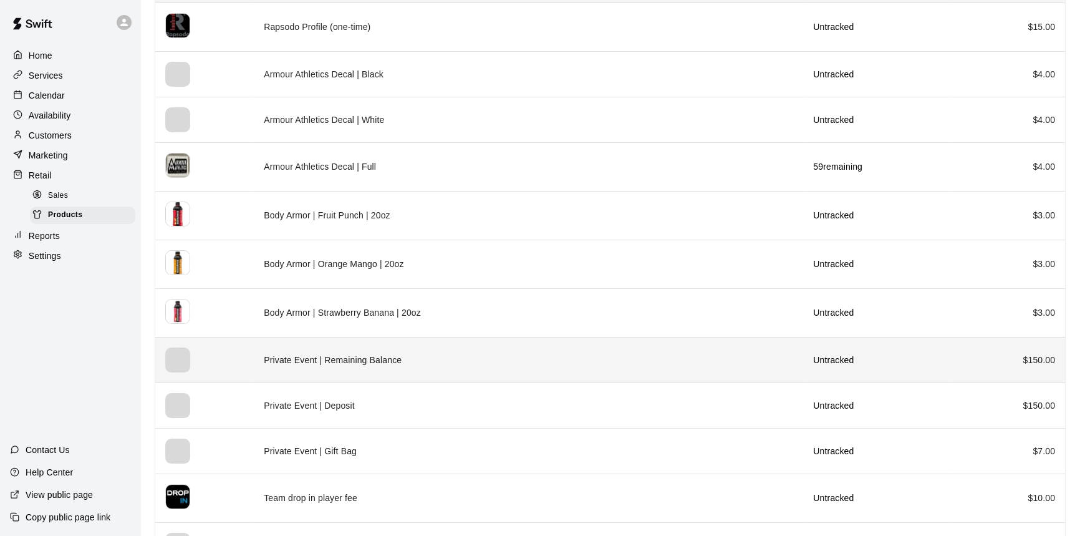
click at [228, 355] on th "simple table" at bounding box center [204, 360] width 99 height 46
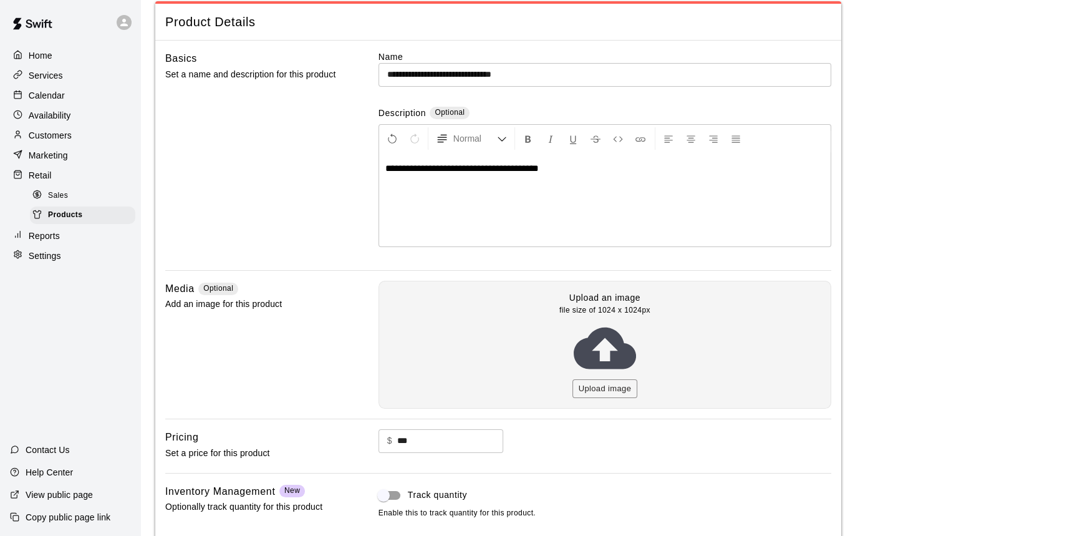
scroll to position [149, 0]
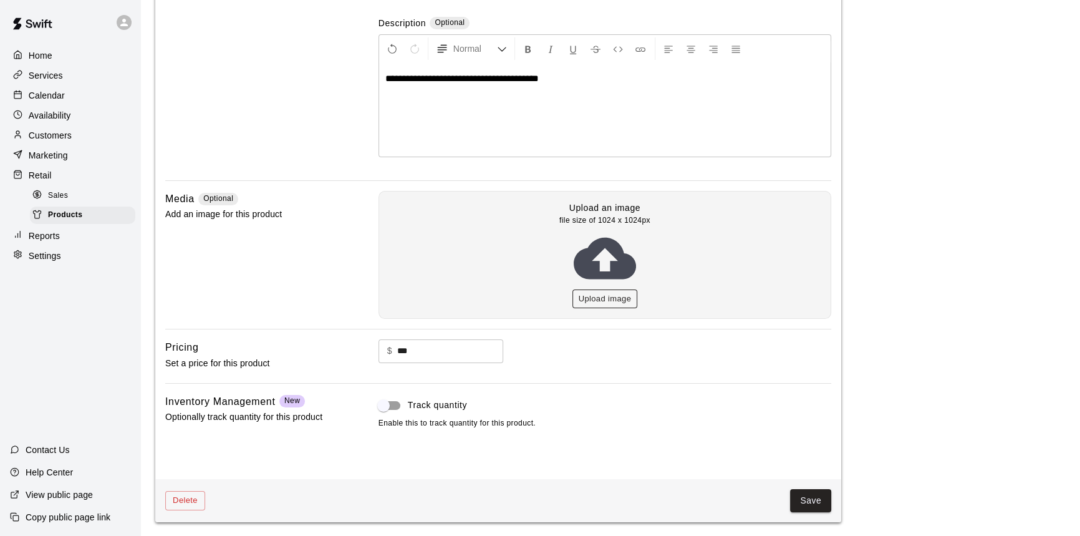
click at [608, 302] on button "Upload image" at bounding box center [604, 298] width 65 height 19
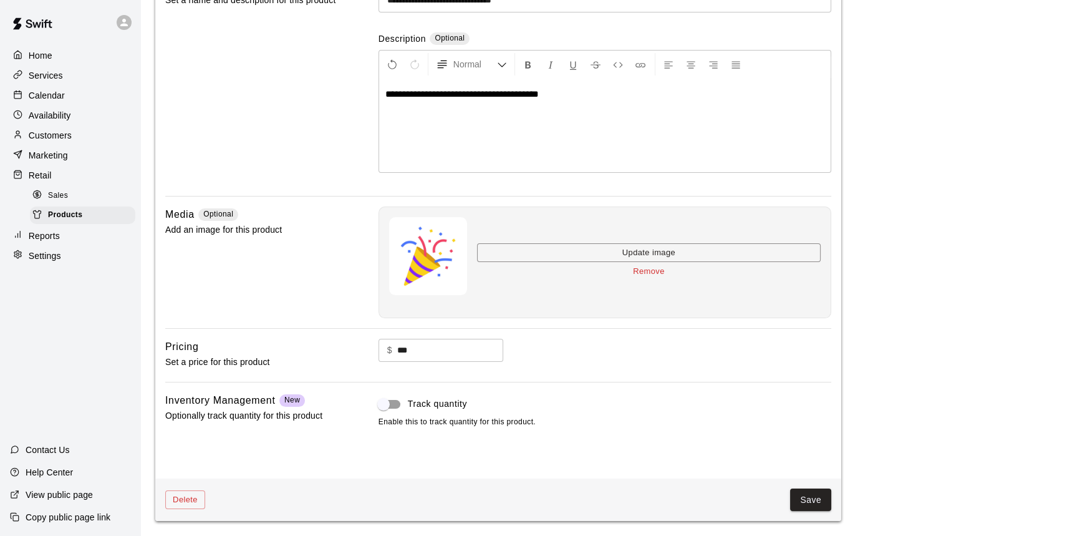
scroll to position [132, 0]
click at [813, 497] on button "Save" at bounding box center [810, 500] width 41 height 23
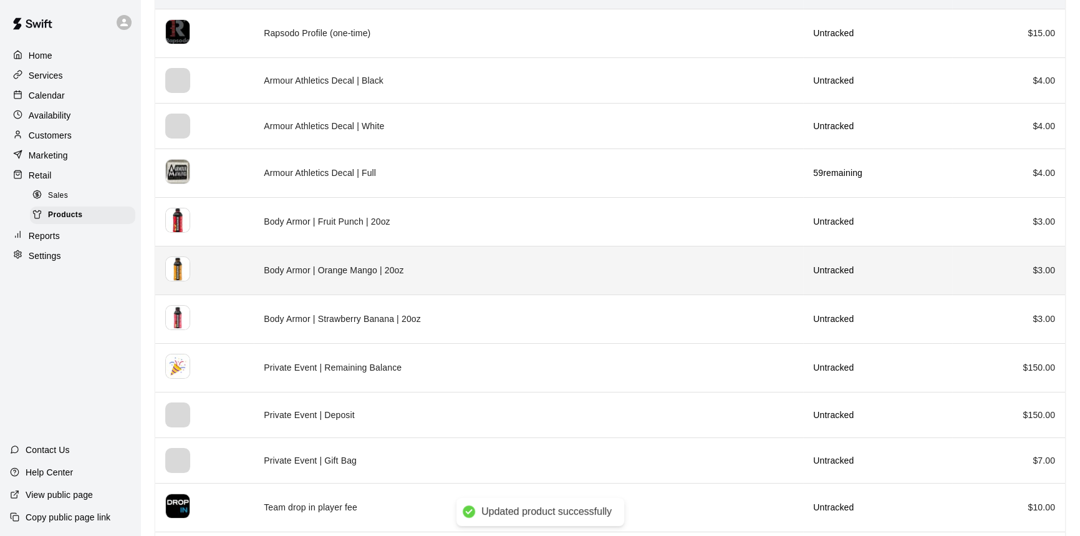
scroll to position [170, 0]
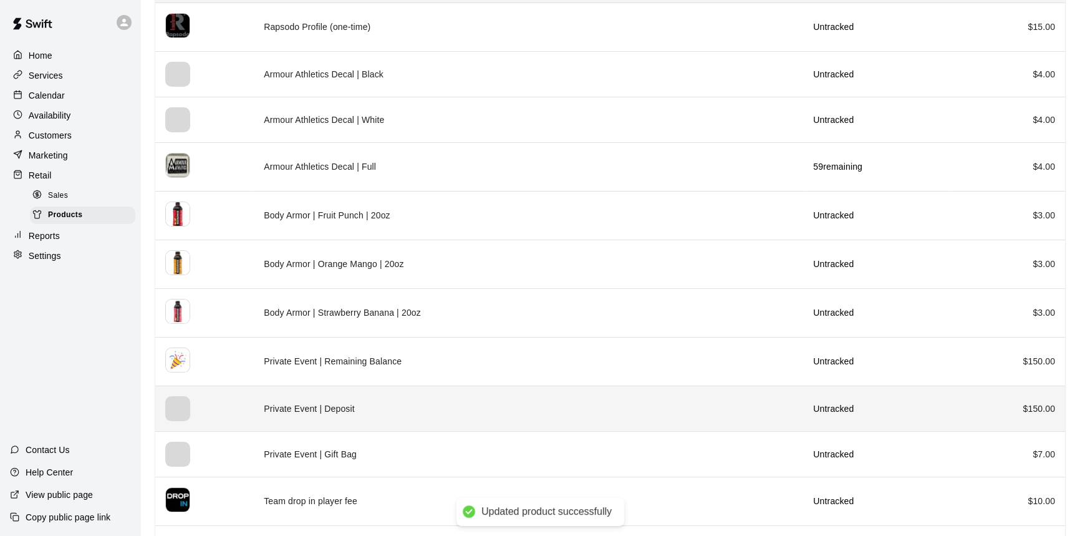
click at [291, 401] on td "Private Event | Deposit" at bounding box center [528, 408] width 549 height 46
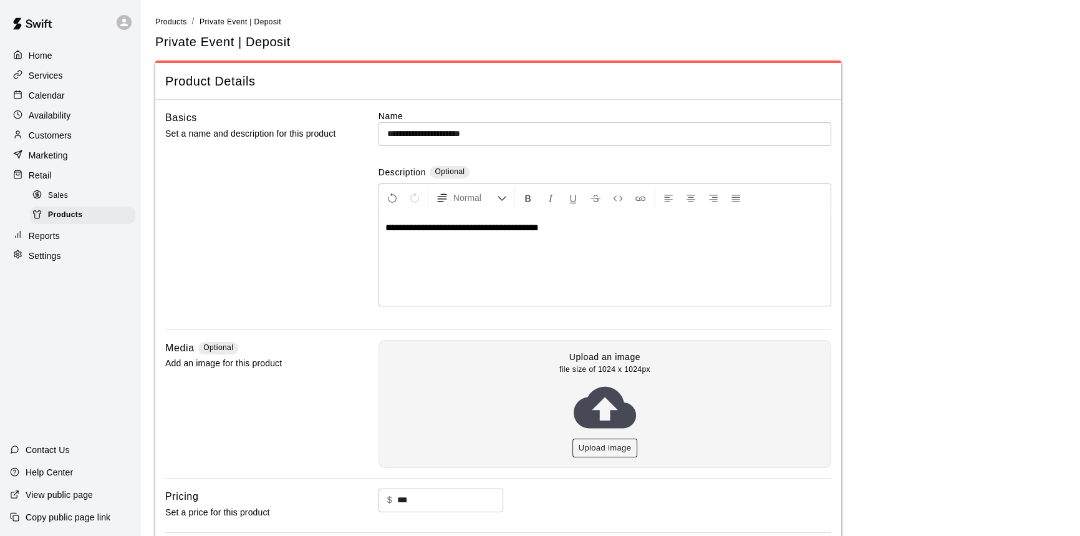
click at [607, 440] on button "Upload image" at bounding box center [604, 447] width 65 height 19
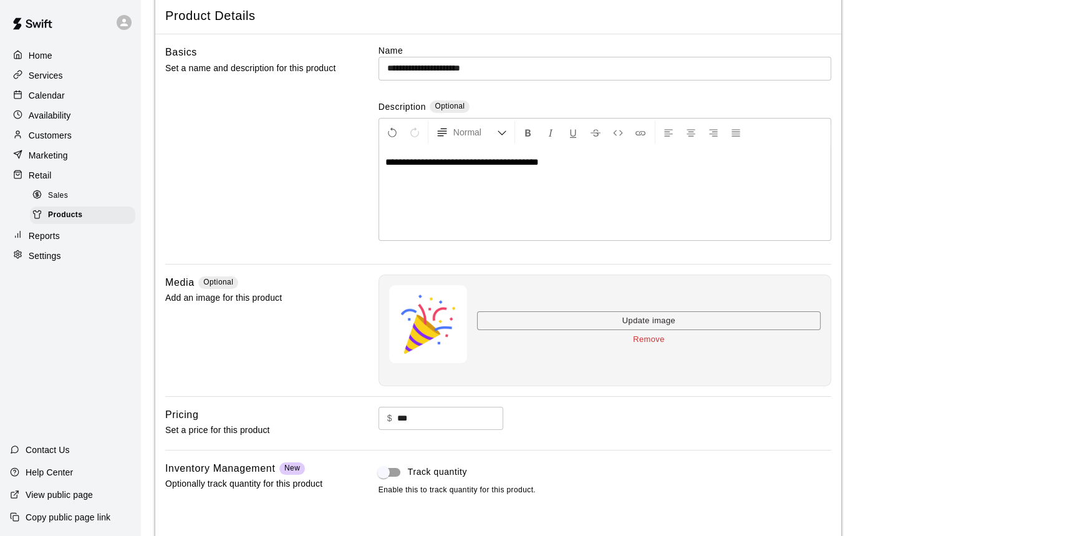
scroll to position [132, 0]
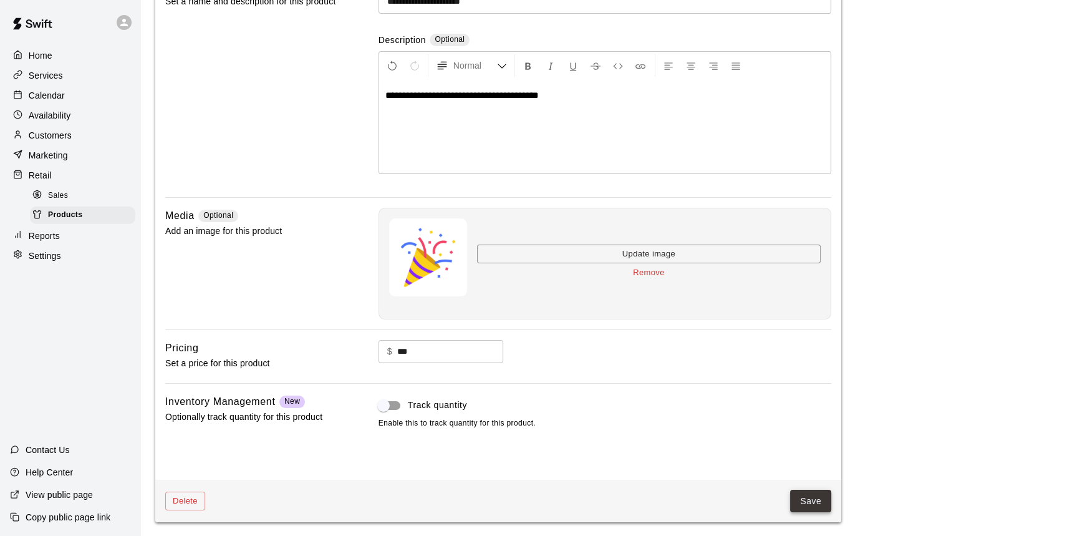
click at [821, 496] on button "Save" at bounding box center [810, 500] width 41 height 23
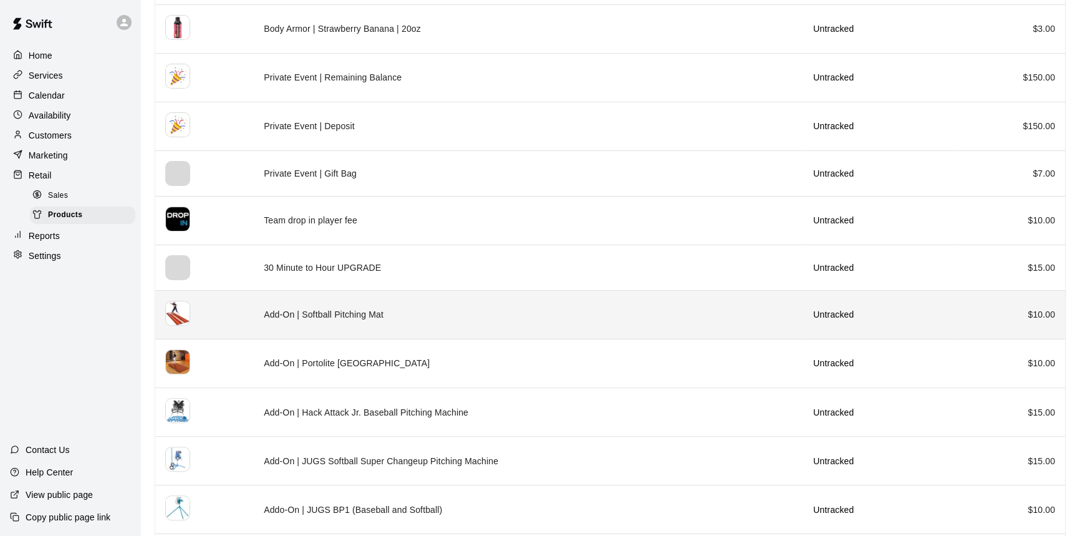
scroll to position [397, 0]
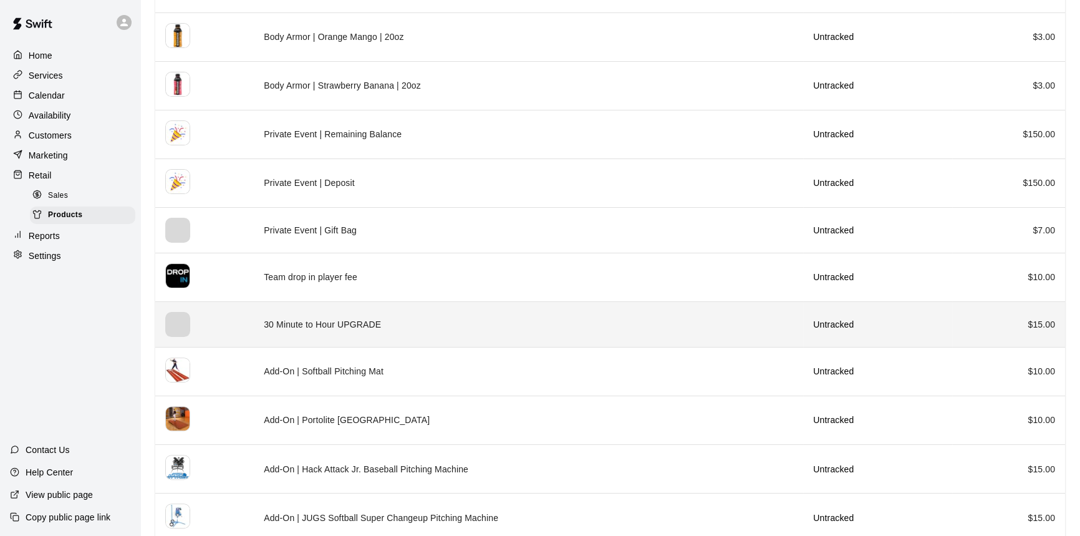
click at [301, 319] on td "30 Minute to Hour UPGRADE" at bounding box center [528, 324] width 549 height 46
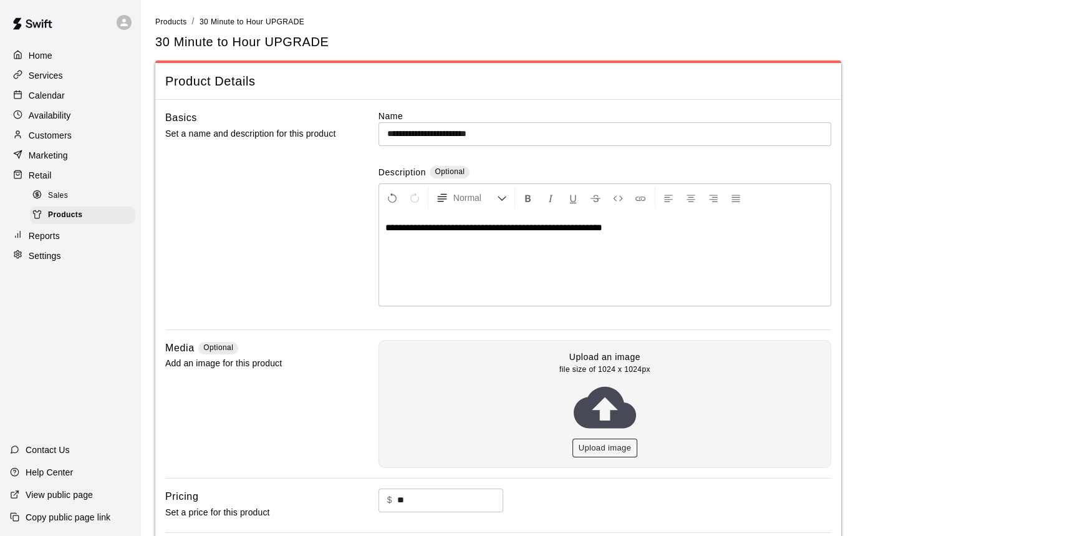
click at [610, 444] on button "Upload image" at bounding box center [604, 447] width 65 height 19
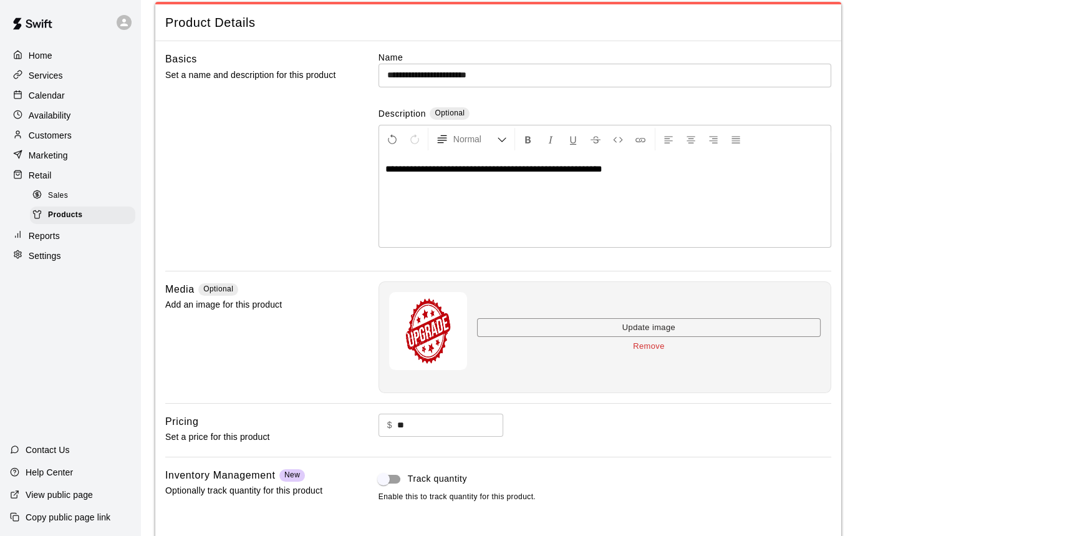
scroll to position [132, 0]
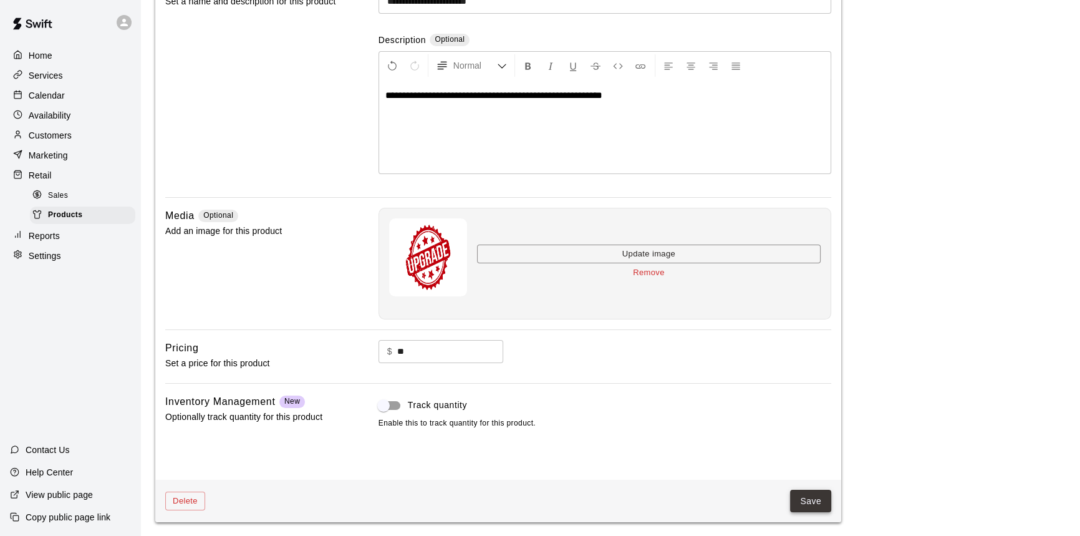
click at [803, 493] on button "Save" at bounding box center [810, 500] width 41 height 23
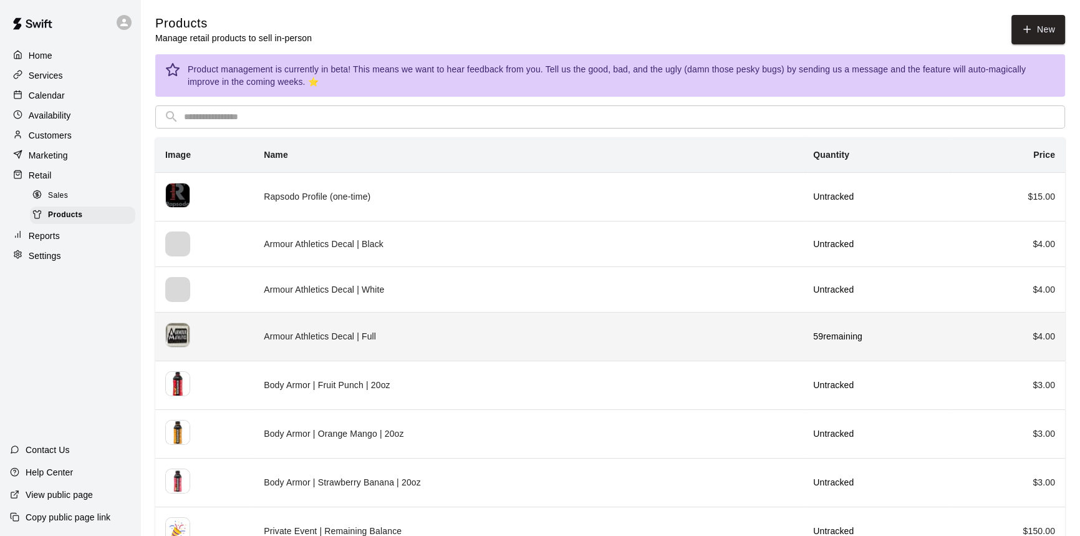
click at [244, 332] on th "simple table" at bounding box center [204, 336] width 99 height 49
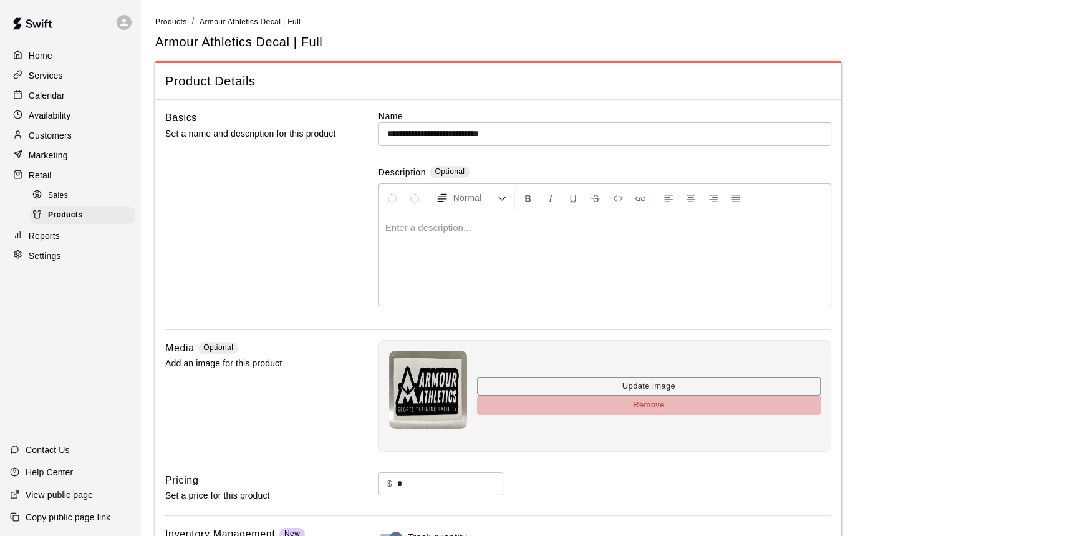
click at [659, 404] on button "Remove" at bounding box center [649, 404] width 344 height 19
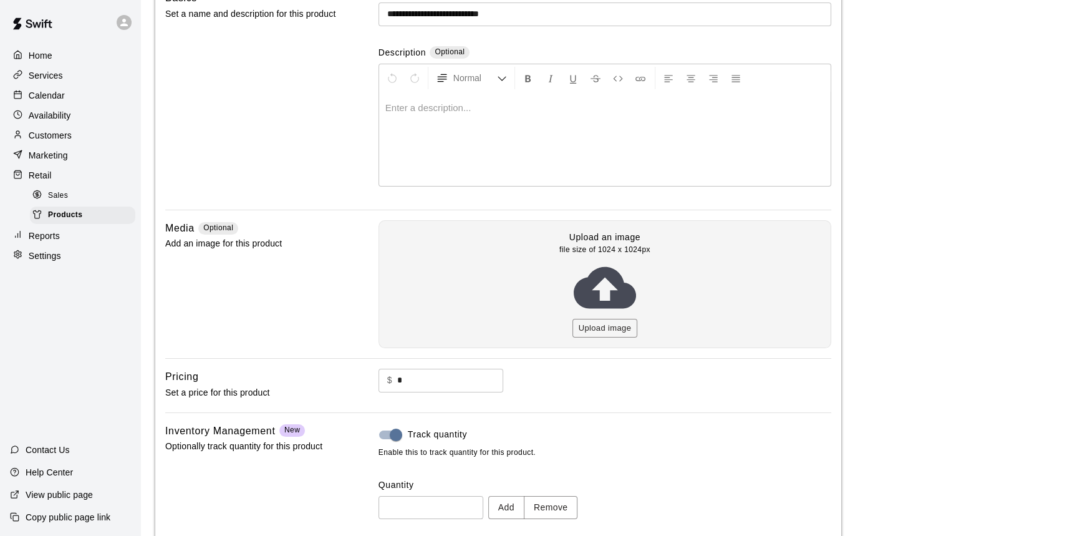
scroll to position [189, 0]
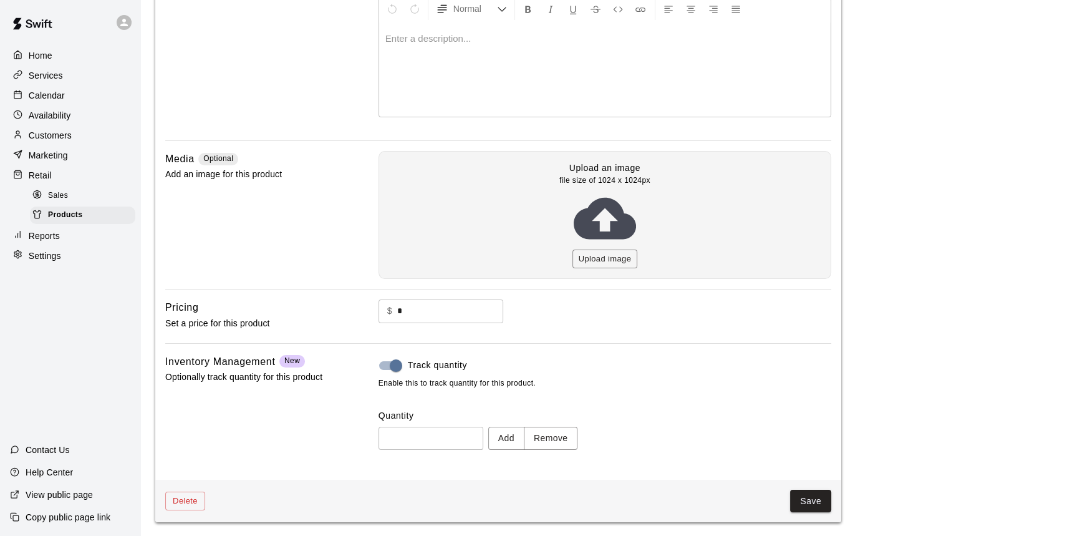
click at [796, 500] on button "Save" at bounding box center [810, 500] width 41 height 23
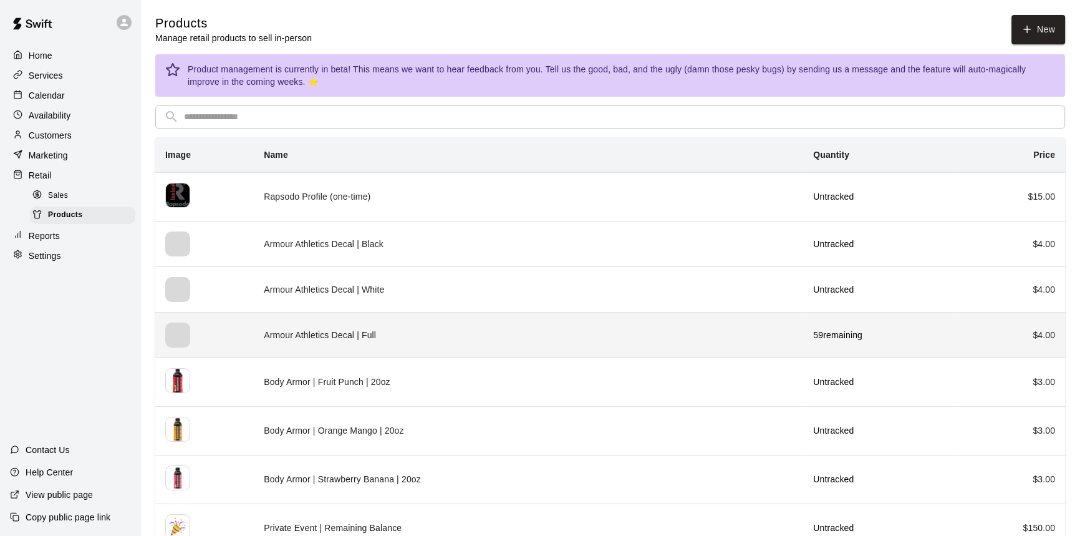
click at [399, 332] on td "Armour Athletics Decal | Full" at bounding box center [528, 335] width 549 height 46
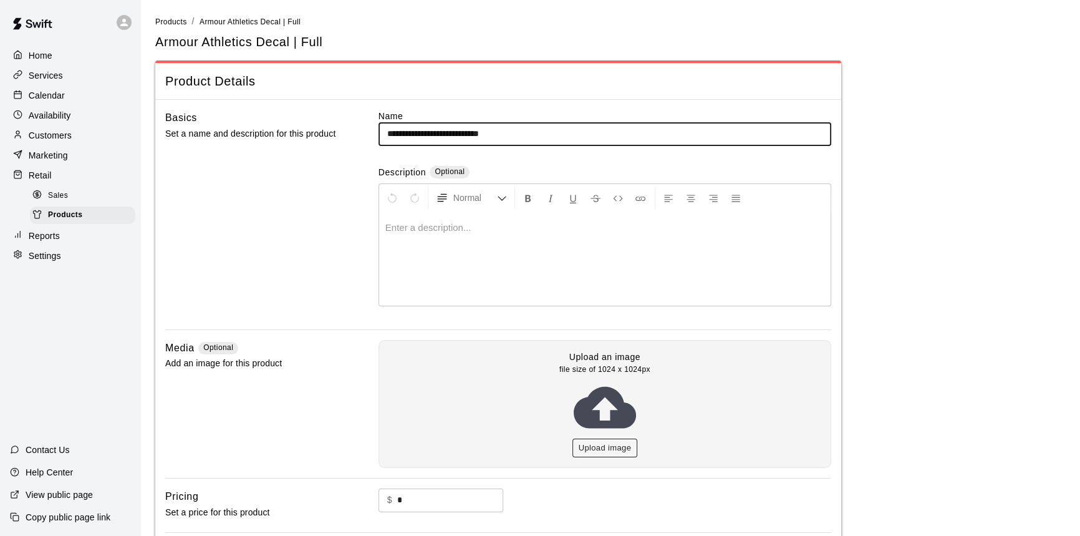
click at [598, 439] on button "Upload image" at bounding box center [604, 447] width 65 height 19
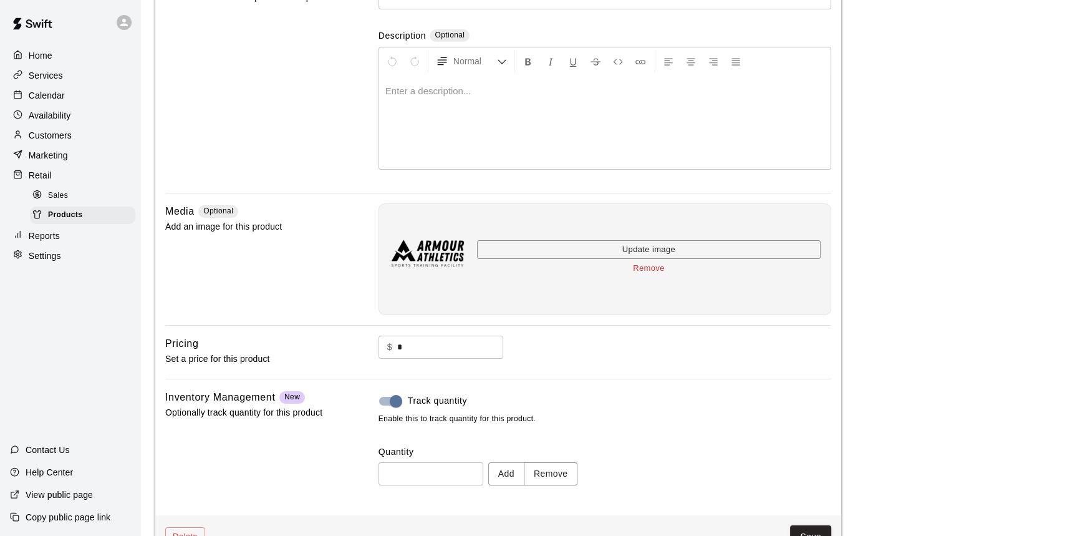
scroll to position [172, 0]
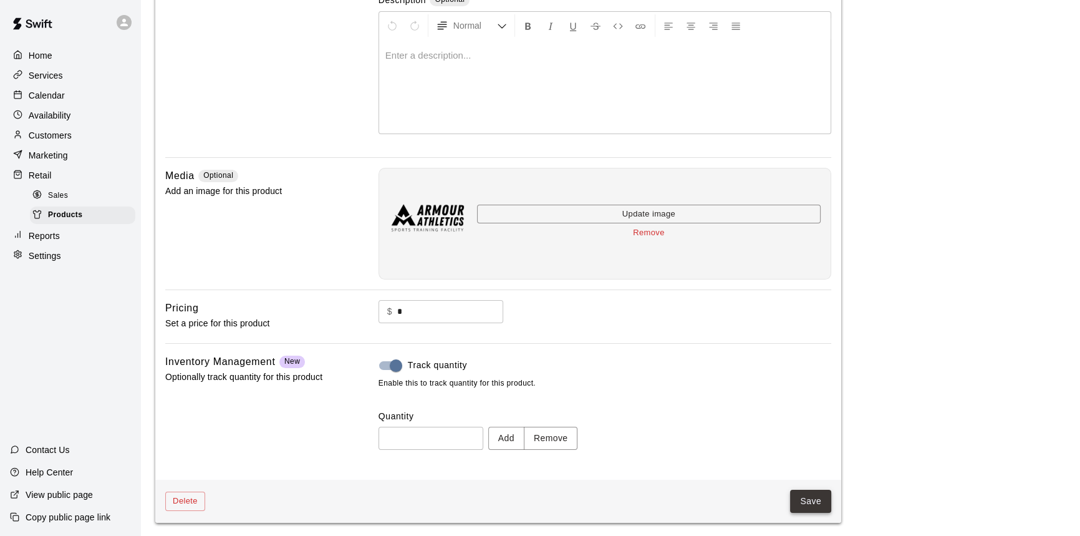
click at [812, 493] on button "Save" at bounding box center [810, 500] width 41 height 23
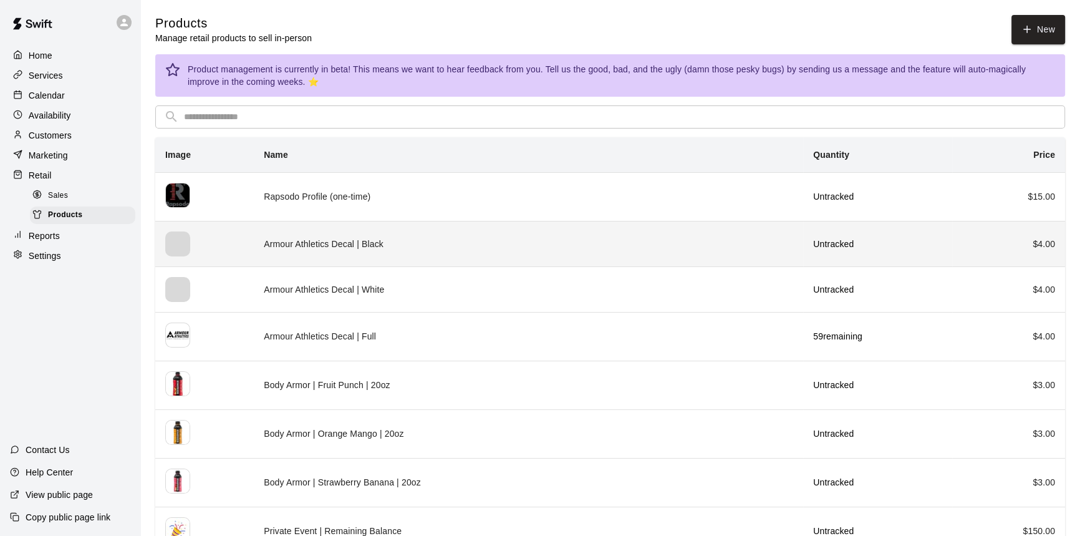
click at [356, 246] on td "Armour Athletics Decal | Black" at bounding box center [528, 244] width 549 height 46
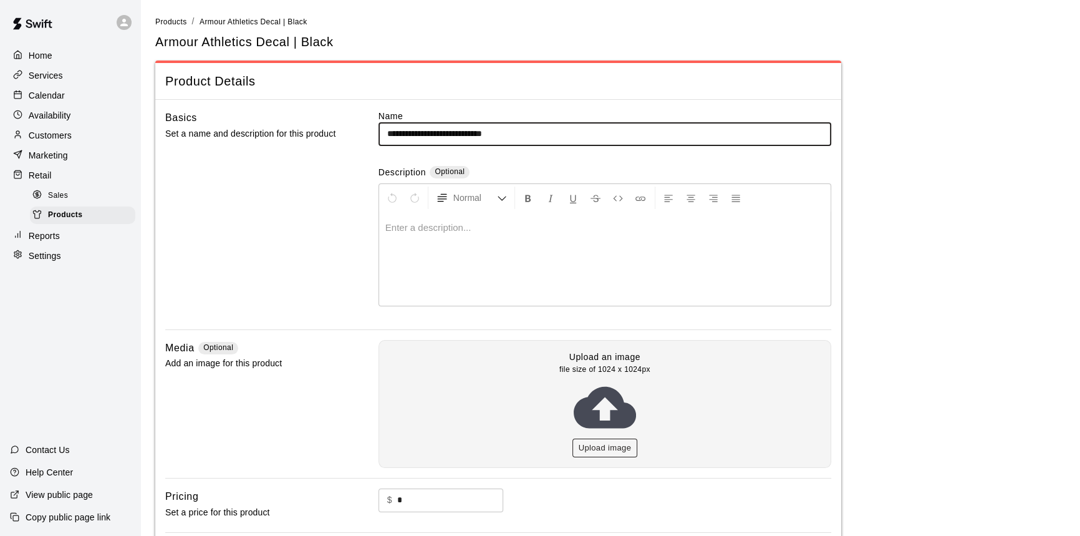
click at [596, 455] on button "Upload image" at bounding box center [604, 447] width 65 height 19
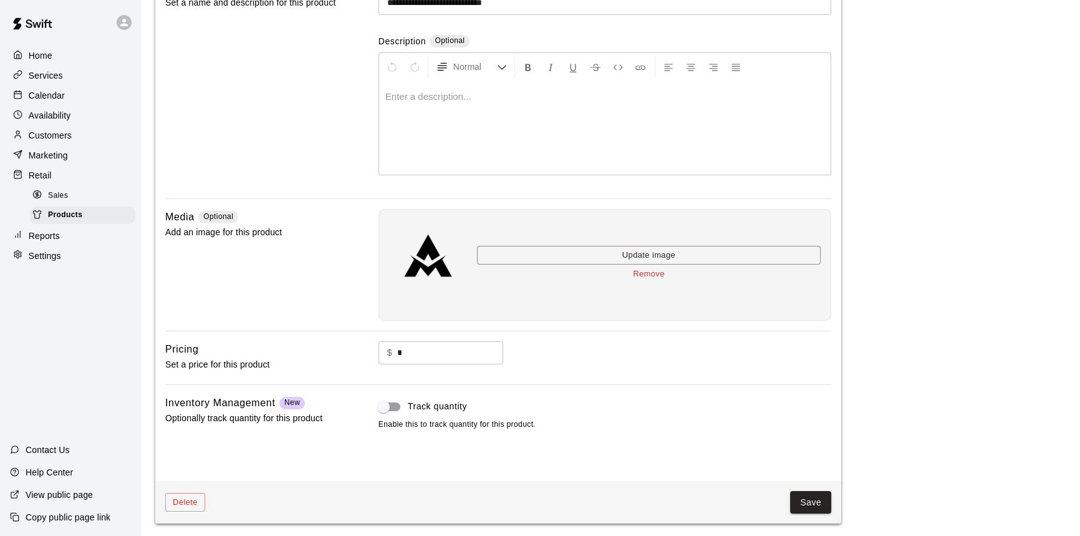
scroll to position [132, 0]
click at [812, 493] on button "Save" at bounding box center [810, 500] width 41 height 23
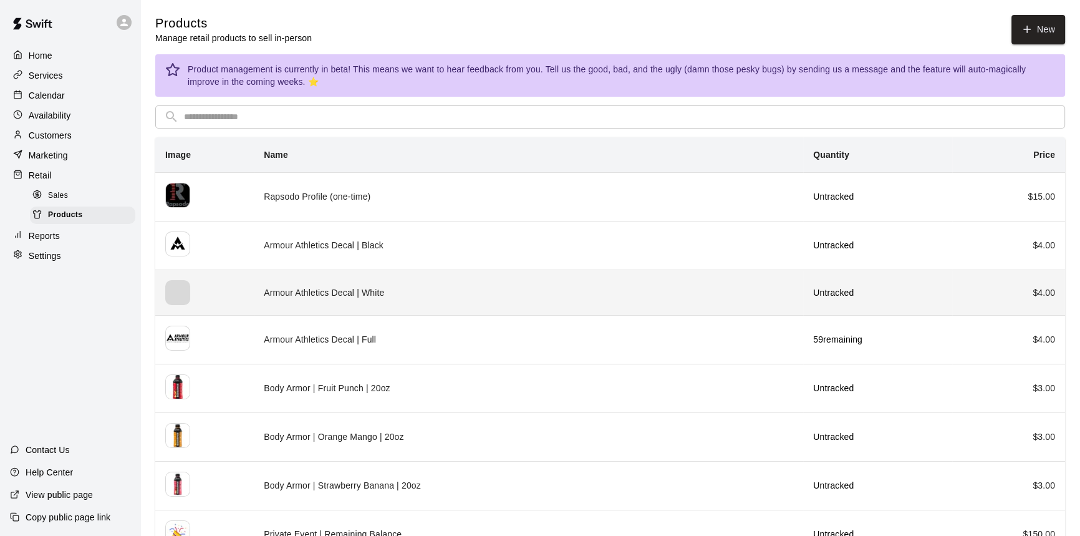
click at [458, 294] on td "Armour Athletics Decal | White" at bounding box center [528, 292] width 549 height 46
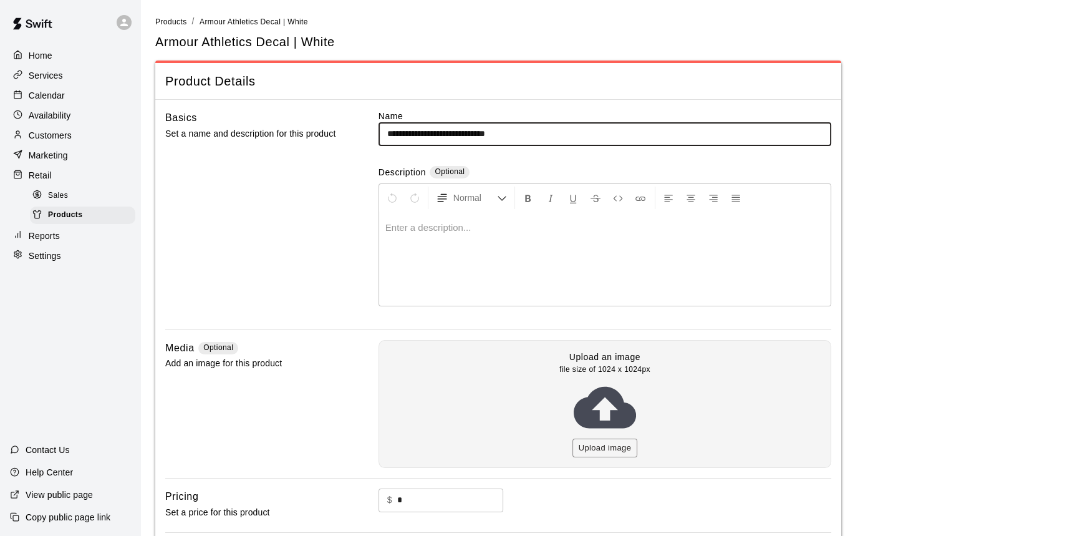
click at [613, 456] on div "Upload an image file size of 1024 x 1024px Upload image" at bounding box center [604, 404] width 453 height 128
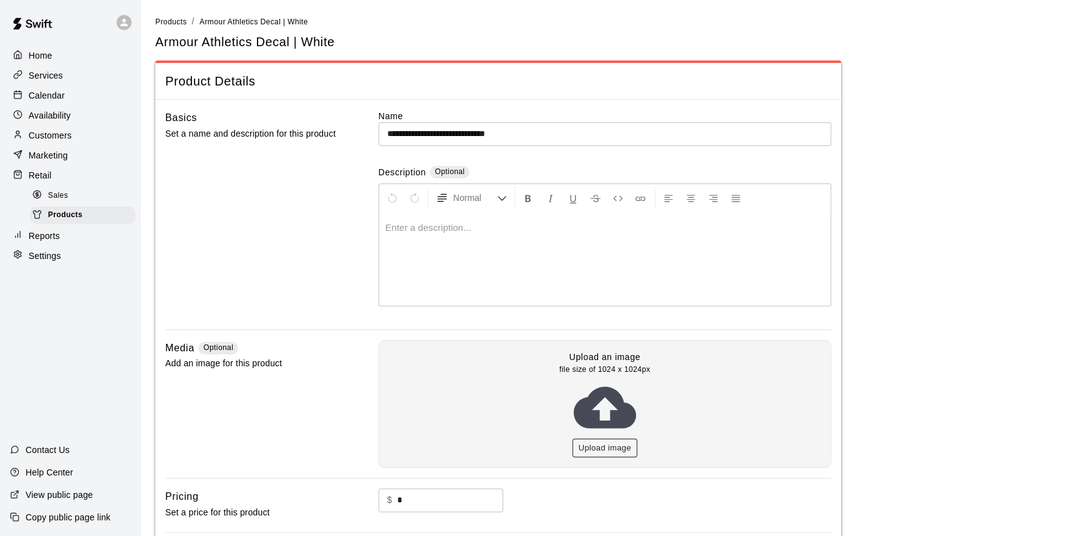
click at [612, 446] on button "Upload image" at bounding box center [604, 447] width 65 height 19
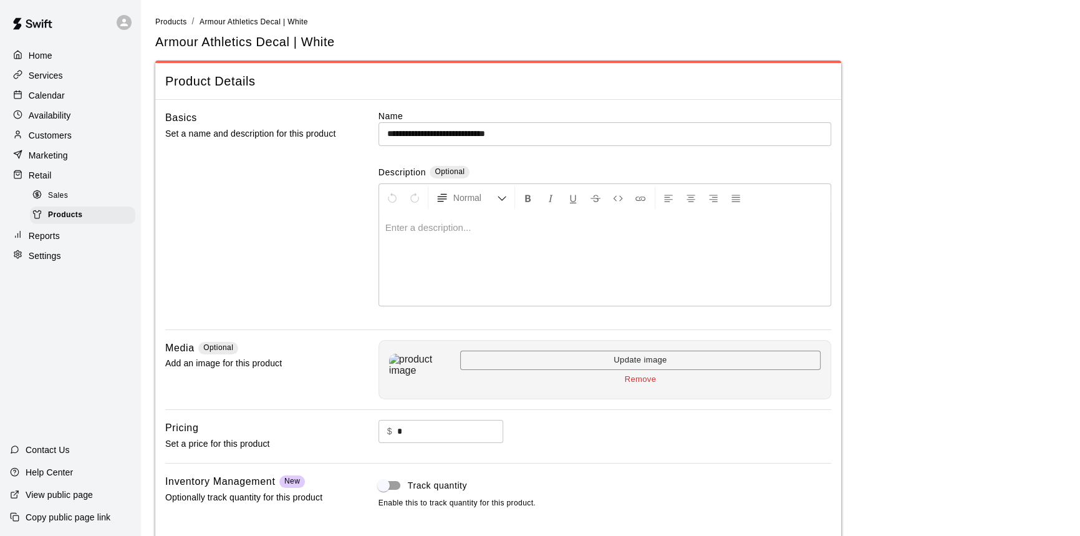
click at [632, 382] on button "Remove" at bounding box center [640, 379] width 360 height 19
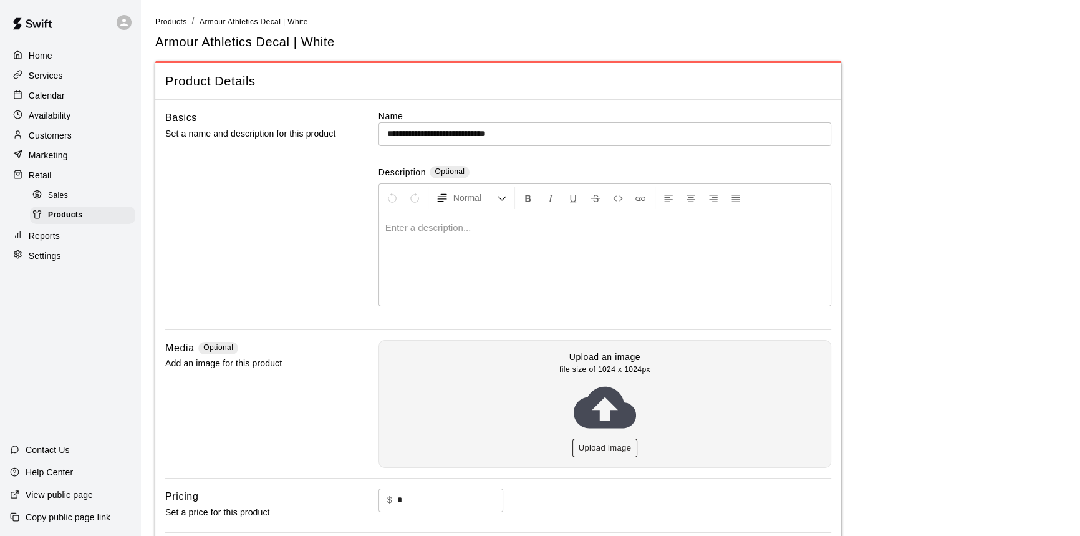
click at [590, 441] on button "Upload image" at bounding box center [604, 447] width 65 height 19
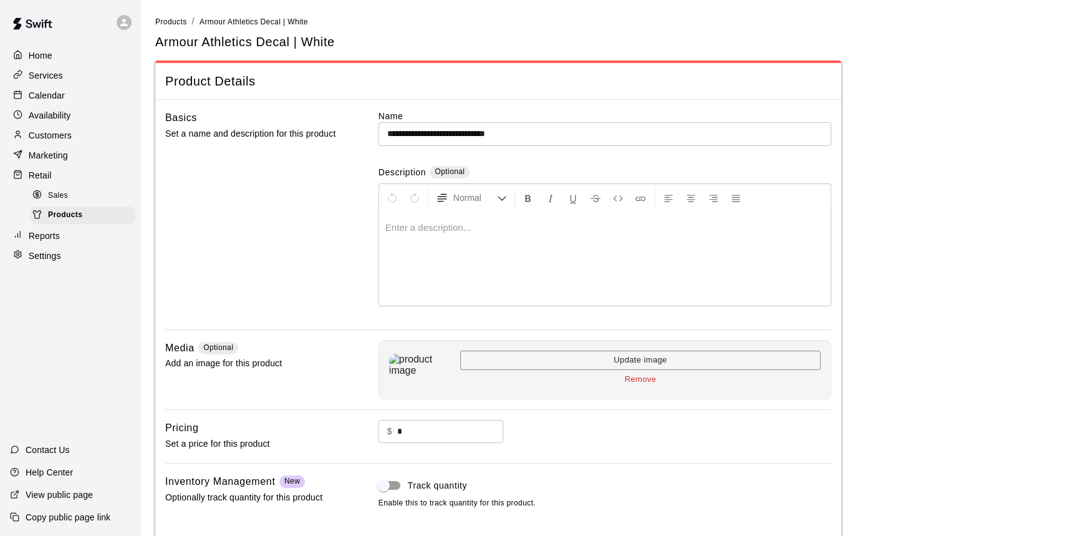
click at [629, 383] on button "Remove" at bounding box center [640, 379] width 360 height 19
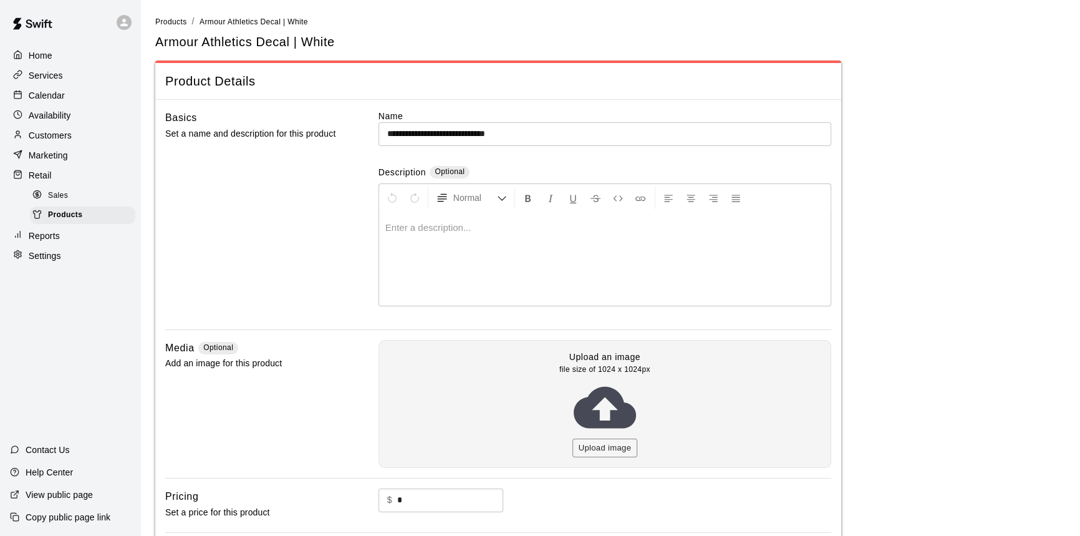
drag, startPoint x: 953, startPoint y: 12, endPoint x: 956, endPoint y: 72, distance: 59.3
click at [950, 49] on main "**********" at bounding box center [610, 343] width 940 height 686
click at [874, 40] on main "**********" at bounding box center [610, 343] width 910 height 656
click at [599, 440] on button "Upload image" at bounding box center [604, 447] width 65 height 19
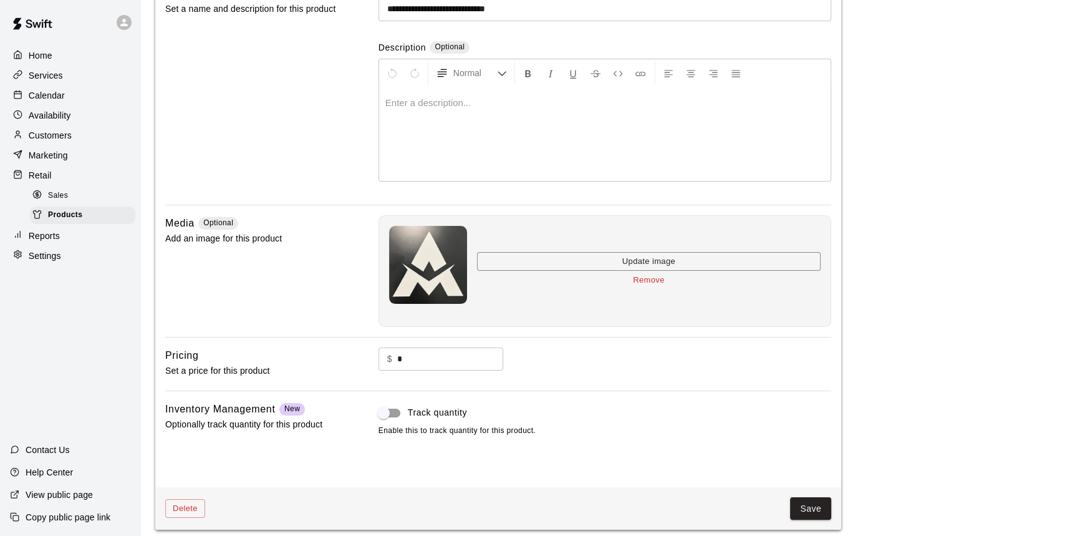
scroll to position [132, 0]
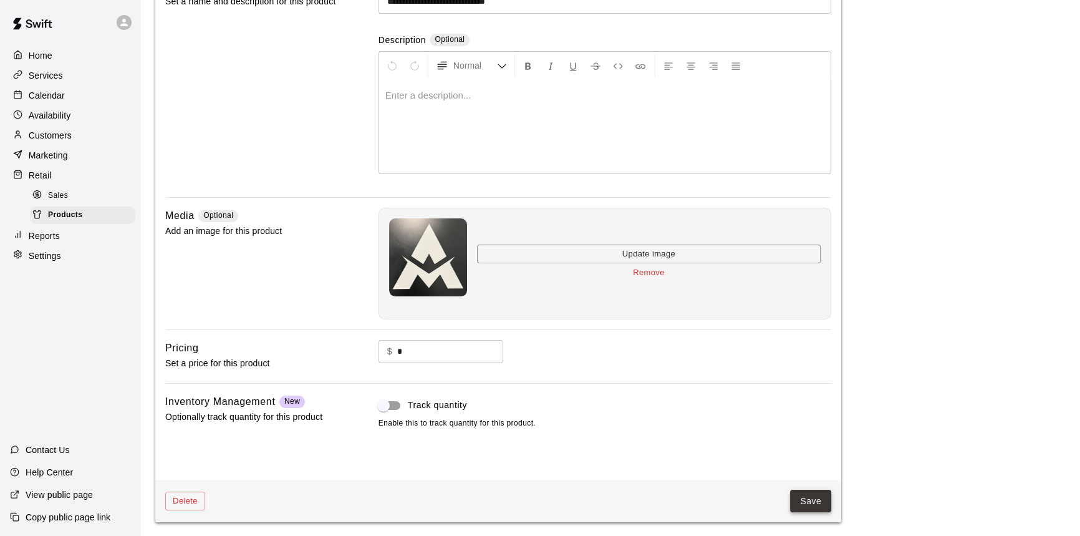
click at [822, 504] on button "Save" at bounding box center [810, 500] width 41 height 23
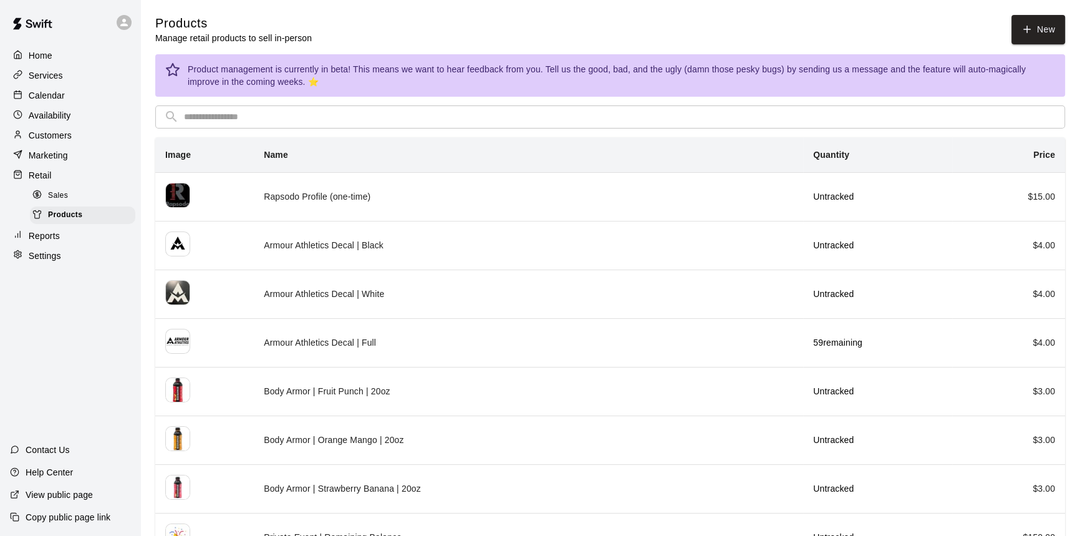
click at [79, 197] on div "Sales" at bounding box center [82, 195] width 105 height 17
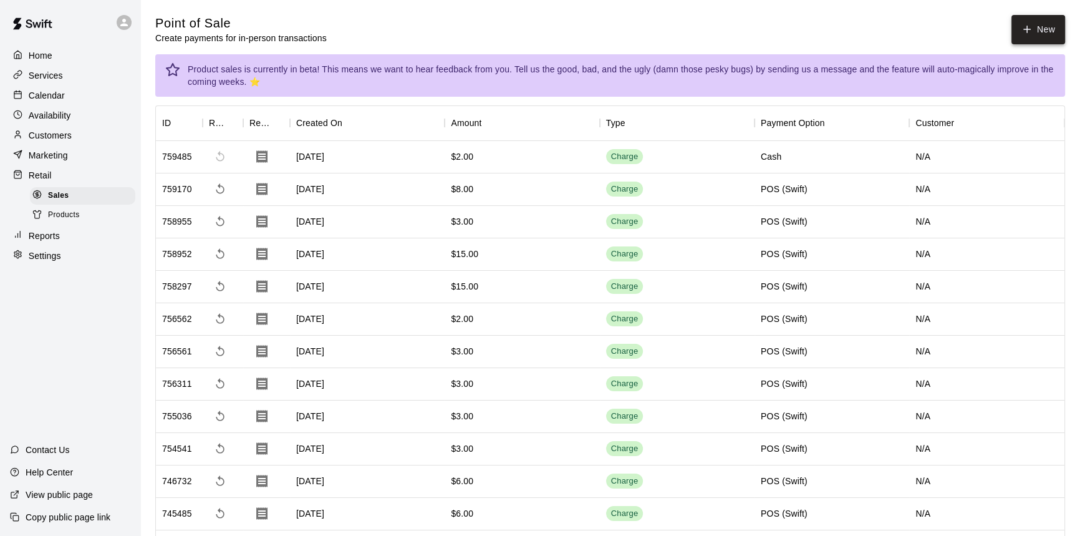
click at [1040, 32] on button "New" at bounding box center [1038, 29] width 54 height 29
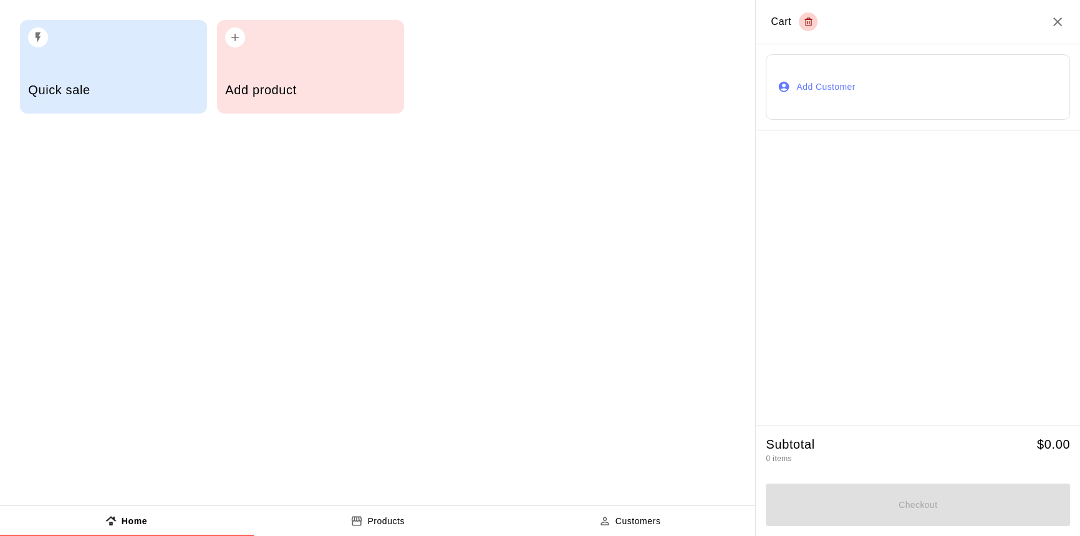
click at [277, 62] on div "Add product" at bounding box center [310, 67] width 187 height 94
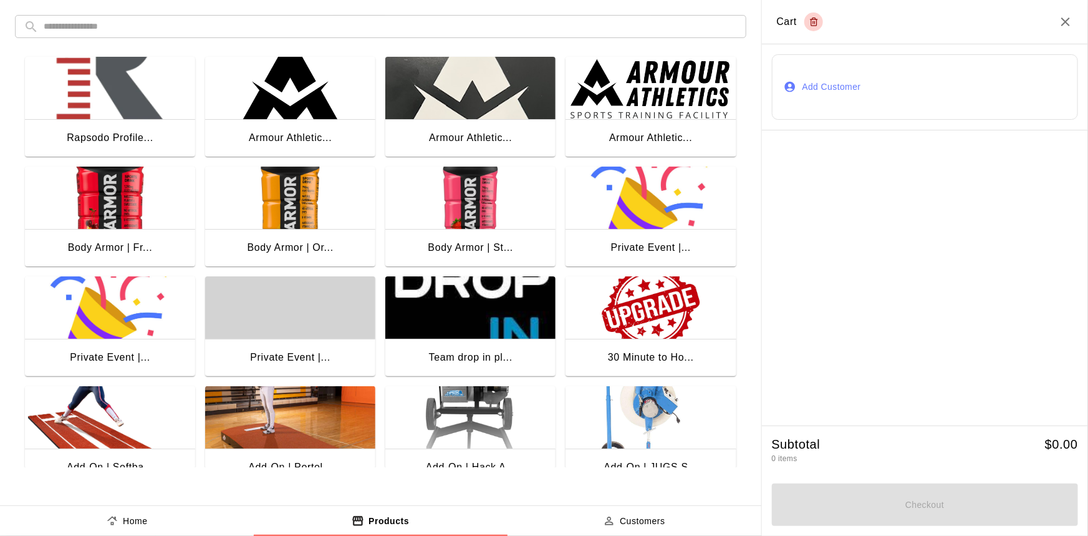
click at [655, 349] on div "30 Minute to Ho..." at bounding box center [651, 357] width 86 height 16
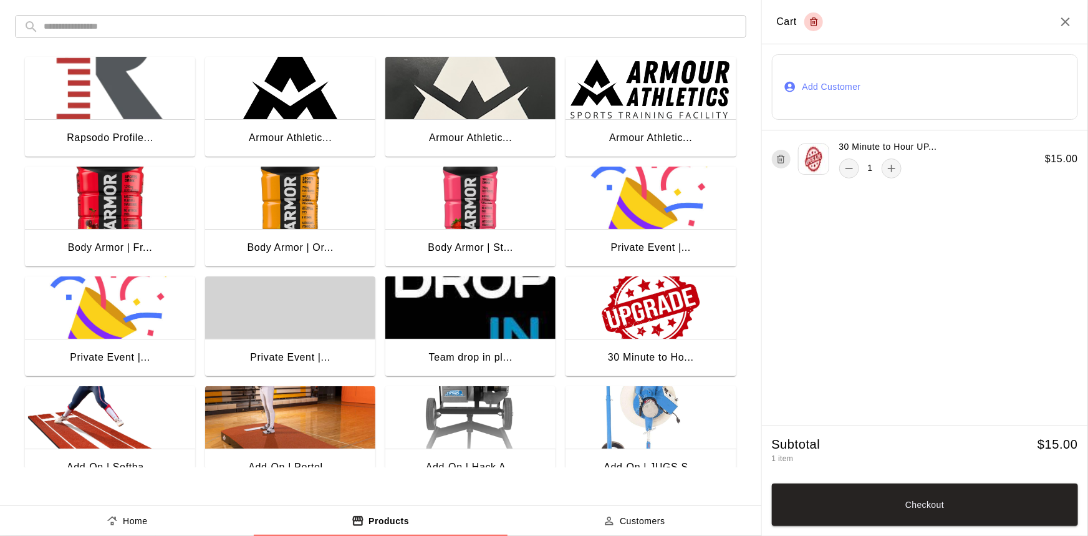
click at [1062, 21] on icon "Close" at bounding box center [1065, 21] width 15 height 15
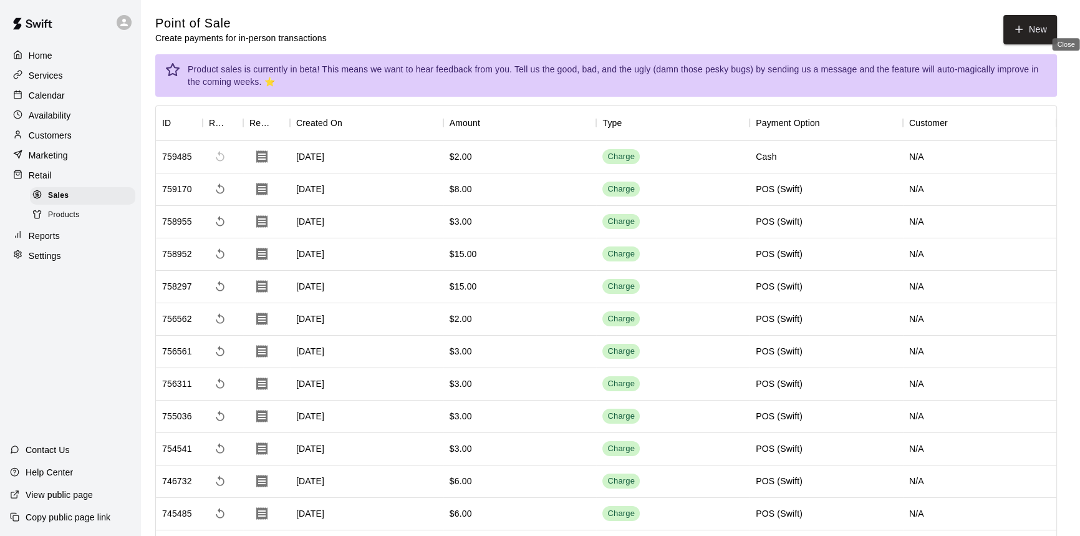
click at [70, 221] on span "Products" at bounding box center [64, 215] width 32 height 12
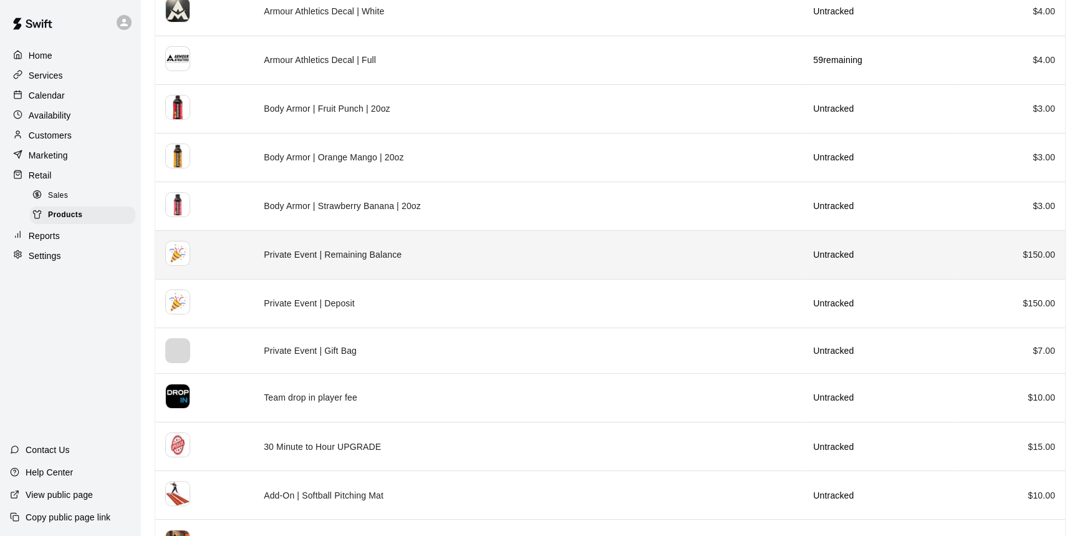
scroll to position [453, 0]
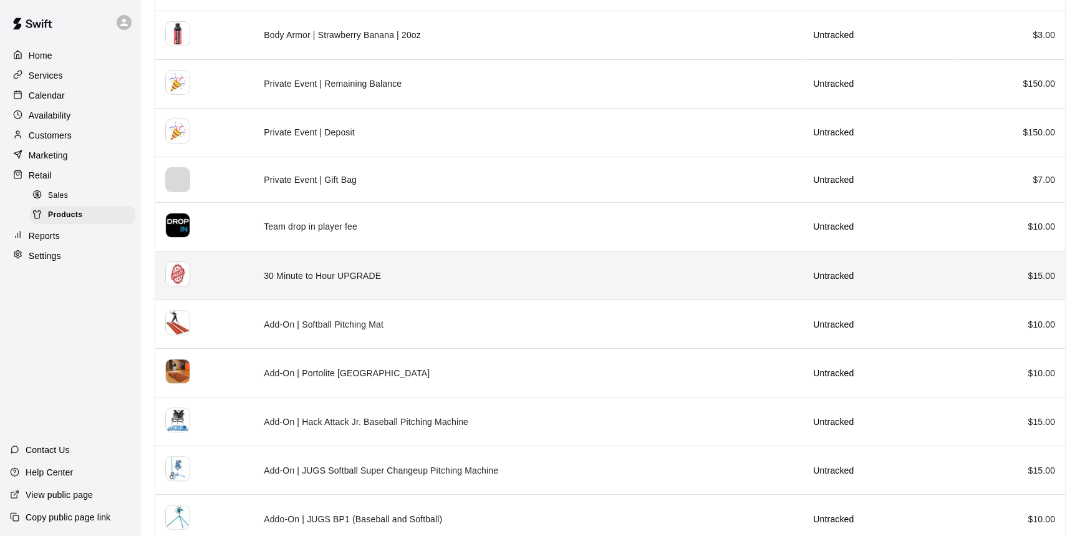
click at [362, 272] on td "30 Minute to Hour UPGRADE" at bounding box center [528, 275] width 549 height 49
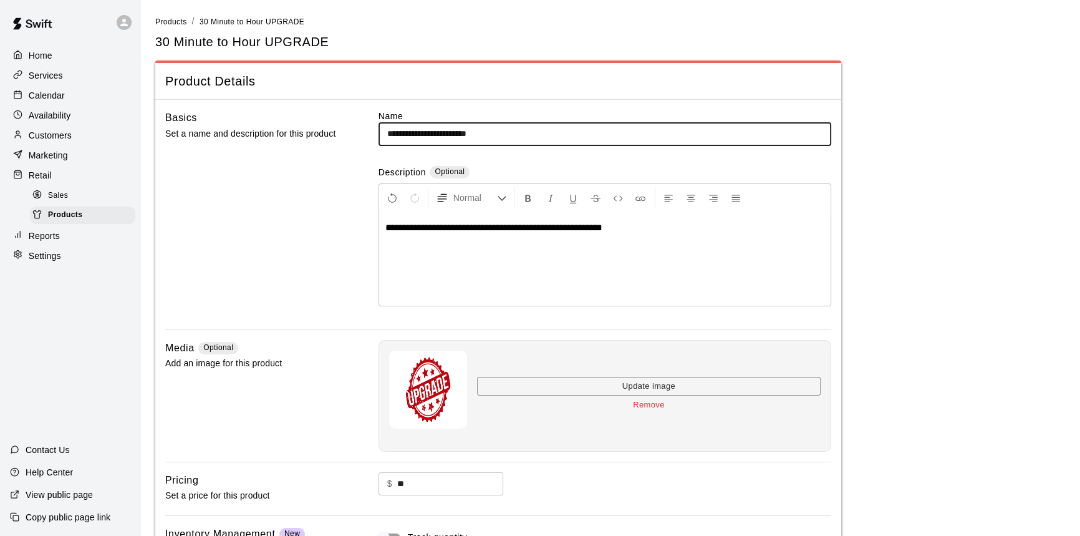
click at [437, 133] on input "**********" at bounding box center [604, 133] width 453 height 23
click at [433, 137] on input "**********" at bounding box center [604, 133] width 453 height 23
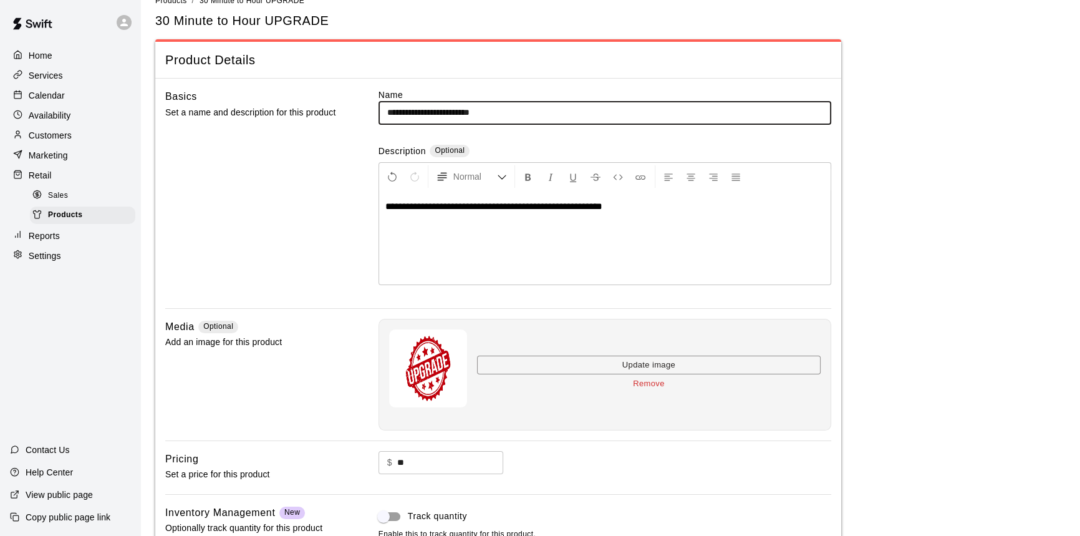
scroll to position [132, 0]
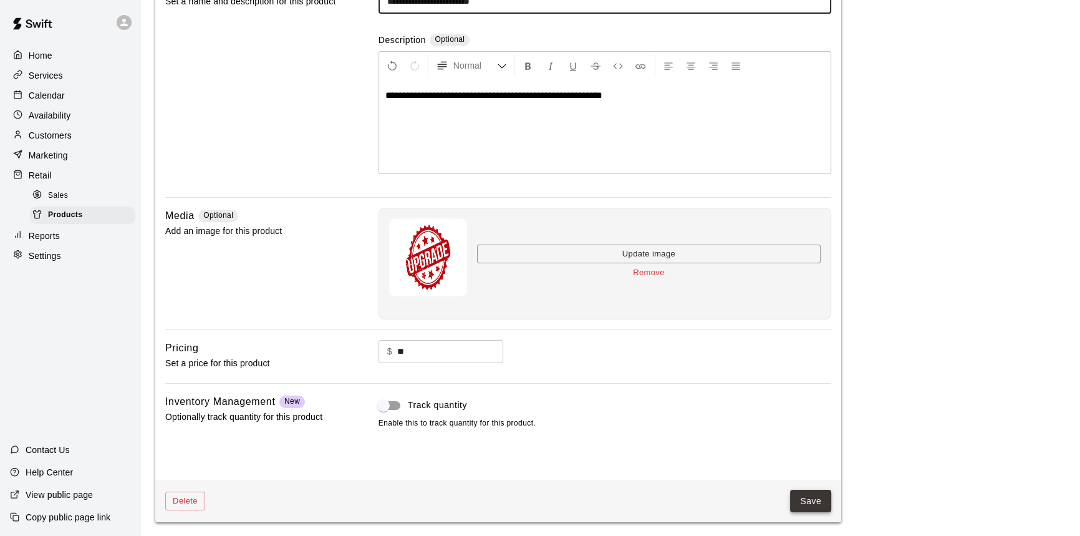
type input "**********"
click at [798, 498] on button "Save" at bounding box center [810, 500] width 41 height 23
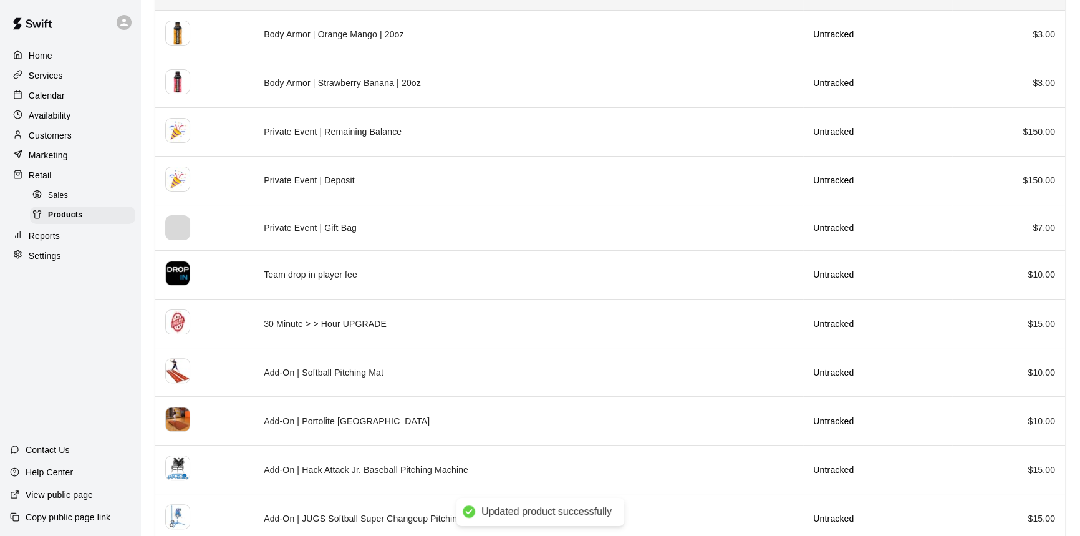
scroll to position [453, 0]
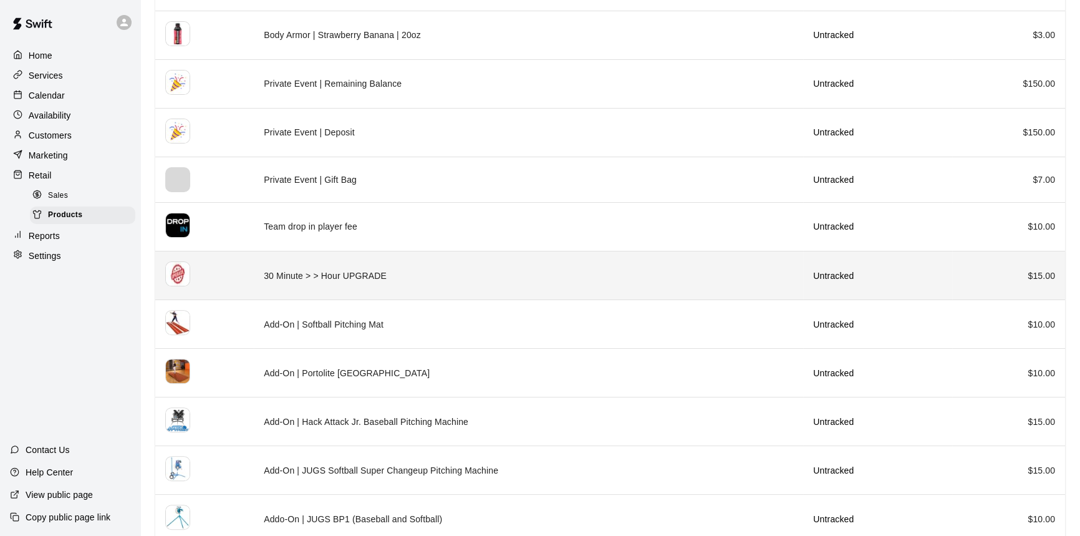
click at [470, 285] on td "30 Minute > > Hour UPGRADE" at bounding box center [528, 275] width 549 height 49
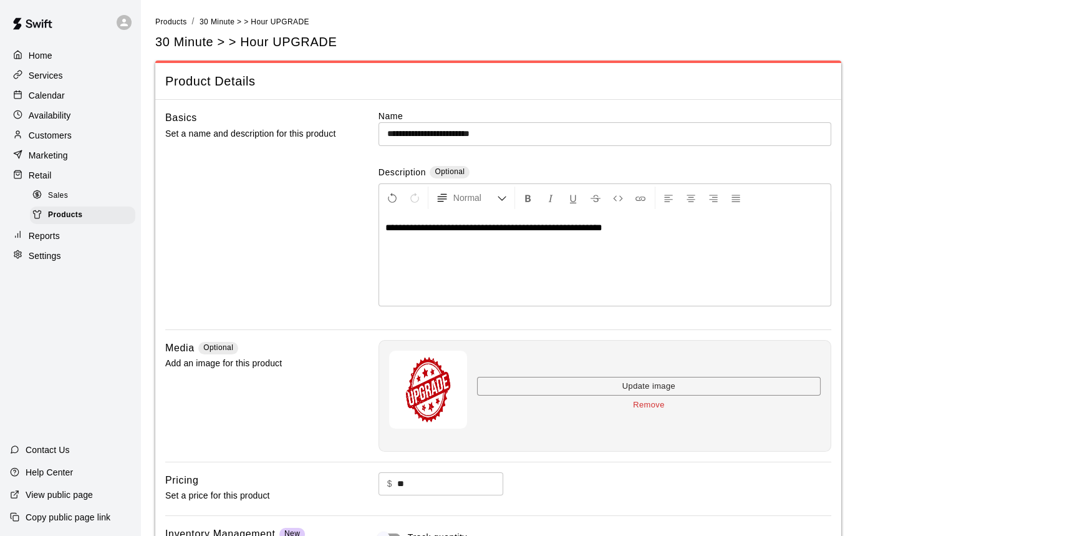
click at [498, 133] on input "**********" at bounding box center [604, 133] width 453 height 23
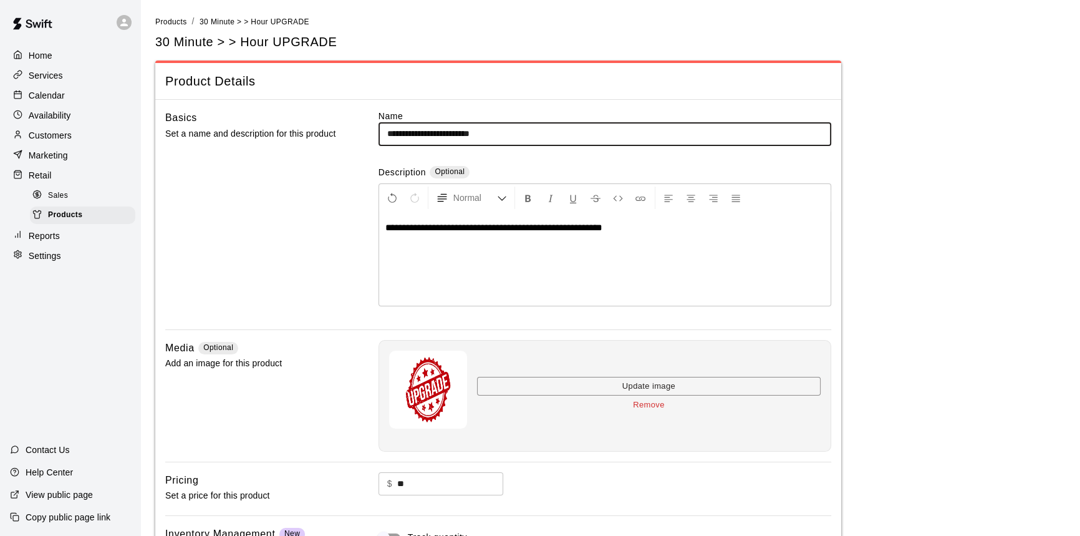
click at [498, 133] on input "**********" at bounding box center [604, 133] width 453 height 23
paste input "*******"
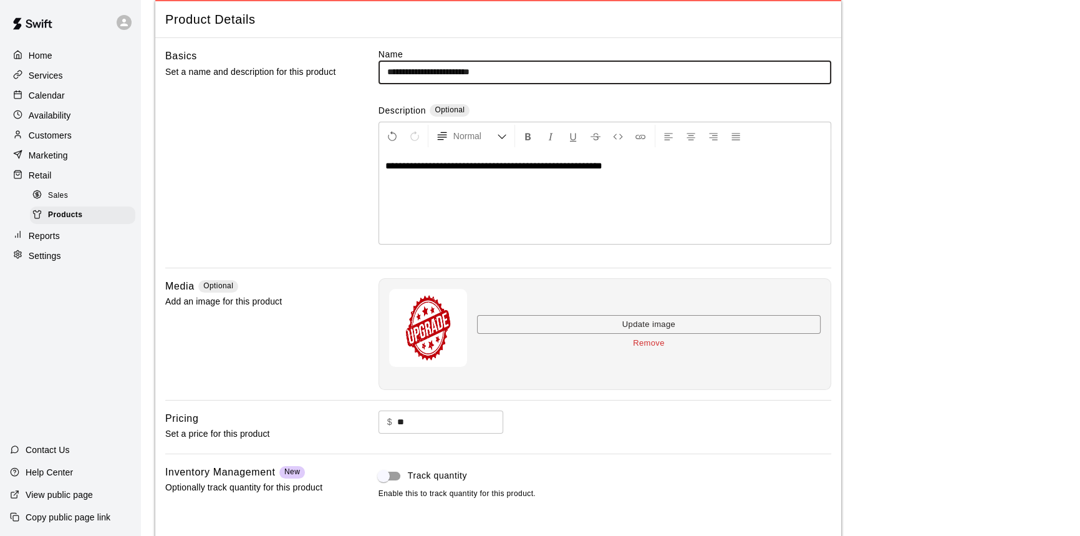
scroll to position [132, 0]
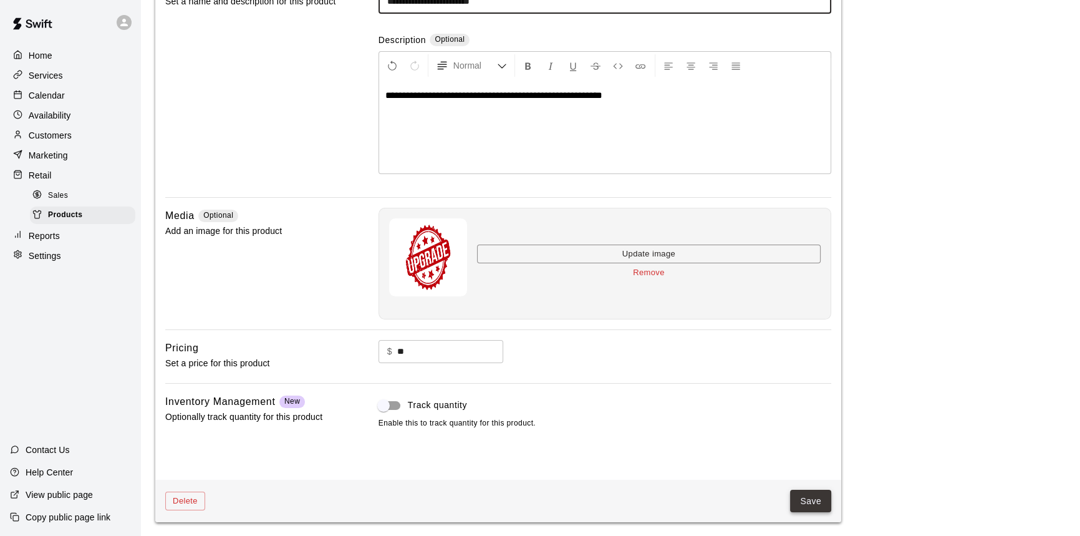
type input "**********"
click at [813, 498] on button "Save" at bounding box center [810, 500] width 41 height 23
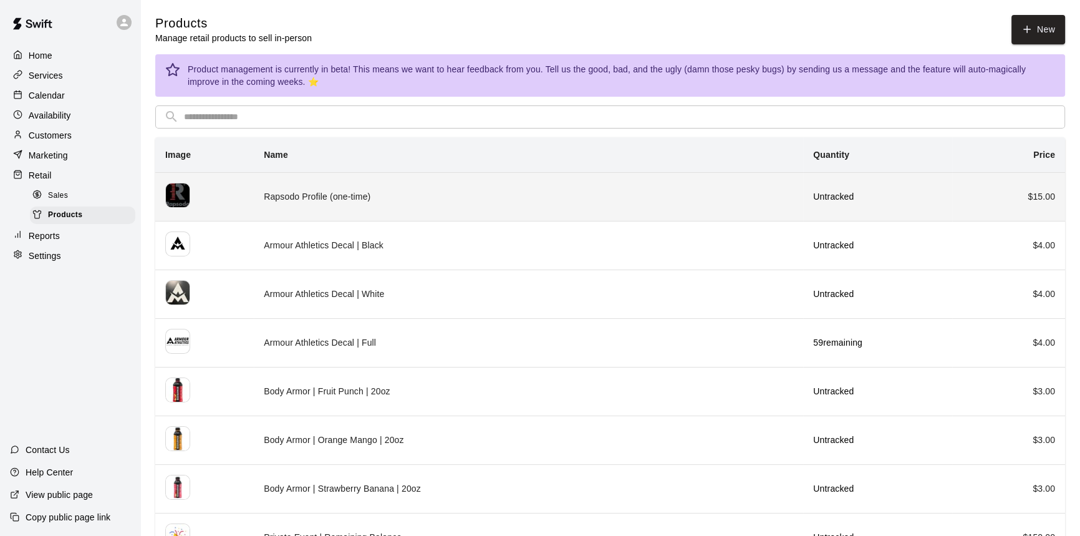
click at [305, 201] on td "Rapsodo Profile (one-time)" at bounding box center [528, 196] width 549 height 49
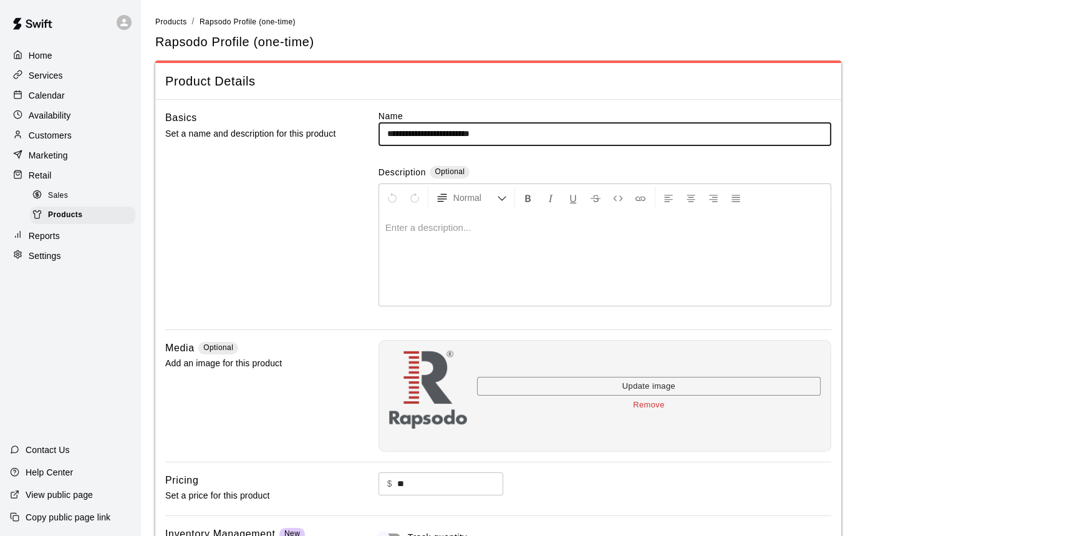
click at [425, 130] on input "**********" at bounding box center [604, 133] width 453 height 23
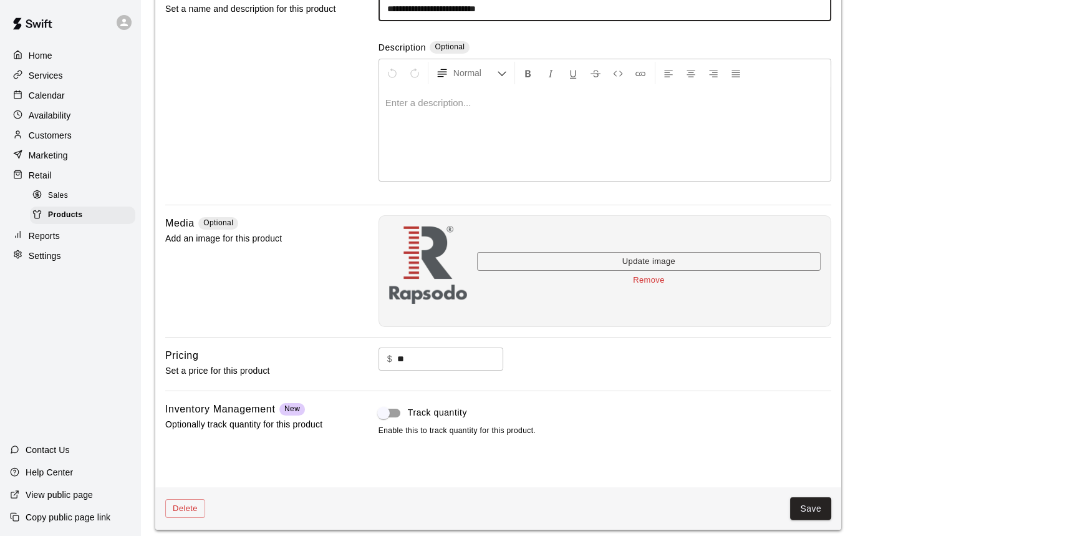
scroll to position [132, 0]
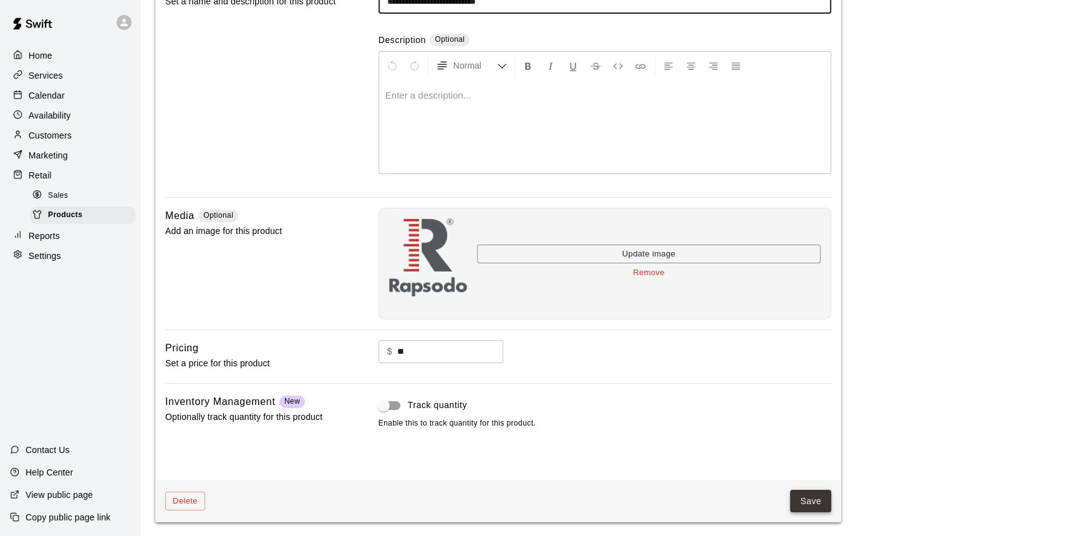
type input "**********"
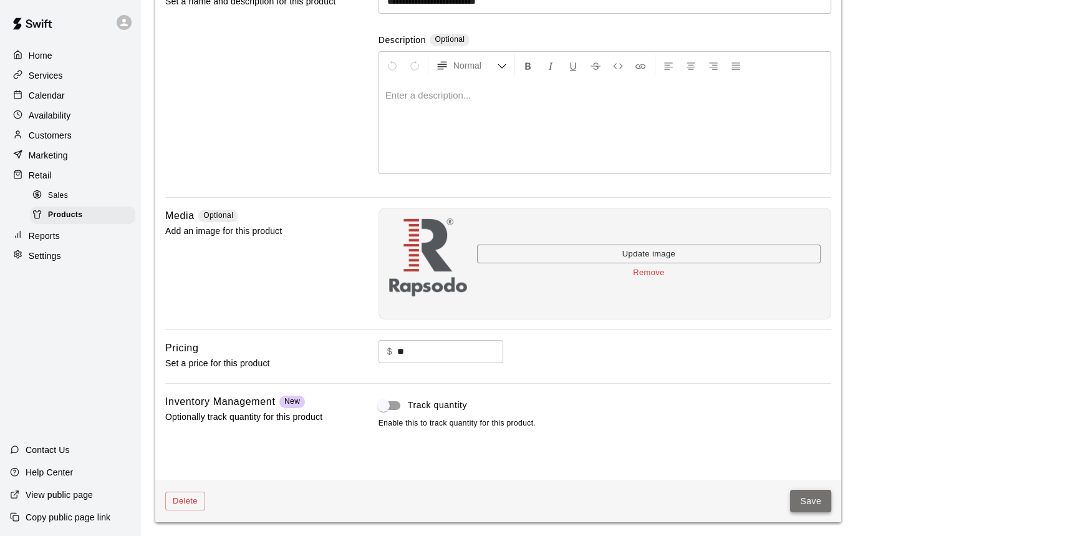
click at [804, 501] on button "Save" at bounding box center [810, 500] width 41 height 23
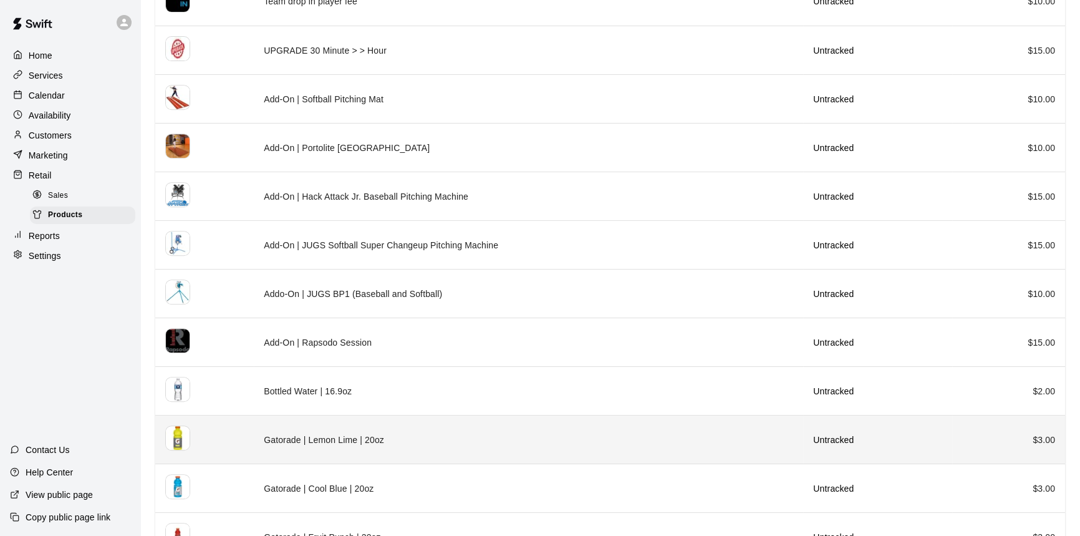
scroll to position [680, 0]
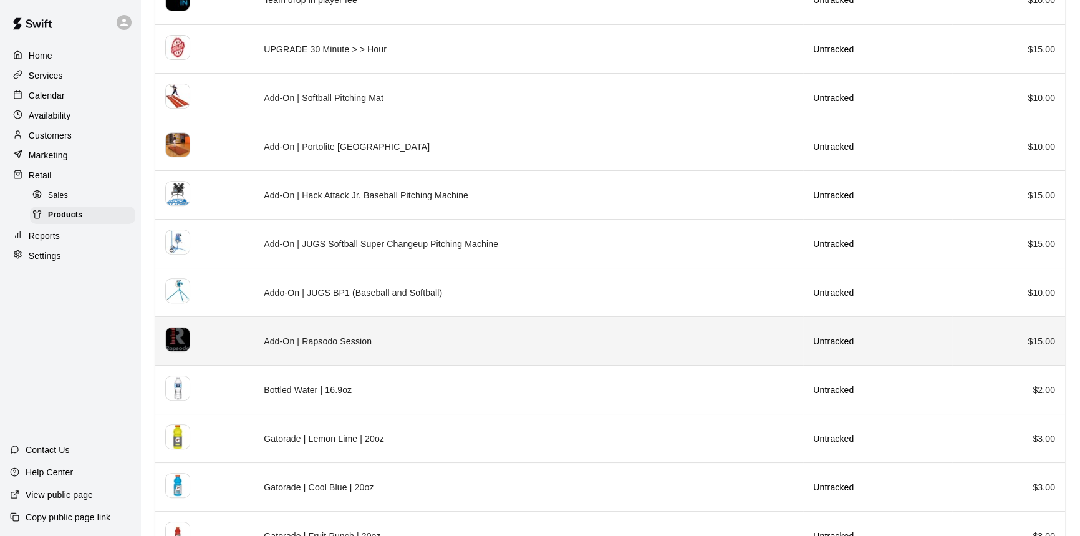
click at [303, 339] on td "Add-On | Rapsodo Session" at bounding box center [528, 341] width 549 height 49
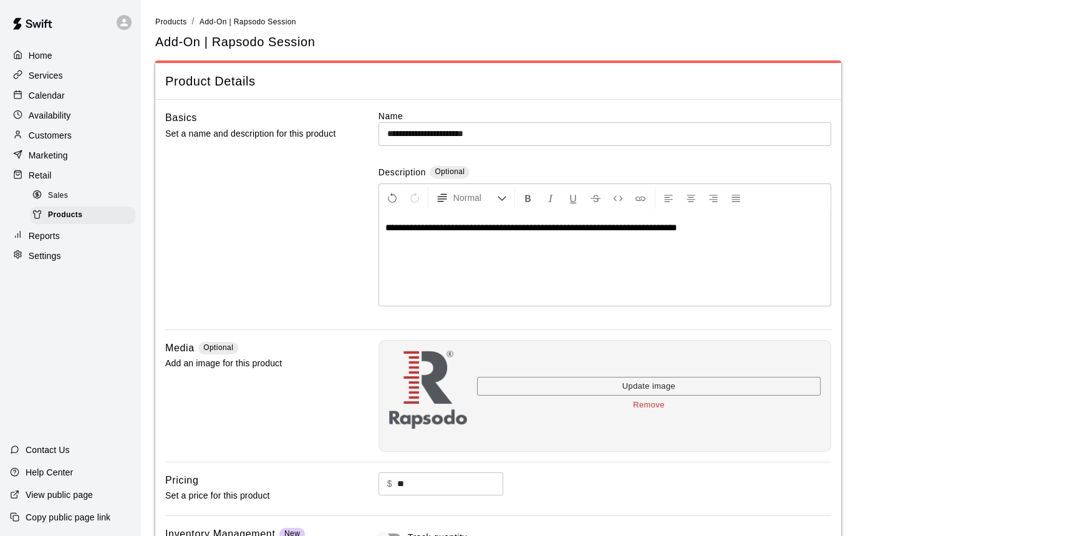
click at [178, 29] on main "**********" at bounding box center [610, 334] width 910 height 639
click at [178, 24] on span "Products" at bounding box center [171, 21] width 32 height 9
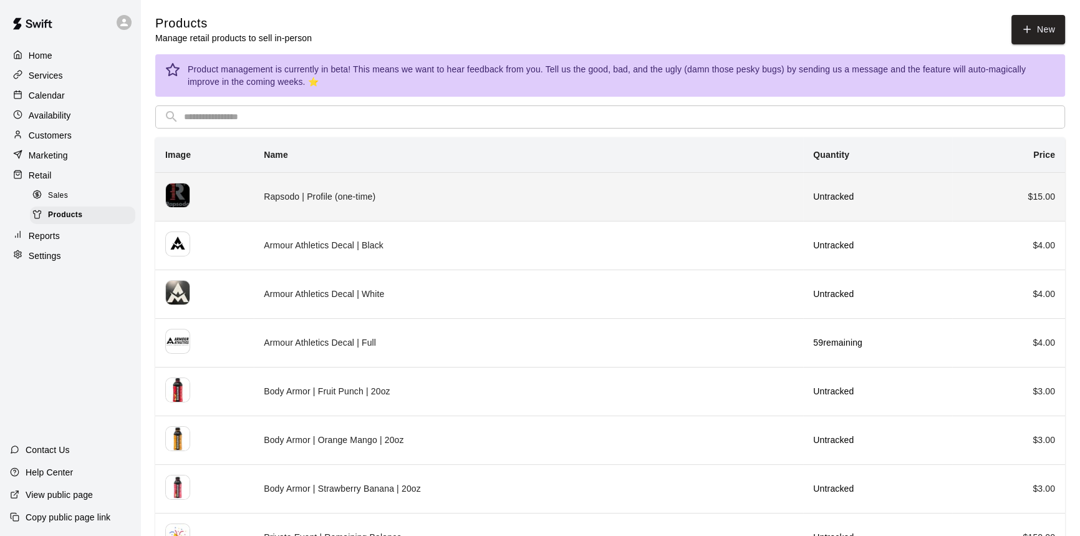
click at [374, 192] on td "Rapsodo | Profile (one-time)" at bounding box center [528, 196] width 549 height 49
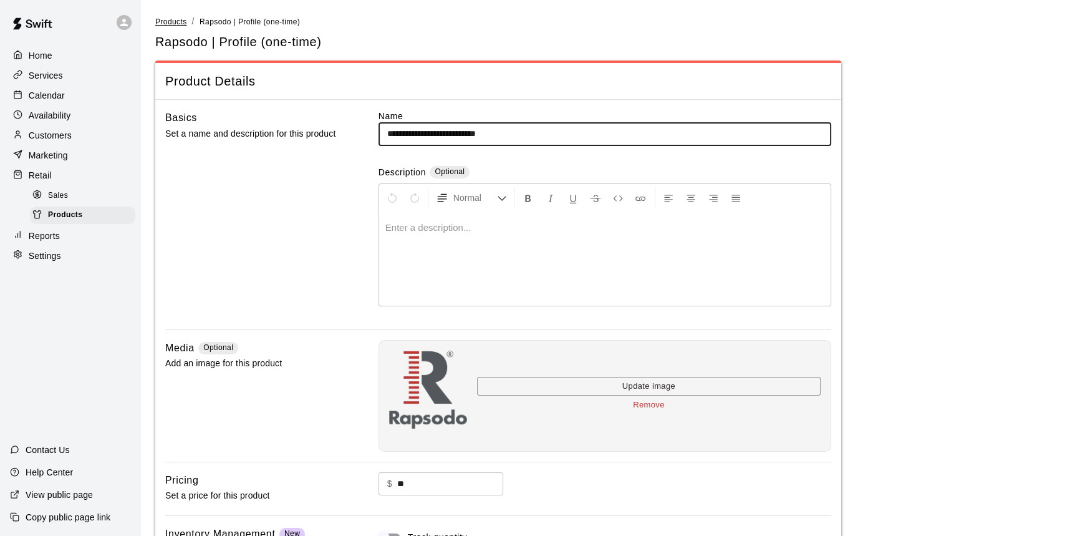
click at [163, 21] on span "Products" at bounding box center [171, 21] width 32 height 9
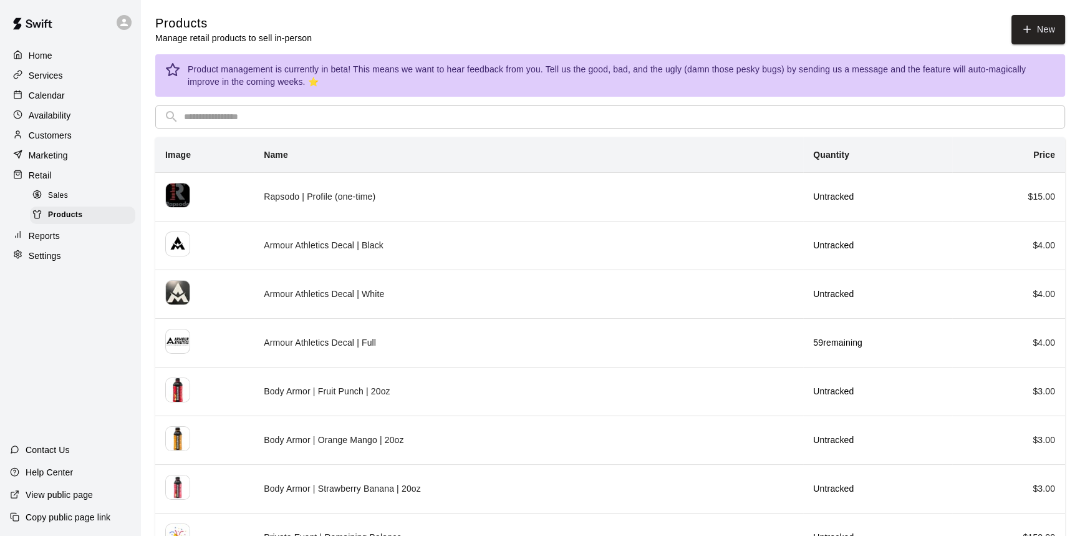
click at [68, 100] on div "Calendar" at bounding box center [70, 95] width 120 height 19
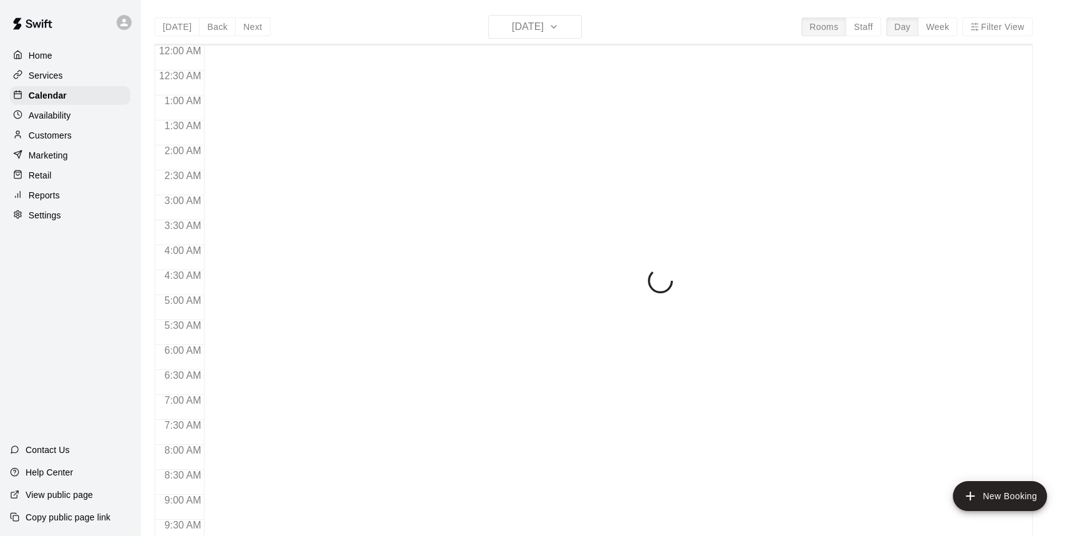
scroll to position [617, 0]
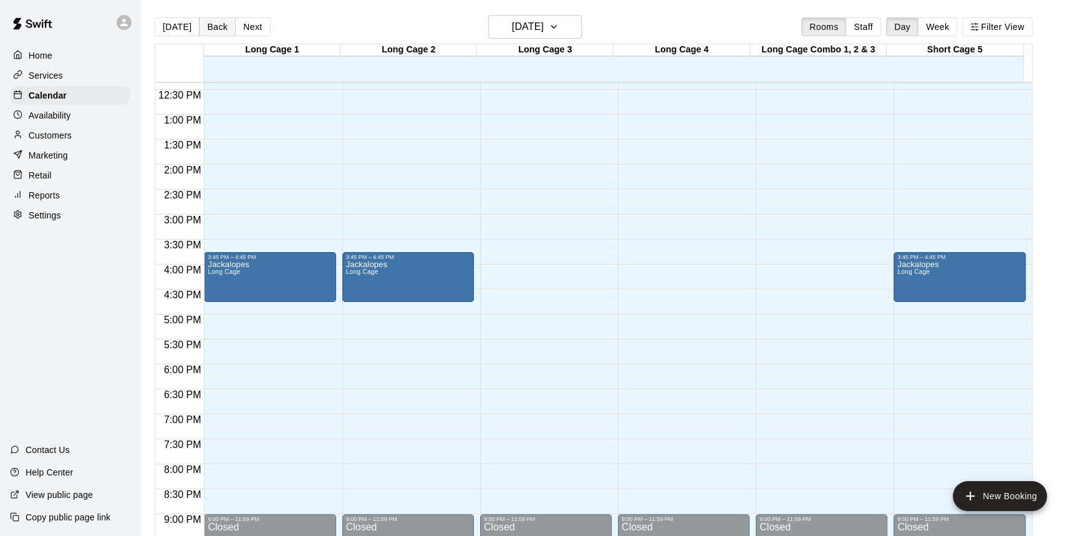
click at [217, 21] on button "Back" at bounding box center [217, 26] width 37 height 19
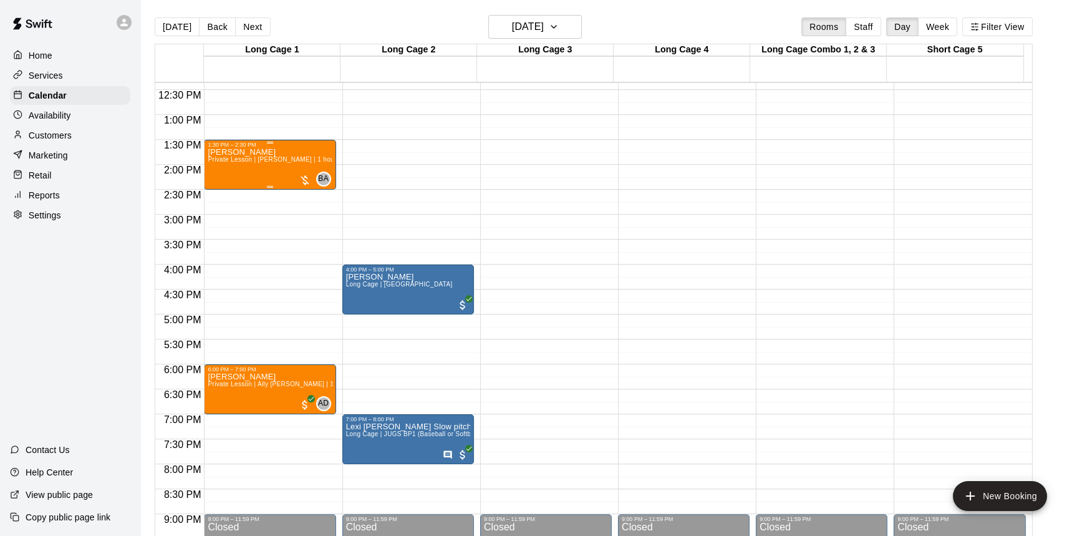
click at [301, 179] on div at bounding box center [305, 180] width 12 height 12
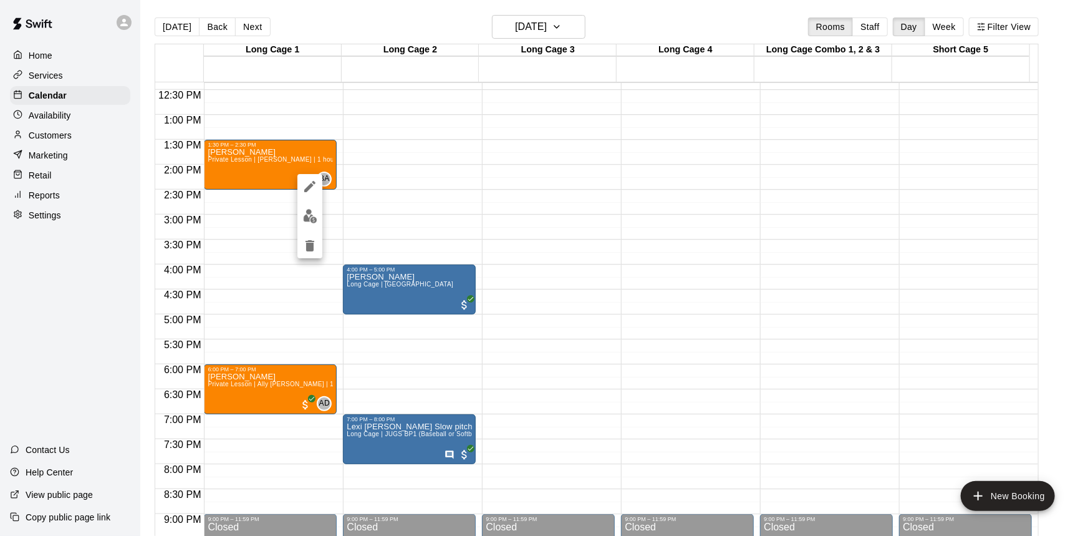
click at [315, 246] on icon "delete" at bounding box center [309, 245] width 15 height 15
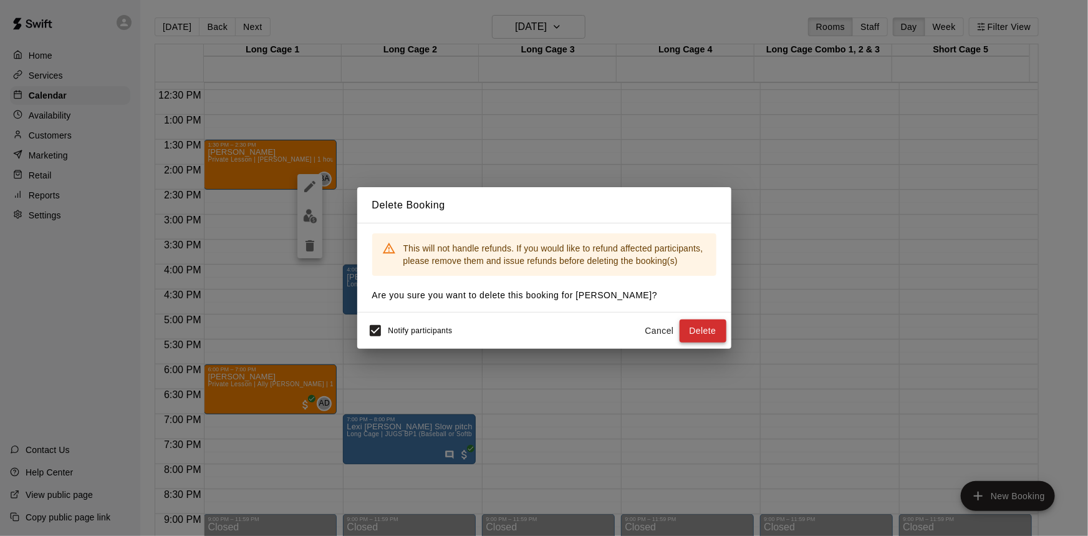
click at [703, 332] on button "Delete" at bounding box center [703, 330] width 47 height 23
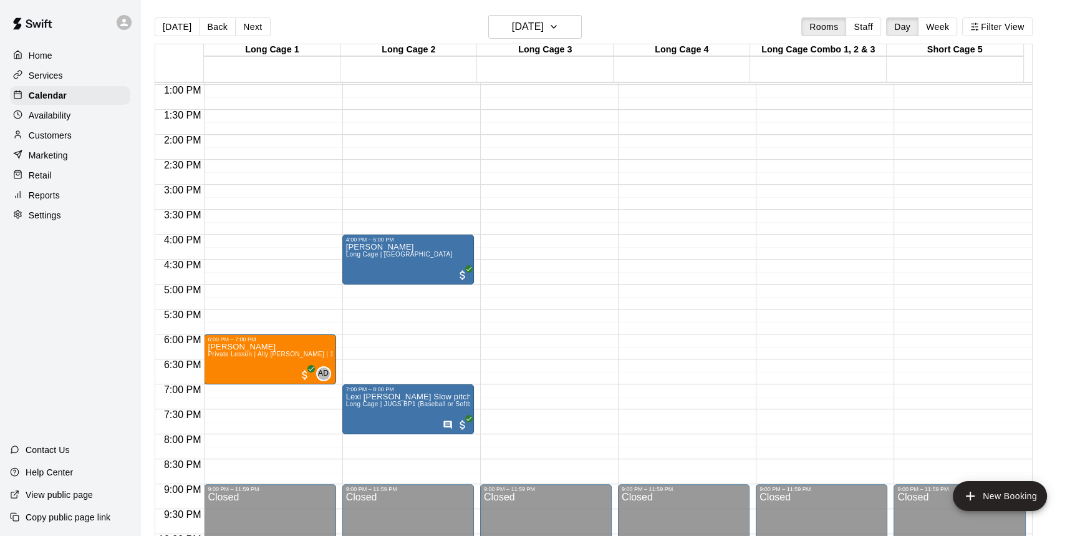
scroll to position [673, 0]
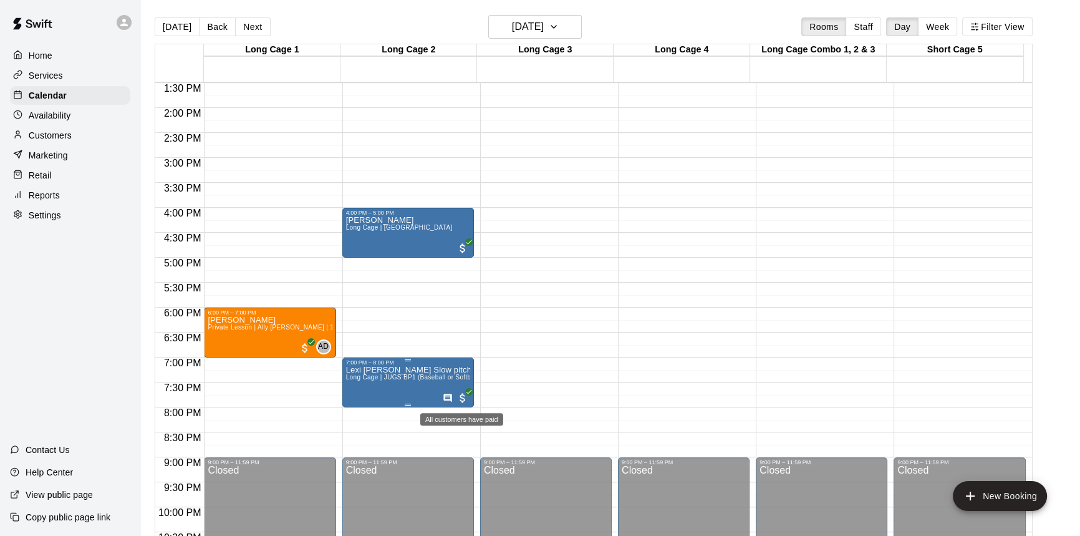
click at [463, 398] on span "All customers have paid" at bounding box center [462, 398] width 12 height 12
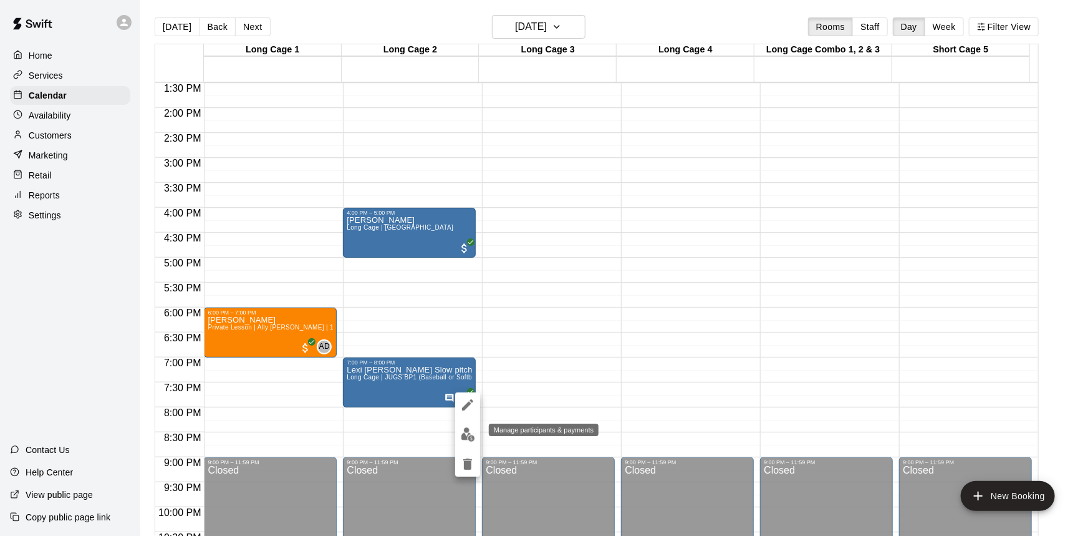
click at [468, 439] on img "edit" at bounding box center [468, 434] width 14 height 14
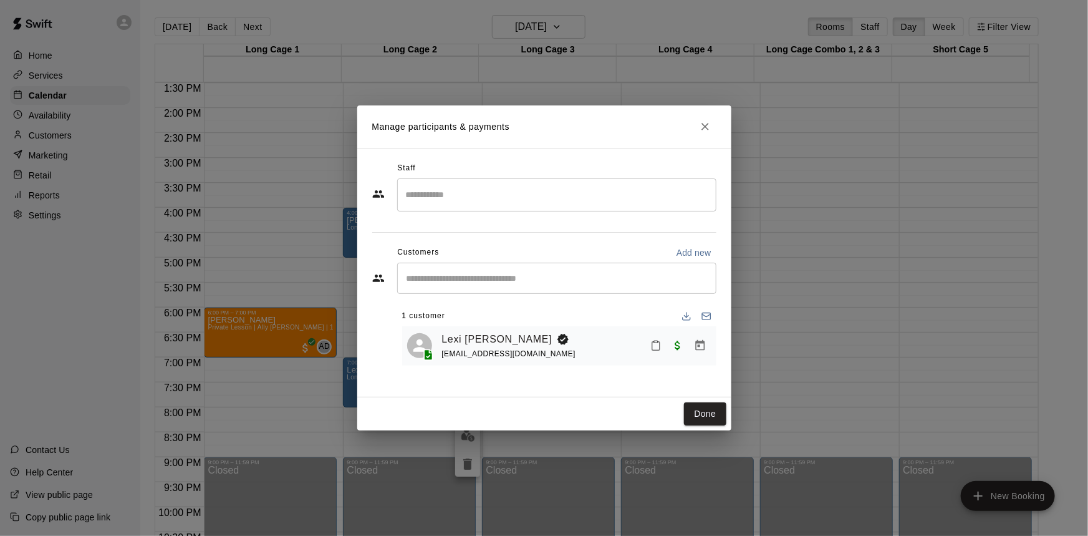
click at [697, 346] on icon "Manage bookings & payment" at bounding box center [700, 345] width 12 height 12
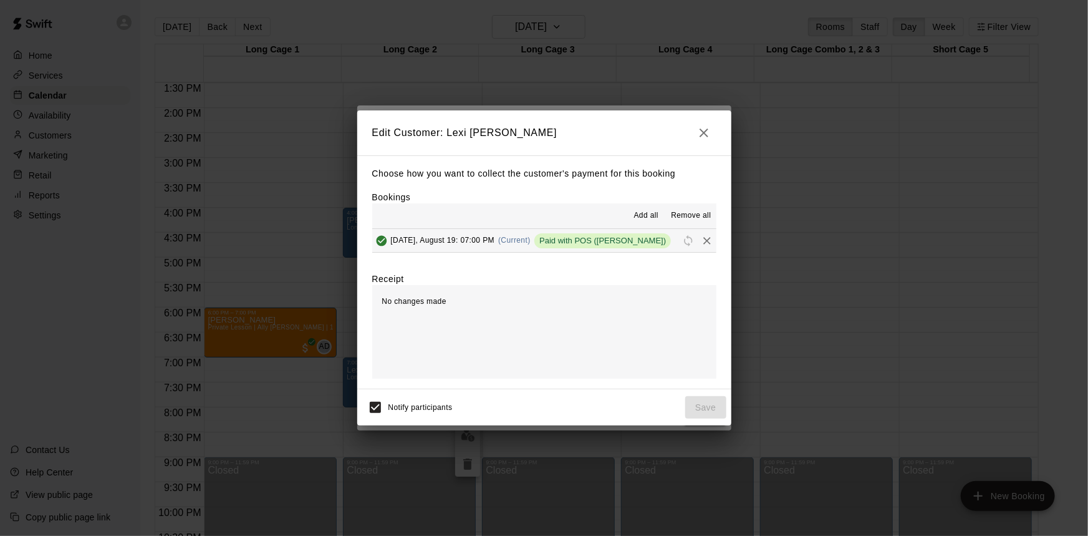
click at [708, 130] on icon "button" at bounding box center [703, 132] width 15 height 15
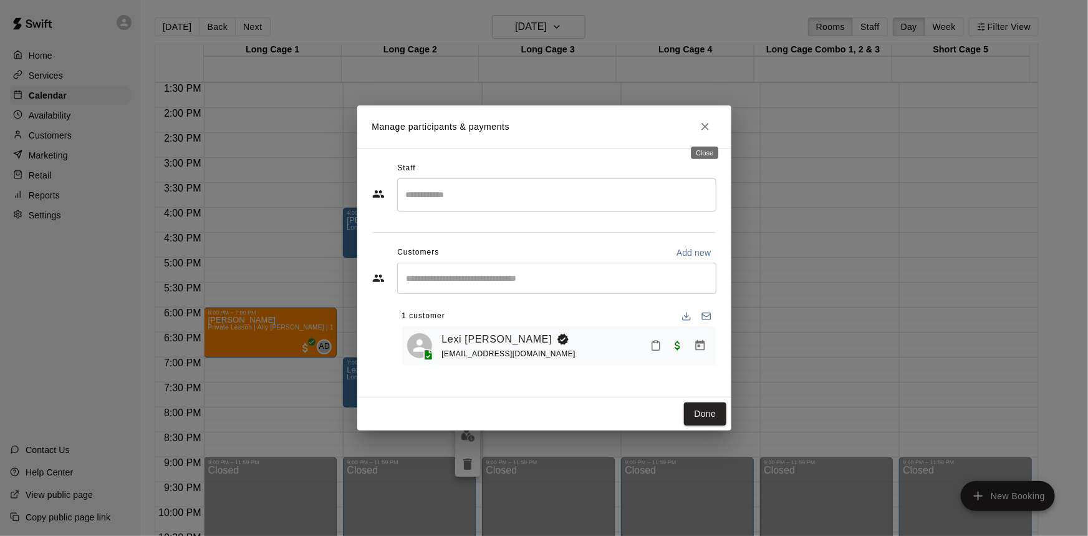
click at [704, 128] on icon "Close" at bounding box center [704, 126] width 7 height 7
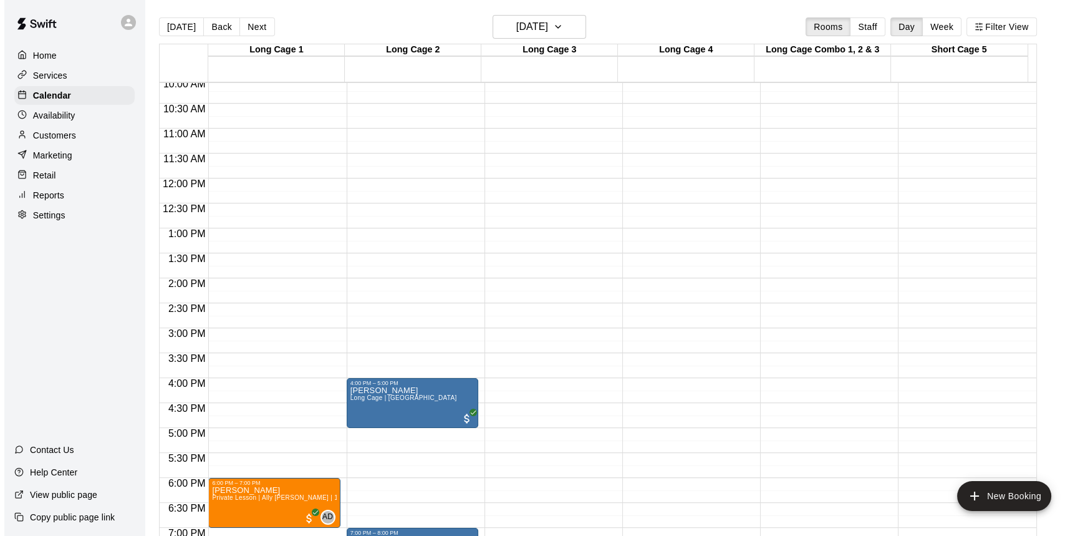
scroll to position [390, 0]
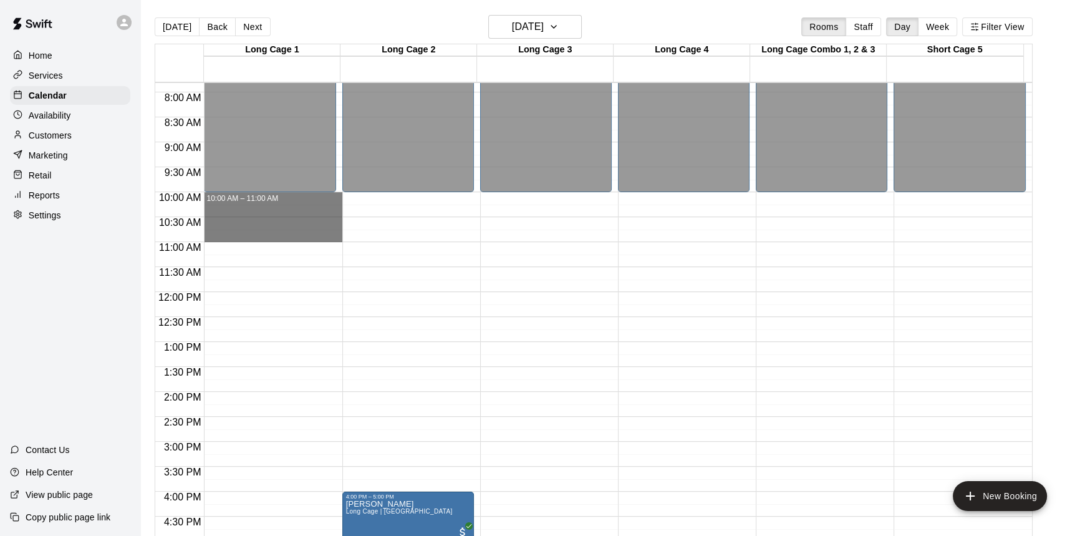
drag, startPoint x: 302, startPoint y: 197, endPoint x: 300, endPoint y: 234, distance: 37.5
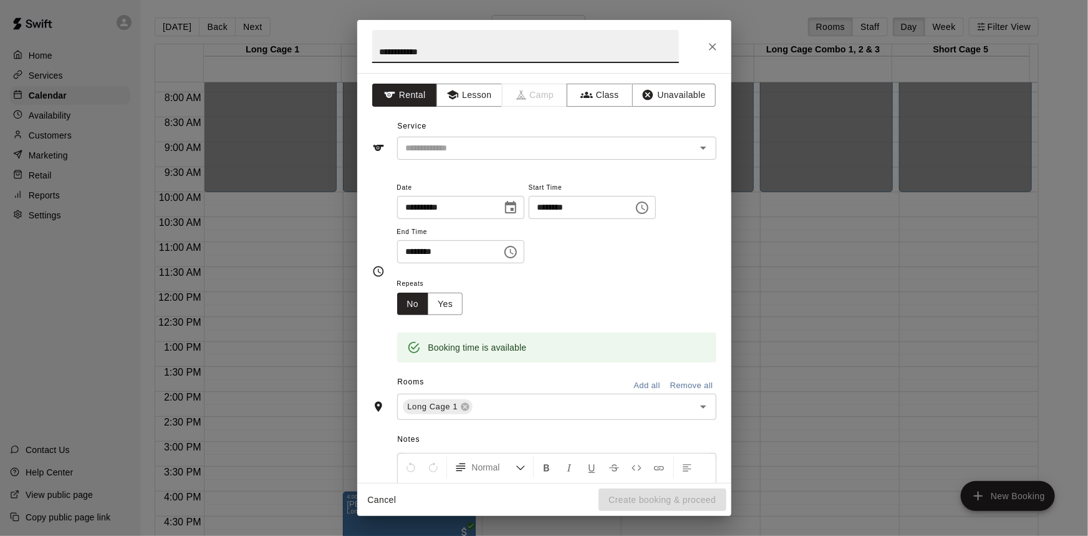
type input "**********"
click at [442, 148] on input "text" at bounding box center [538, 148] width 275 height 16
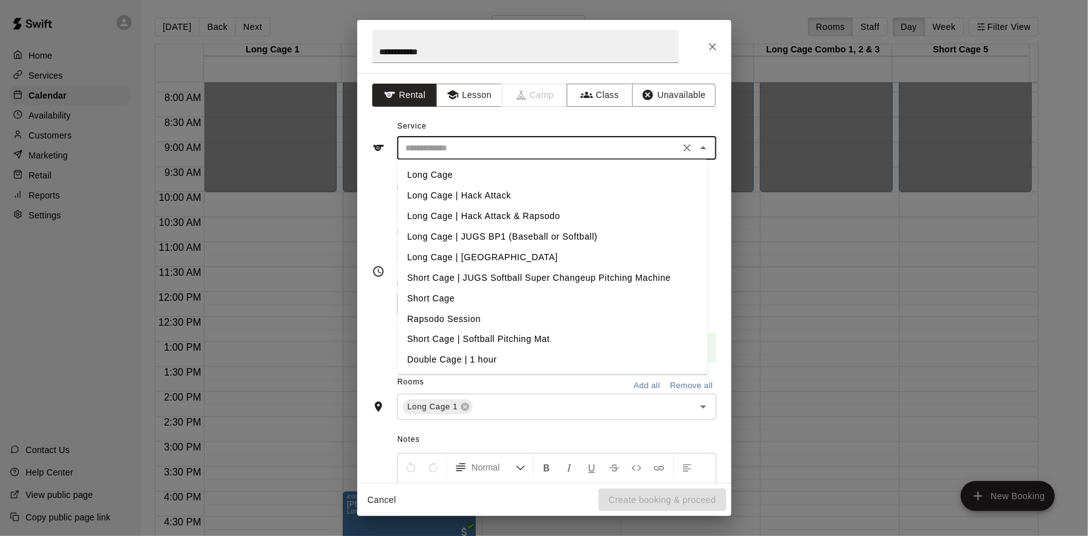
click at [496, 177] on li "Long Cage" at bounding box center [552, 175] width 310 height 21
type input "*********"
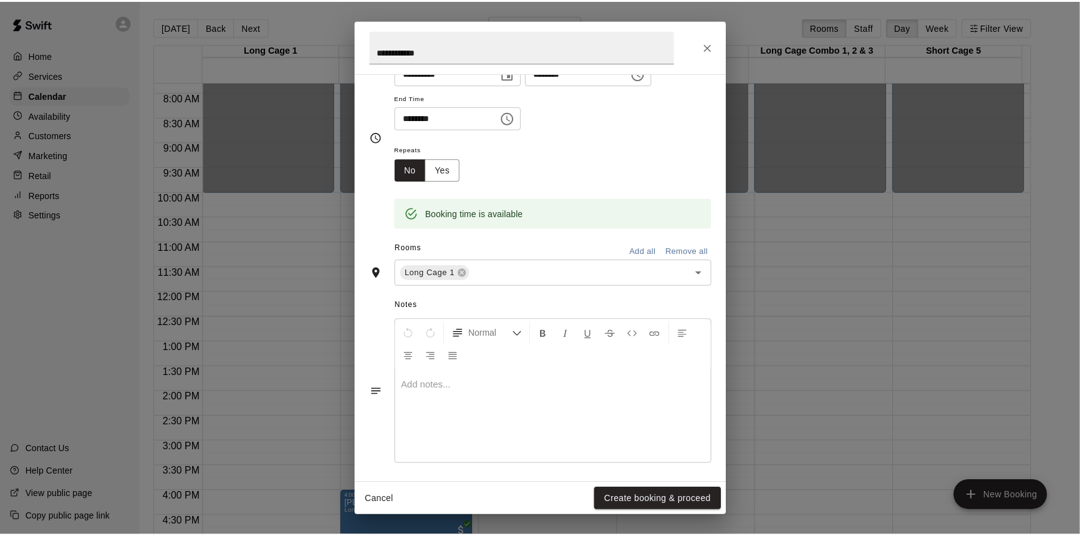
scroll to position [138, 0]
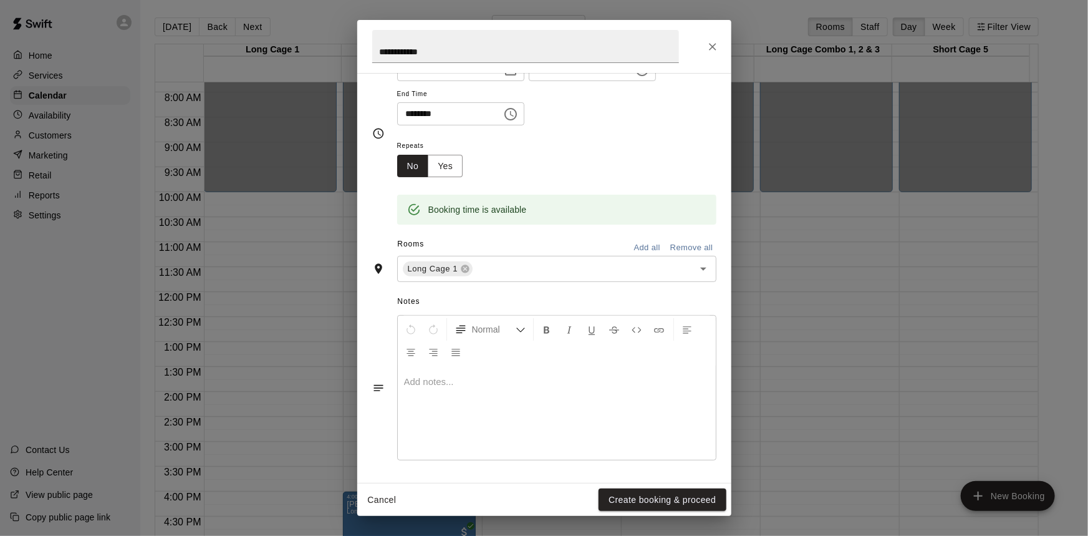
click at [660, 498] on button "Create booking & proceed" at bounding box center [662, 499] width 127 height 23
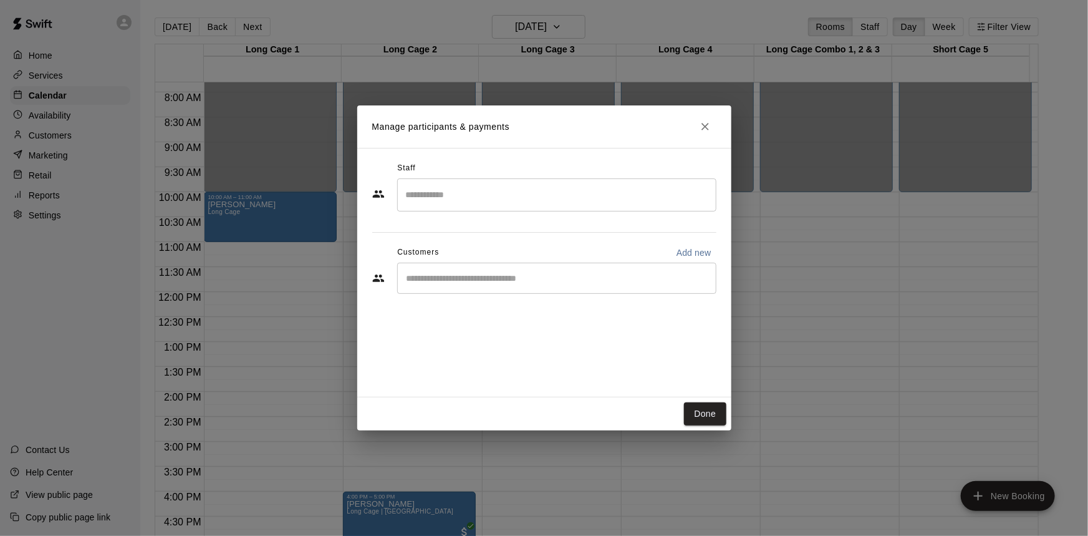
click at [531, 280] on input "Start typing to search customers..." at bounding box center [557, 278] width 308 height 12
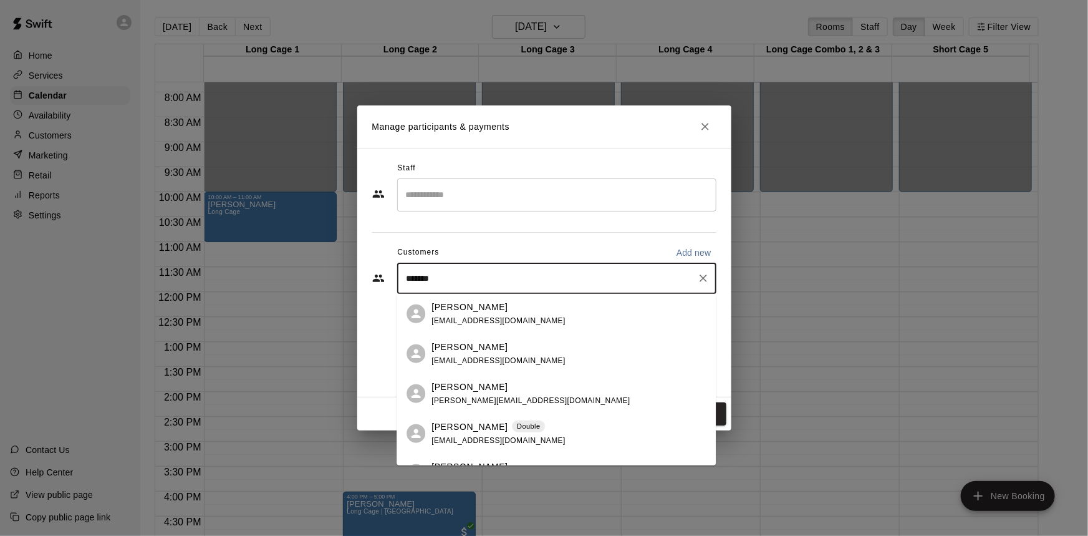
type input "********"
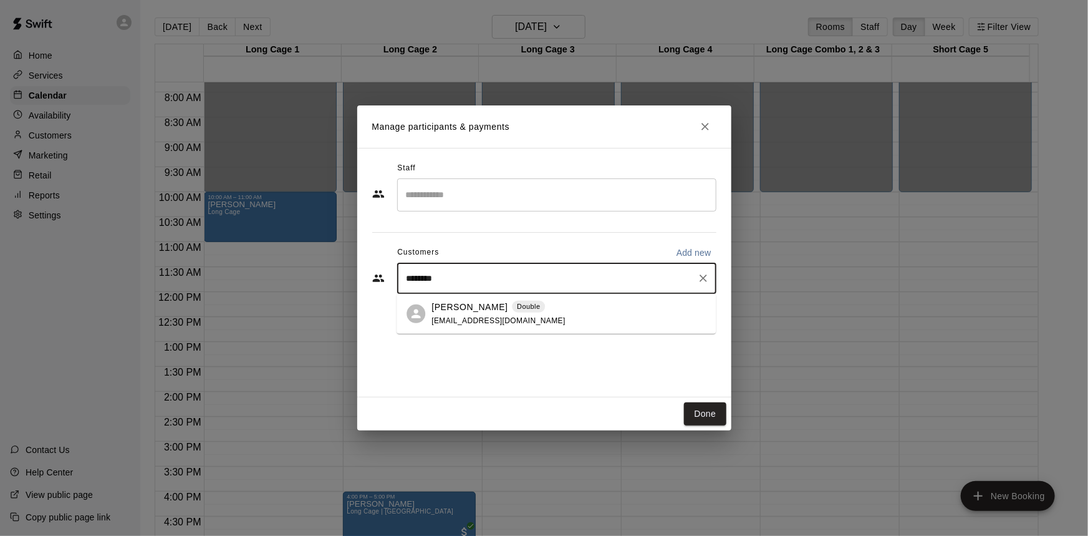
click at [500, 313] on div "[PERSON_NAME] Double [EMAIL_ADDRESS][DOMAIN_NAME]" at bounding box center [498, 313] width 134 height 27
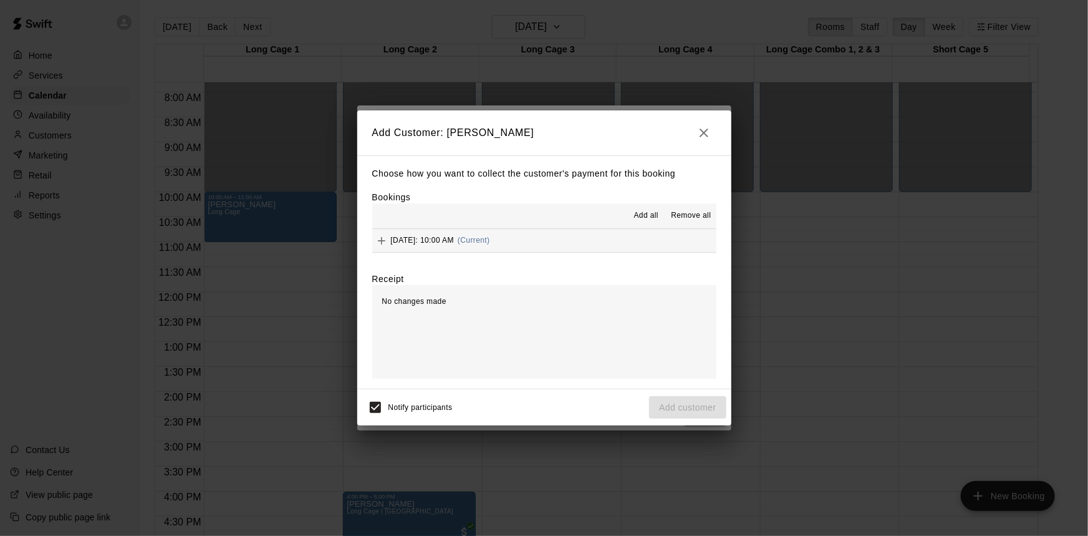
click at [558, 241] on button "[DATE]: 10:00 AM (Current)" at bounding box center [544, 240] width 344 height 23
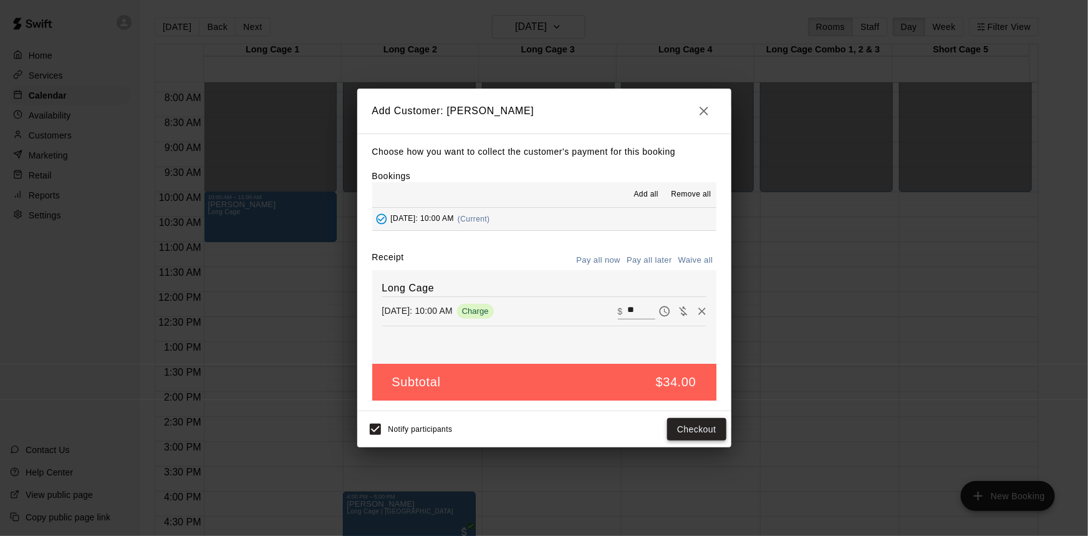
click at [704, 431] on button "Checkout" at bounding box center [696, 429] width 59 height 23
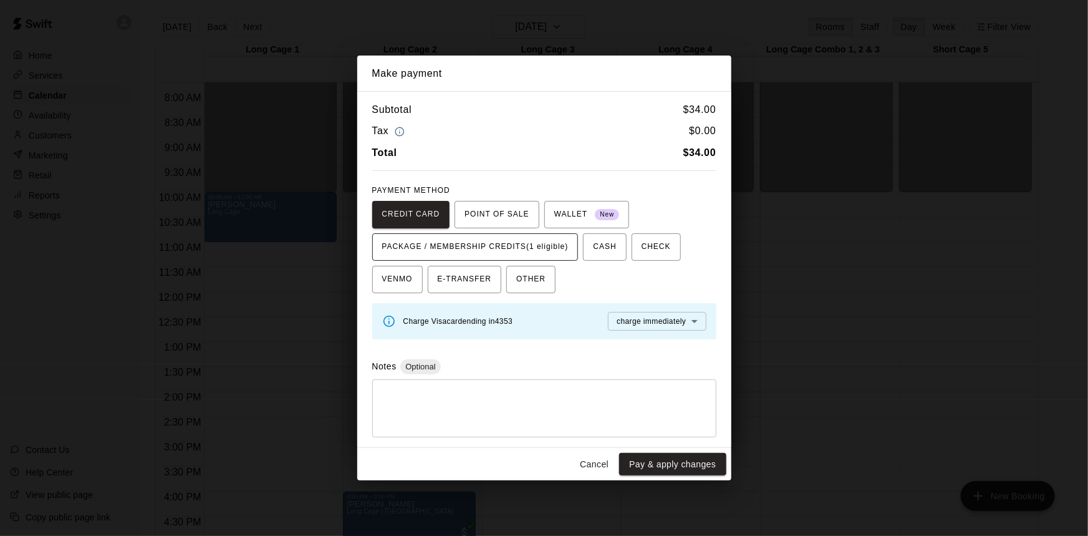
click at [483, 241] on span "PACKAGE / MEMBERSHIP CREDITS (1 eligible)" at bounding box center [475, 247] width 186 height 20
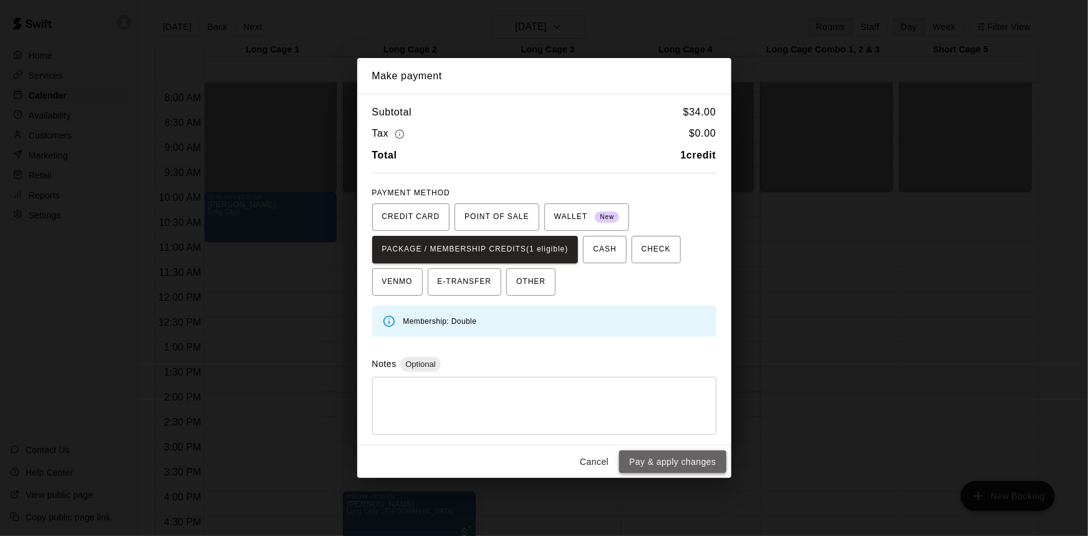
click at [695, 456] on button "Pay & apply changes" at bounding box center [672, 461] width 107 height 23
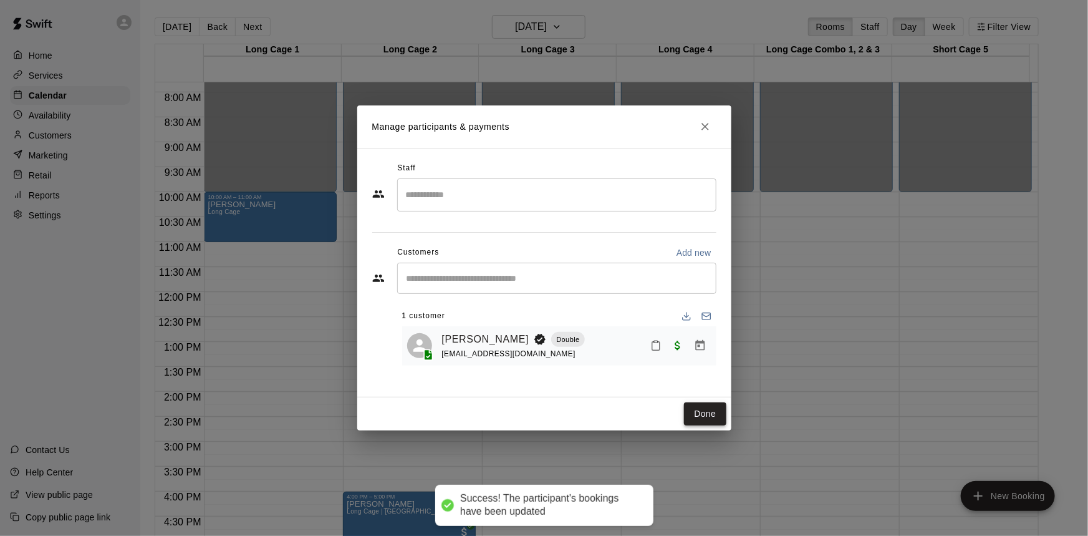
click at [709, 410] on button "Done" at bounding box center [705, 413] width 42 height 23
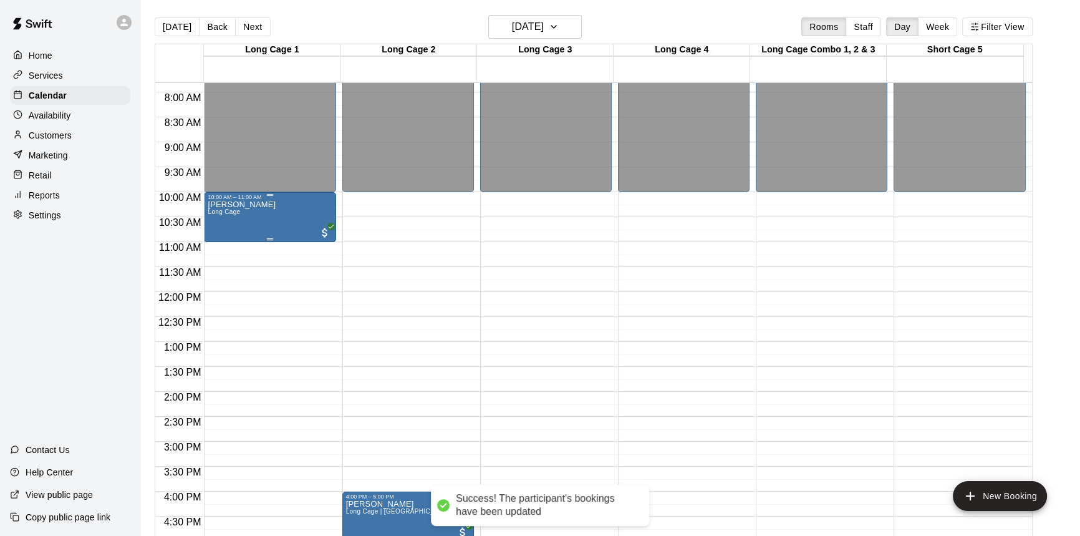
click at [273, 216] on div "[PERSON_NAME] Long Cage" at bounding box center [270, 468] width 124 height 536
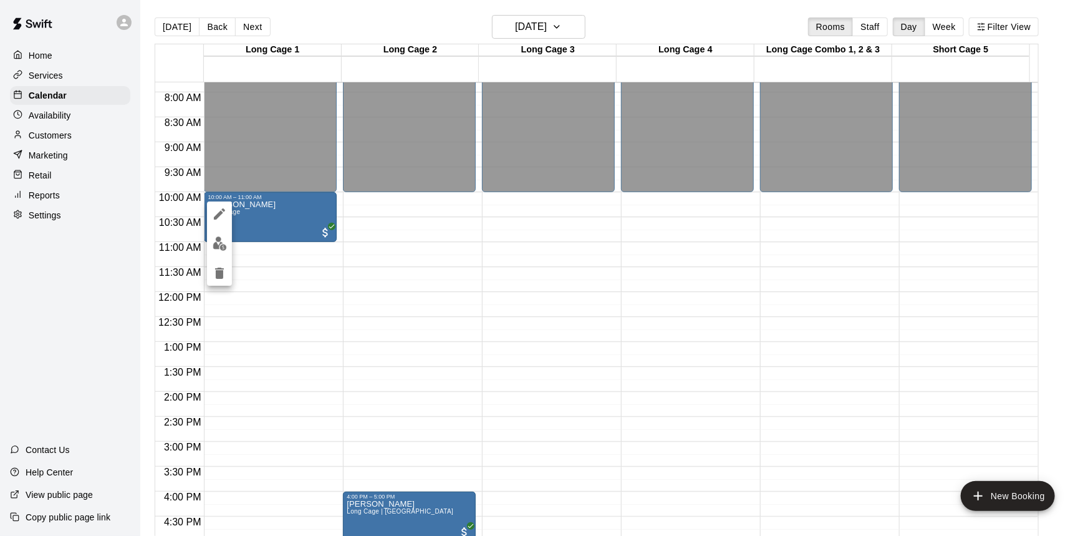
click at [221, 242] on img "edit" at bounding box center [220, 243] width 14 height 14
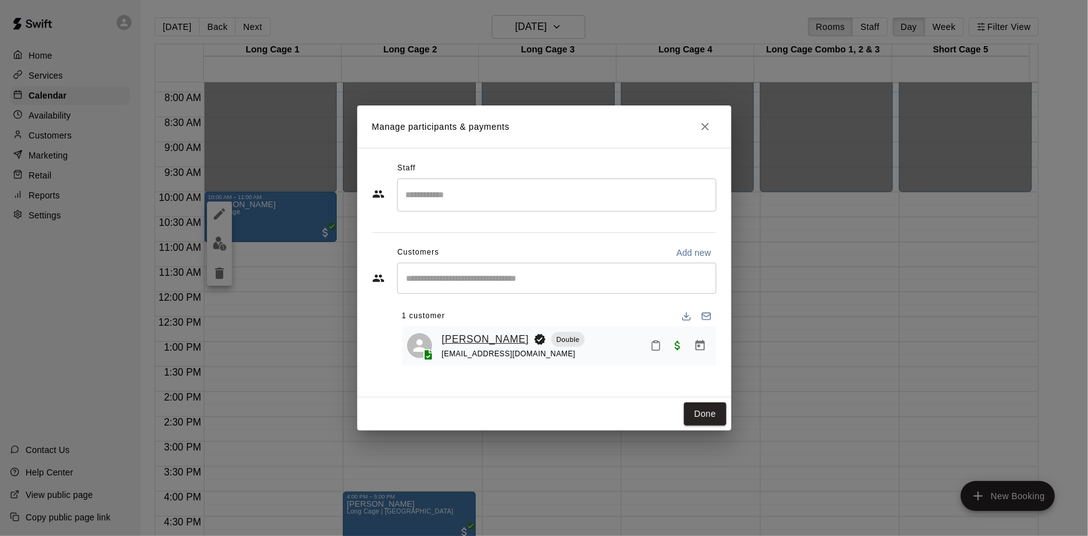
click at [469, 337] on link "[PERSON_NAME]" at bounding box center [485, 339] width 87 height 16
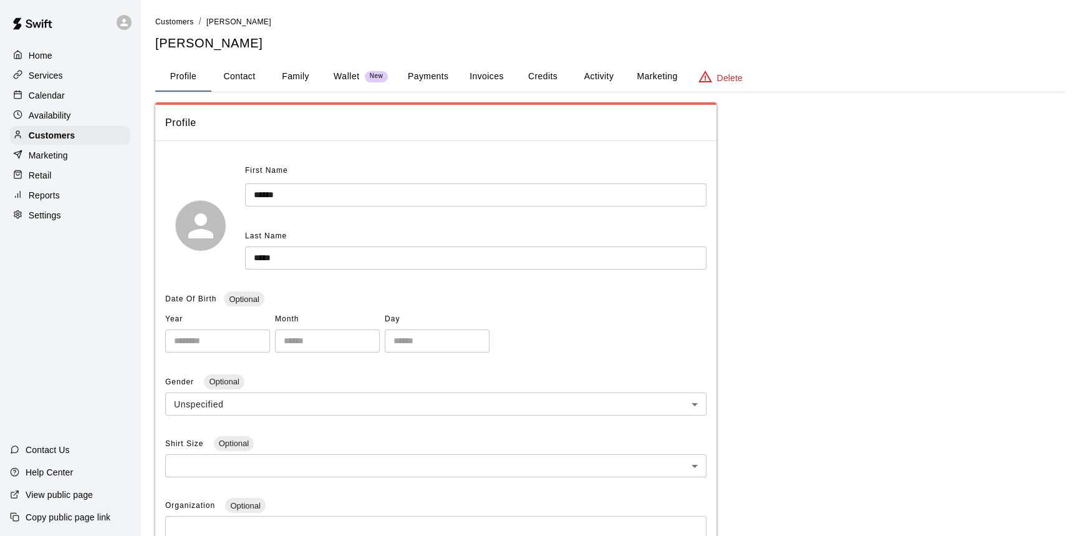
click at [541, 76] on button "Credits" at bounding box center [542, 77] width 56 height 30
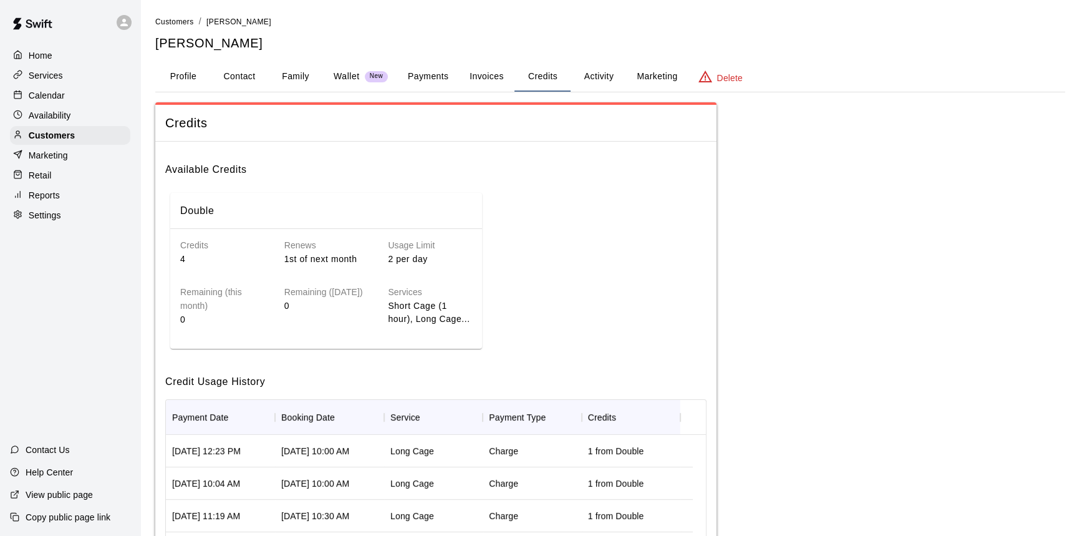
click at [75, 102] on div "Calendar" at bounding box center [70, 95] width 120 height 19
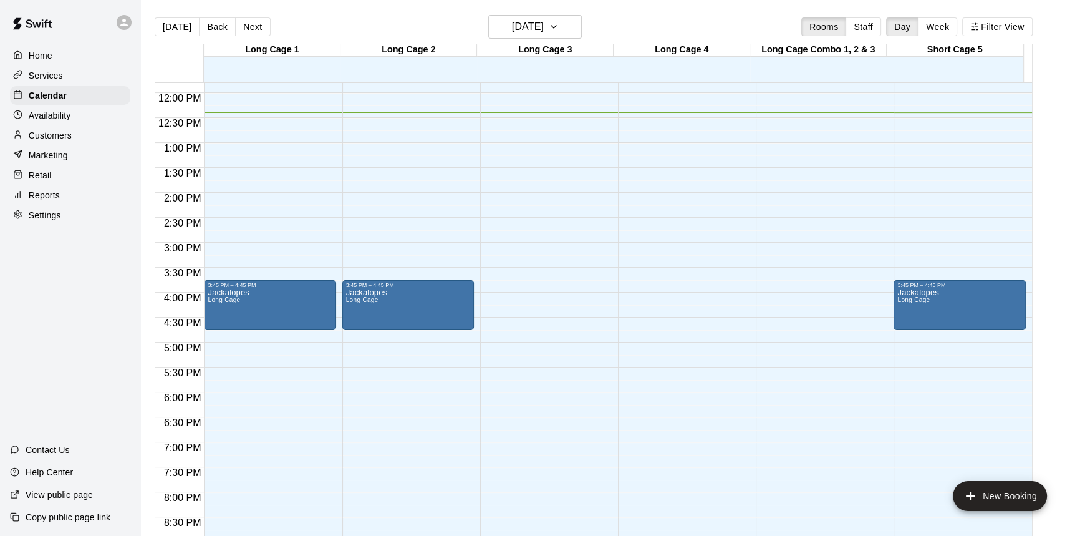
scroll to position [617, 0]
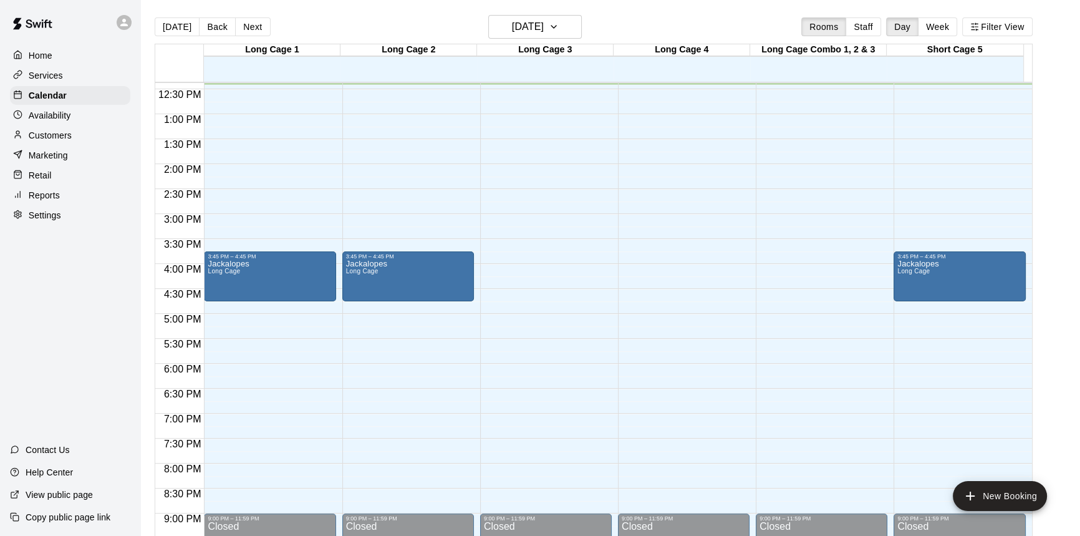
click at [240, 27] on button "Next" at bounding box center [252, 26] width 35 height 19
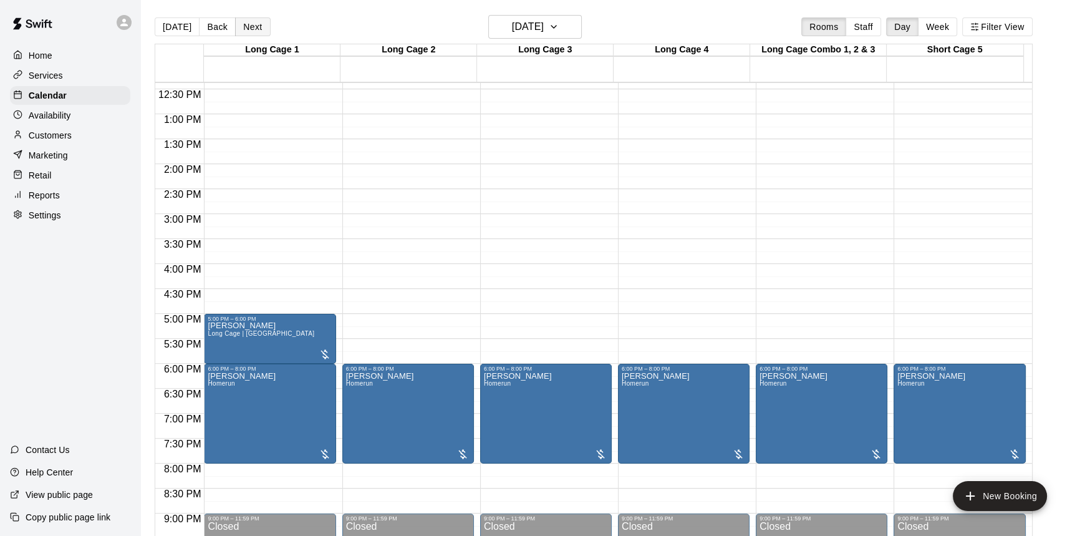
click at [252, 30] on button "Next" at bounding box center [252, 26] width 35 height 19
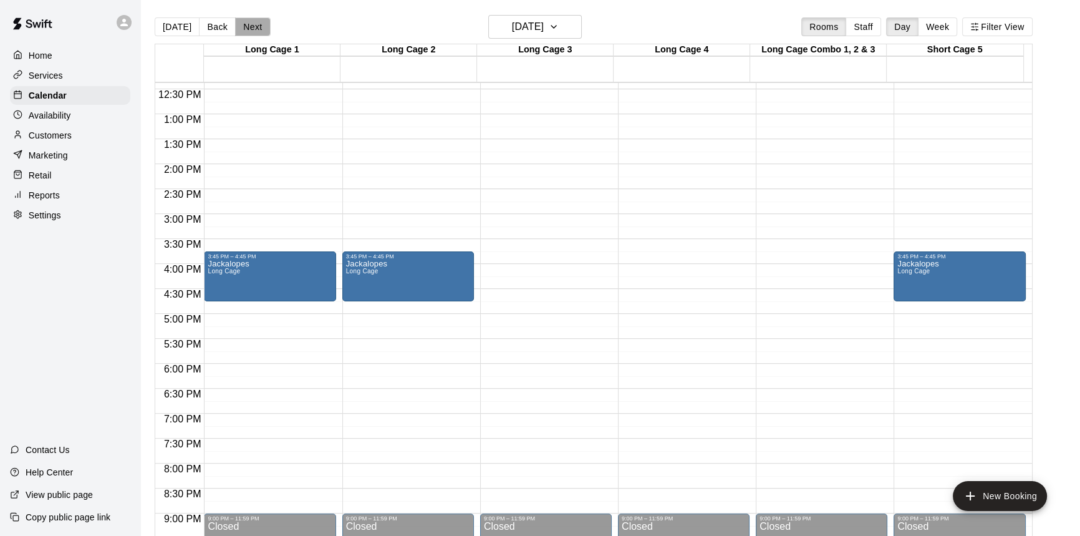
click at [252, 30] on button "Next" at bounding box center [252, 26] width 35 height 19
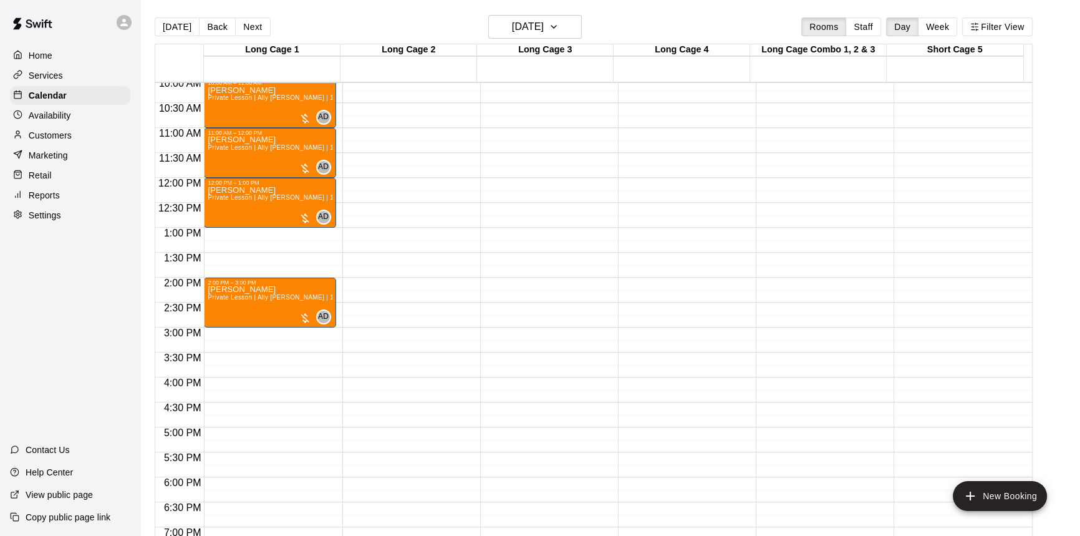
scroll to position [447, 0]
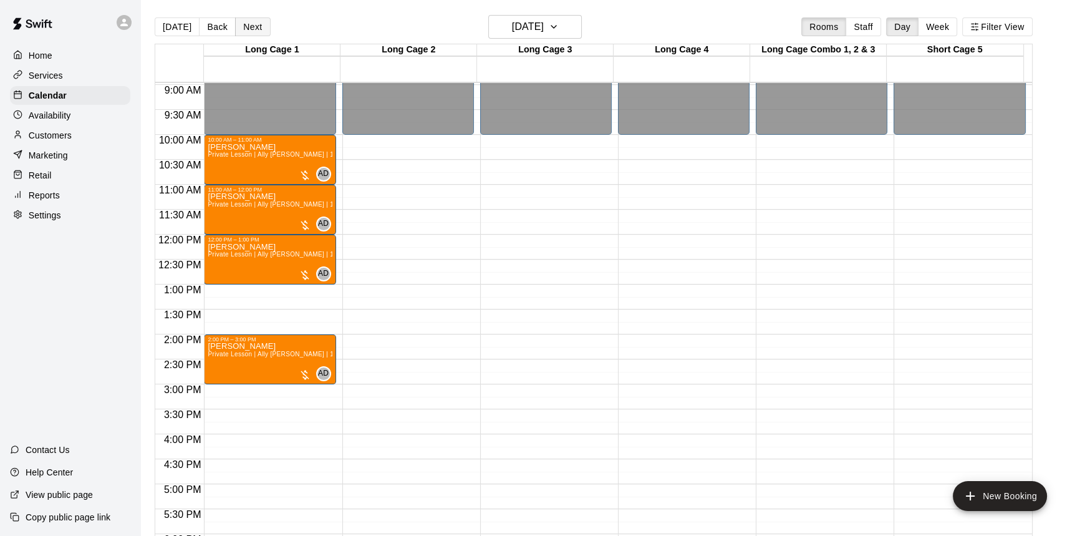
click at [249, 25] on button "Next" at bounding box center [252, 26] width 35 height 19
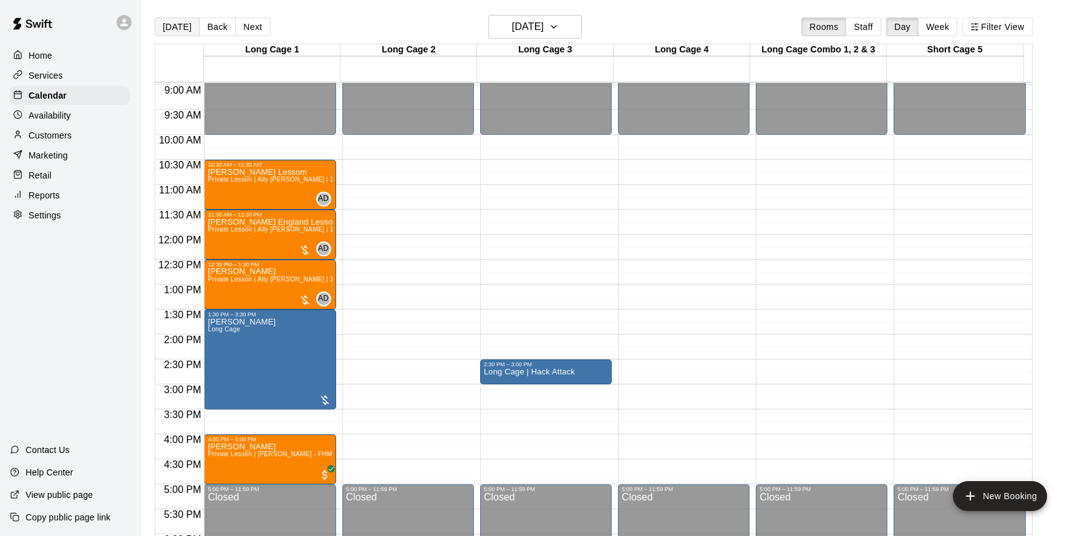
click at [185, 27] on button "[DATE]" at bounding box center [177, 26] width 45 height 19
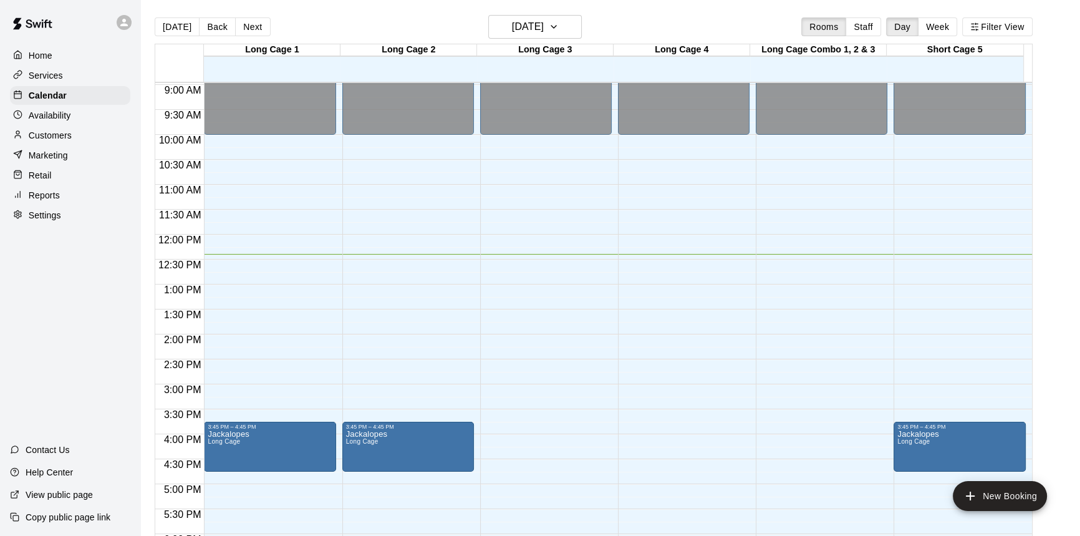
click at [252, 16] on div "[DATE] Back [DATE][DATE] Rooms Staff Day Week Filter View" at bounding box center [594, 29] width 878 height 29
click at [254, 22] on button "Next" at bounding box center [252, 26] width 35 height 19
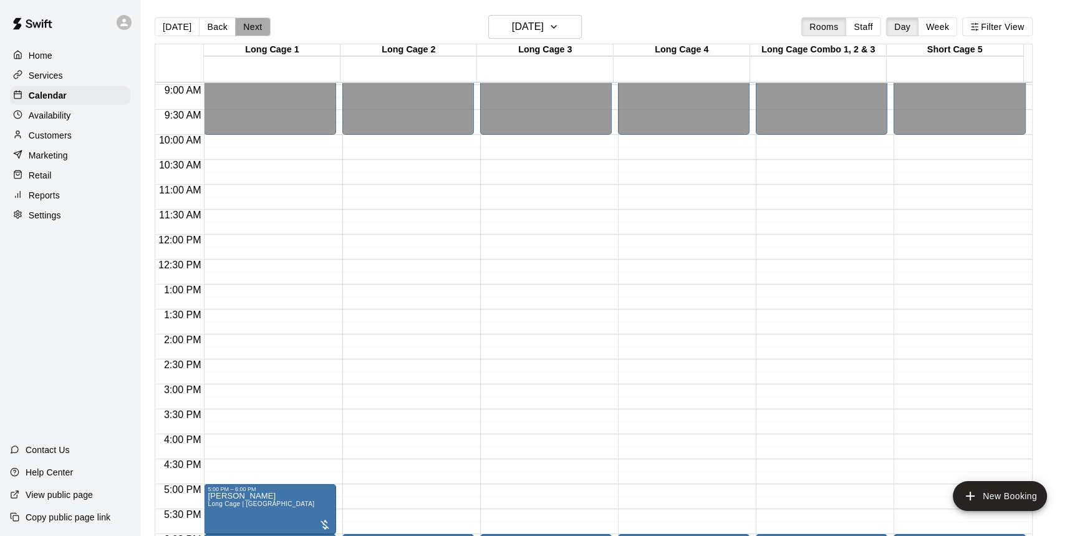
click at [251, 30] on button "Next" at bounding box center [252, 26] width 35 height 19
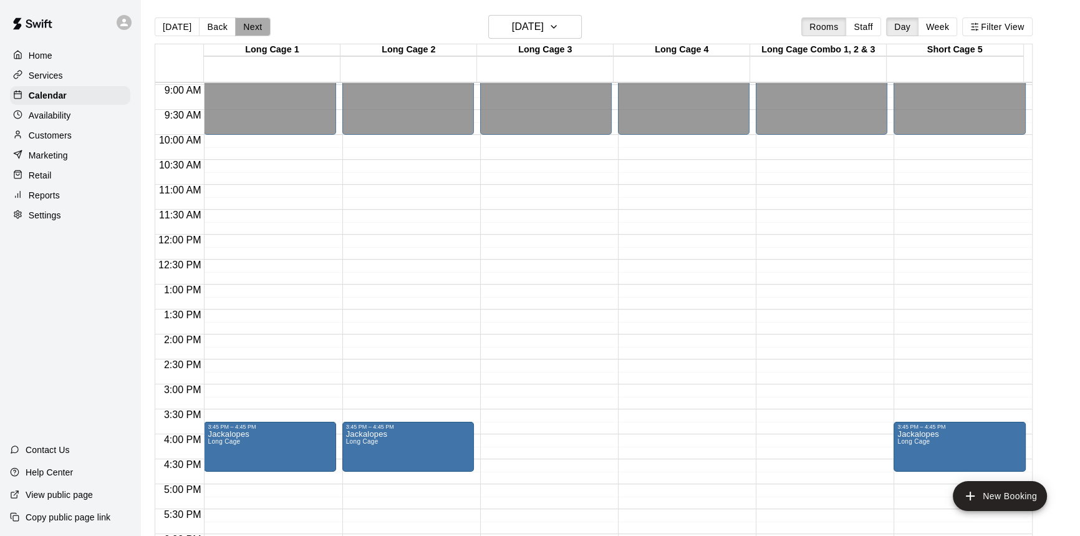
click at [251, 30] on button "Next" at bounding box center [252, 26] width 35 height 19
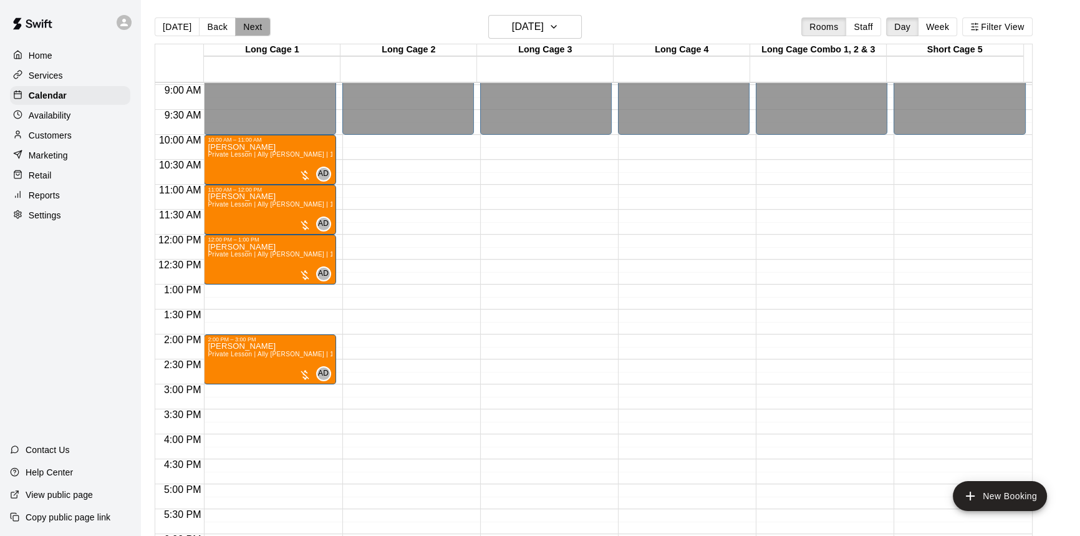
click at [251, 30] on button "Next" at bounding box center [252, 26] width 35 height 19
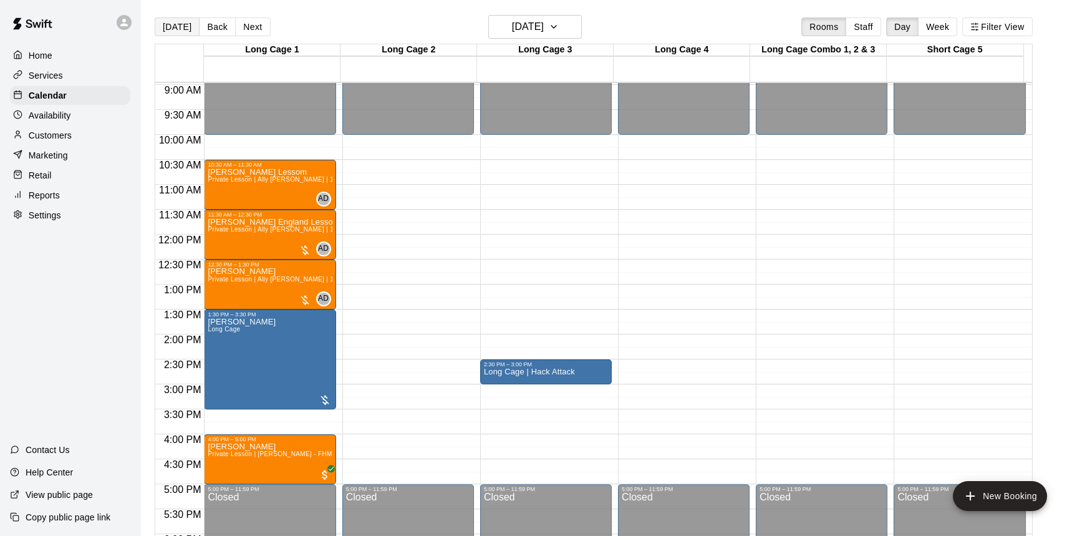
click at [171, 22] on button "[DATE]" at bounding box center [177, 26] width 45 height 19
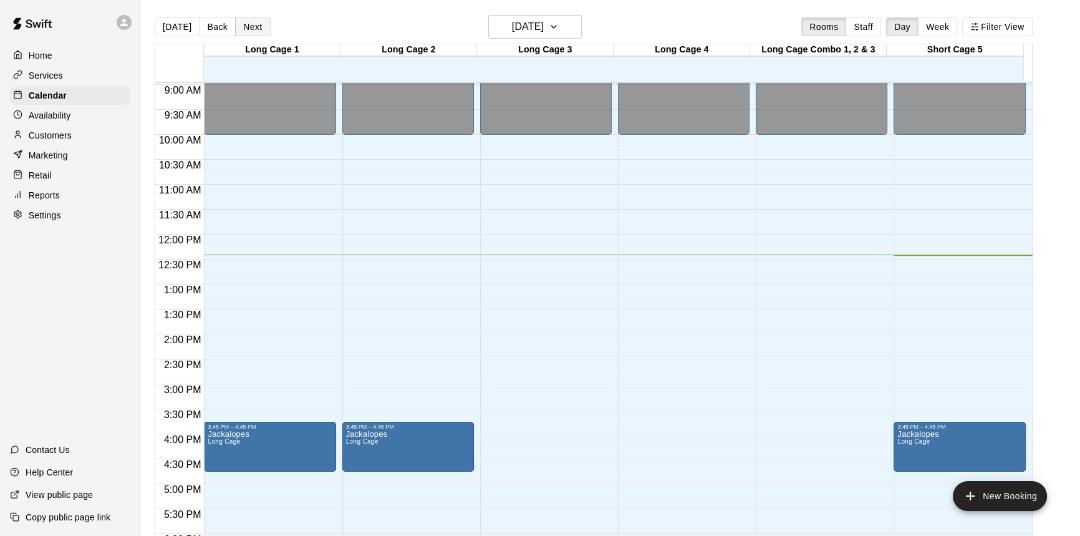
click at [257, 33] on button "Next" at bounding box center [252, 26] width 35 height 19
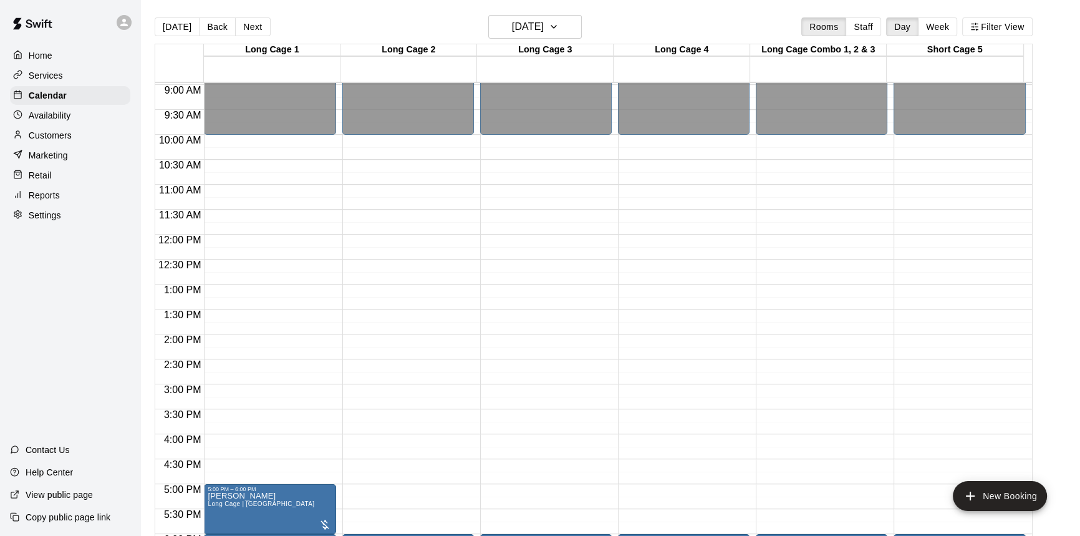
click at [266, 27] on div "[DATE] Back [DATE][DATE] Rooms Staff Day Week Filter View" at bounding box center [594, 29] width 878 height 29
click at [257, 30] on button "Next" at bounding box center [252, 26] width 35 height 19
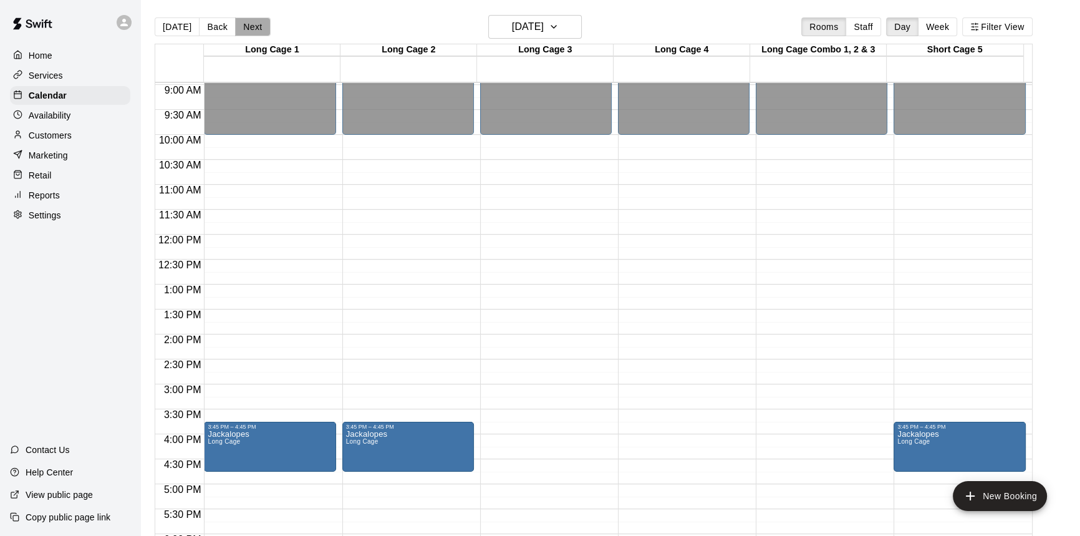
click at [257, 30] on button "Next" at bounding box center [252, 26] width 35 height 19
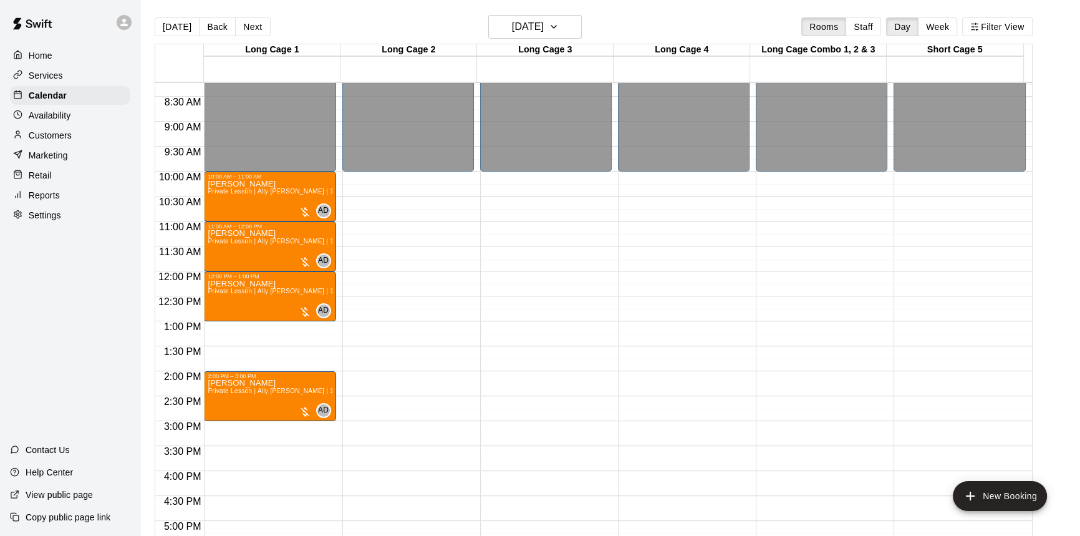
scroll to position [390, 0]
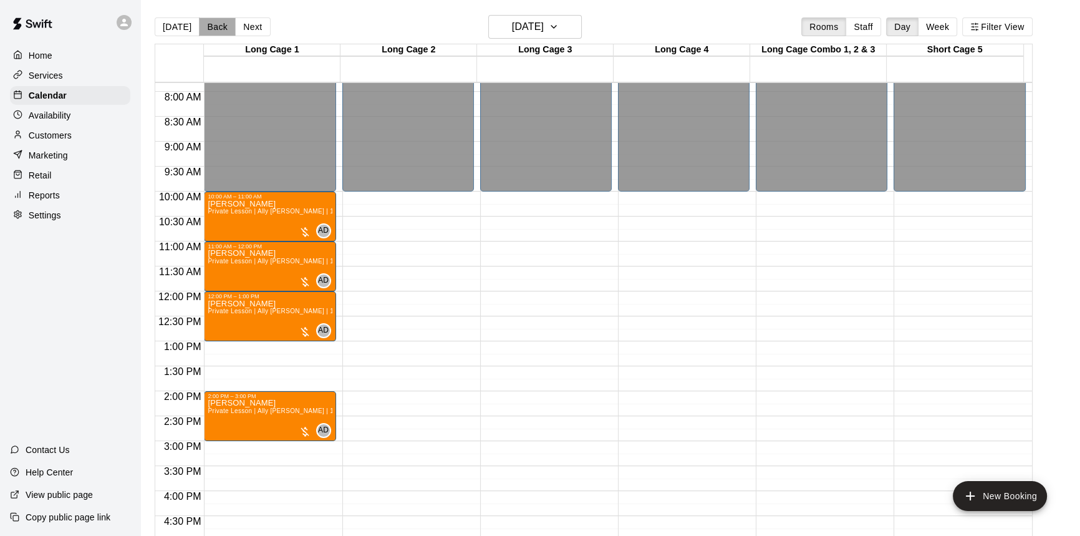
click at [219, 24] on button "Back" at bounding box center [217, 26] width 37 height 19
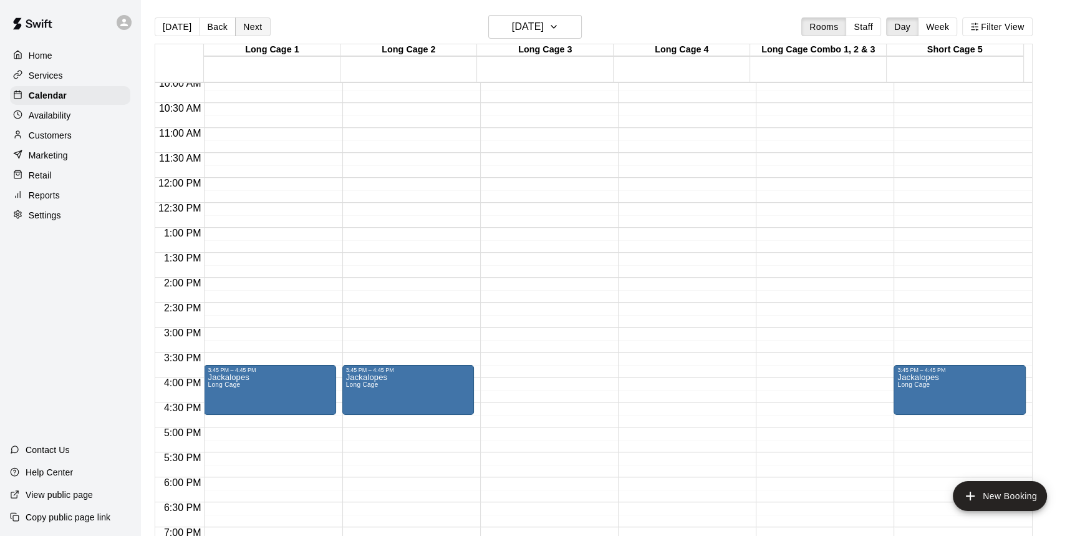
click at [257, 29] on button "Next" at bounding box center [252, 26] width 35 height 19
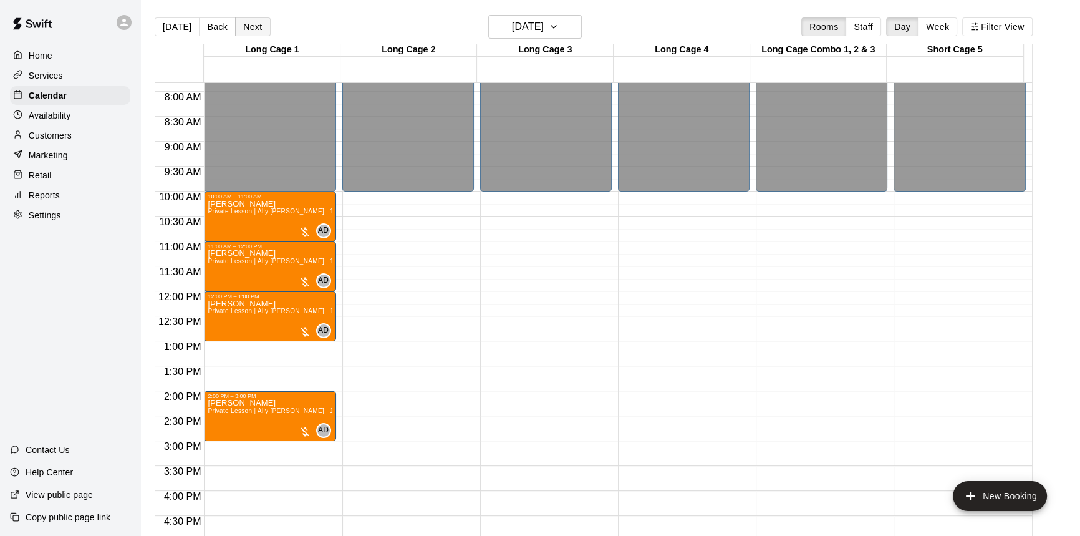
click at [250, 31] on button "Next" at bounding box center [252, 26] width 35 height 19
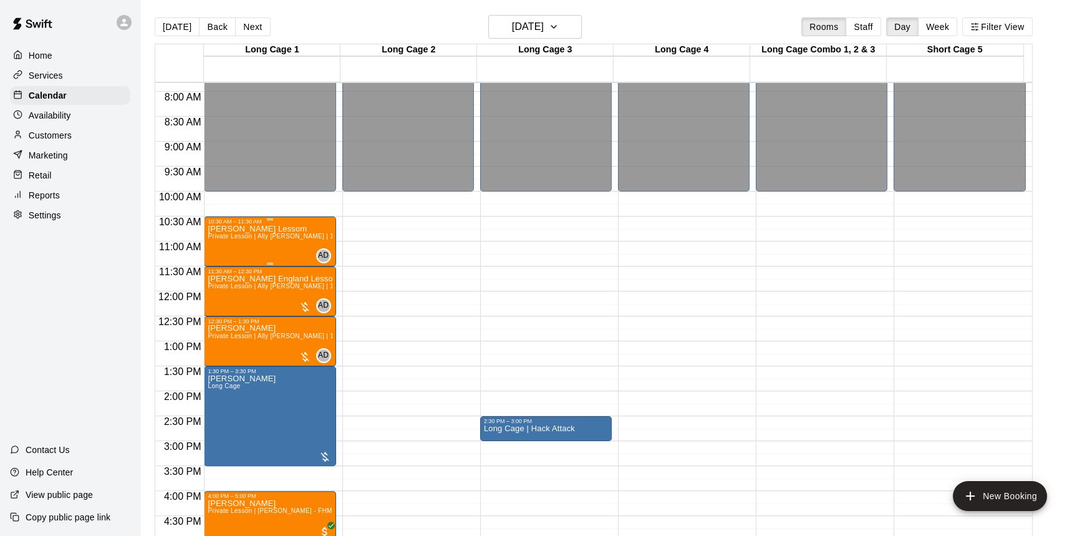
click at [259, 246] on div "[PERSON_NAME] Lessom Private Lesson | Ally [PERSON_NAME] | 1 hour Softball" at bounding box center [270, 492] width 124 height 536
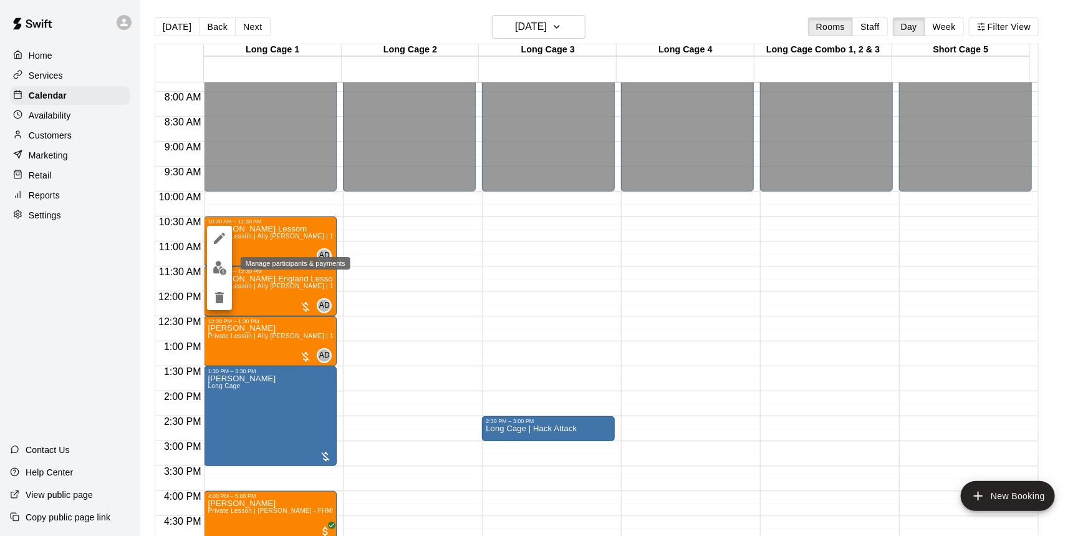
click at [220, 262] on img "edit" at bounding box center [220, 268] width 14 height 14
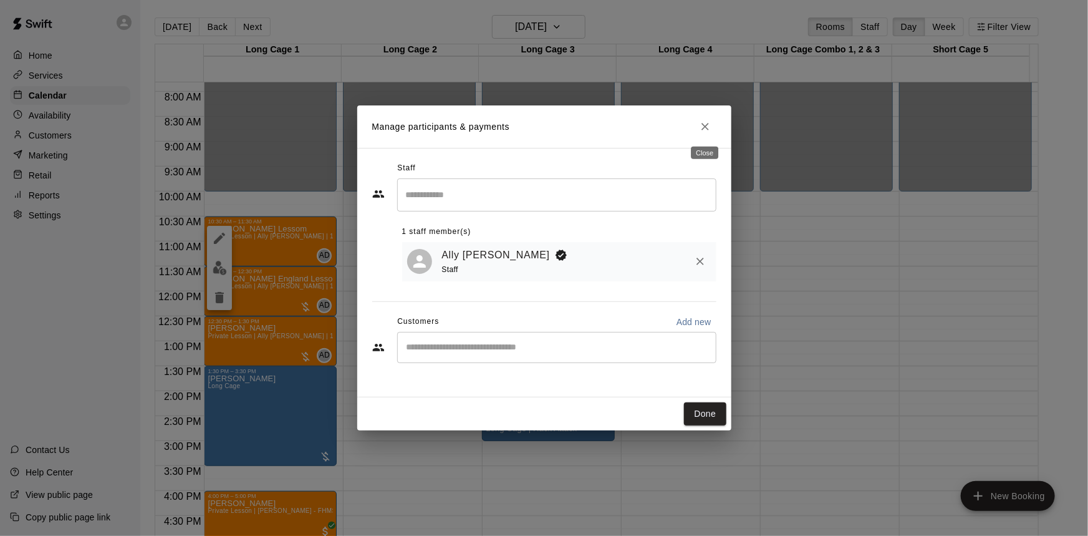
click at [701, 131] on icon "Close" at bounding box center [705, 126] width 12 height 12
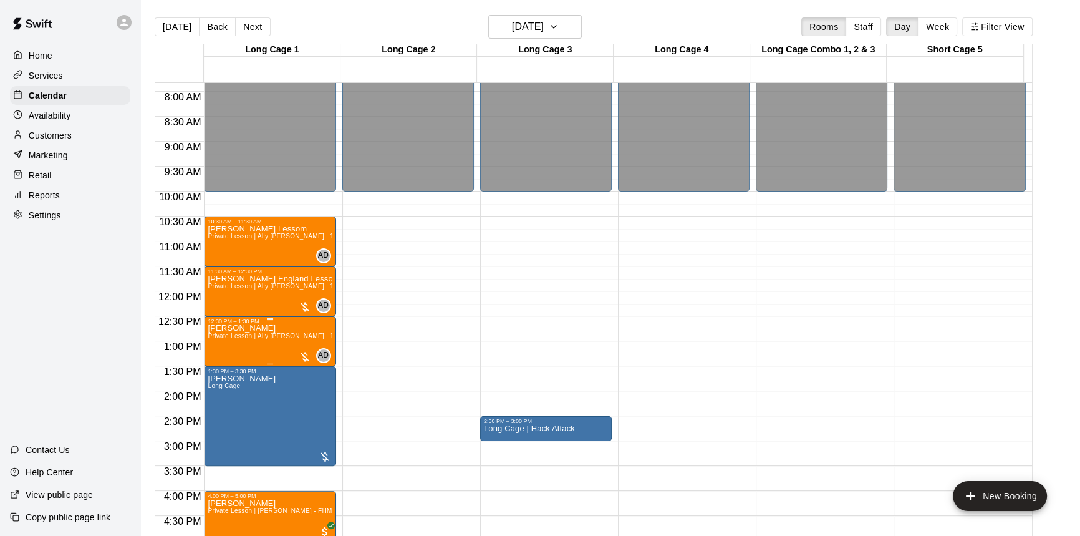
scroll to position [447, 0]
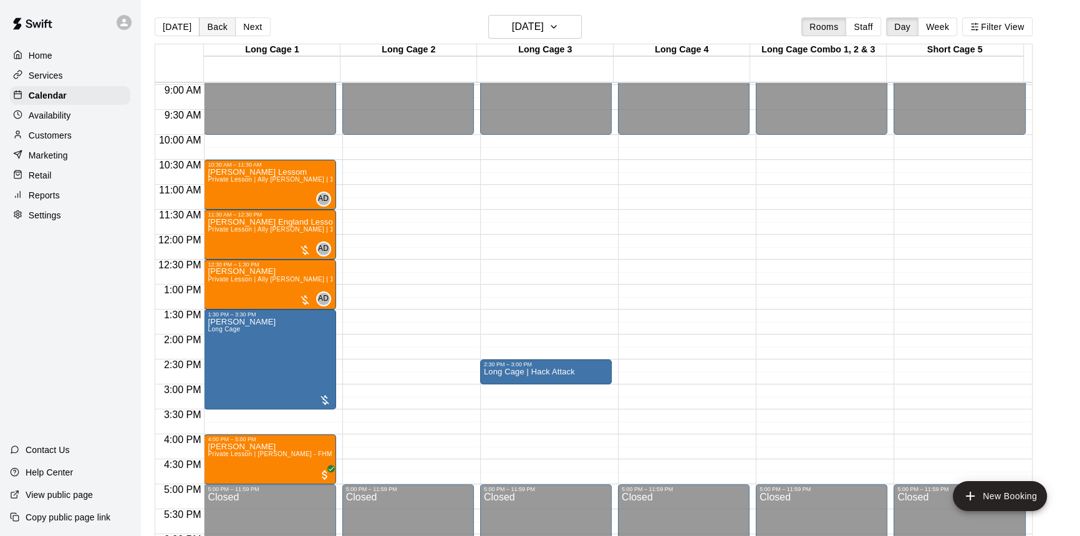
click at [218, 21] on button "Back" at bounding box center [217, 26] width 37 height 19
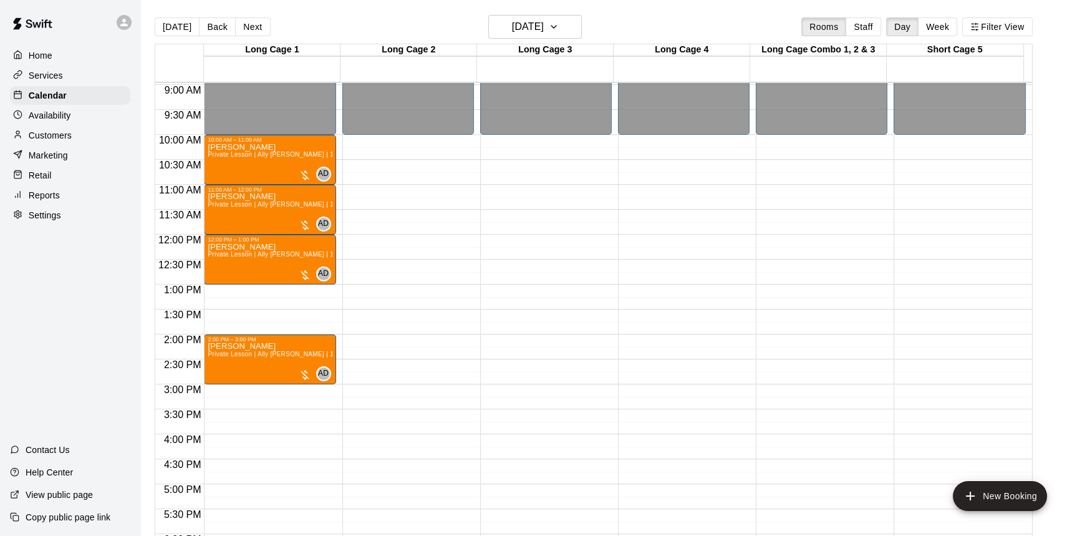
click at [48, 188] on div "Home Services Calendar Availability Customers Marketing Retail Reports Settings" at bounding box center [70, 135] width 140 height 181
click at [50, 198] on p "Reports" at bounding box center [44, 195] width 31 height 12
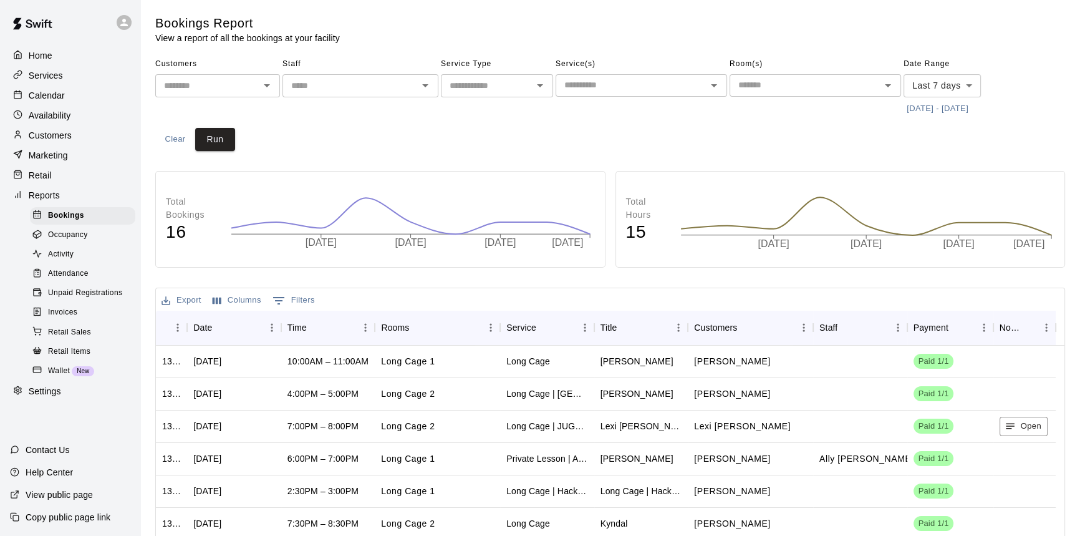
click at [48, 95] on p "Calendar" at bounding box center [47, 95] width 36 height 12
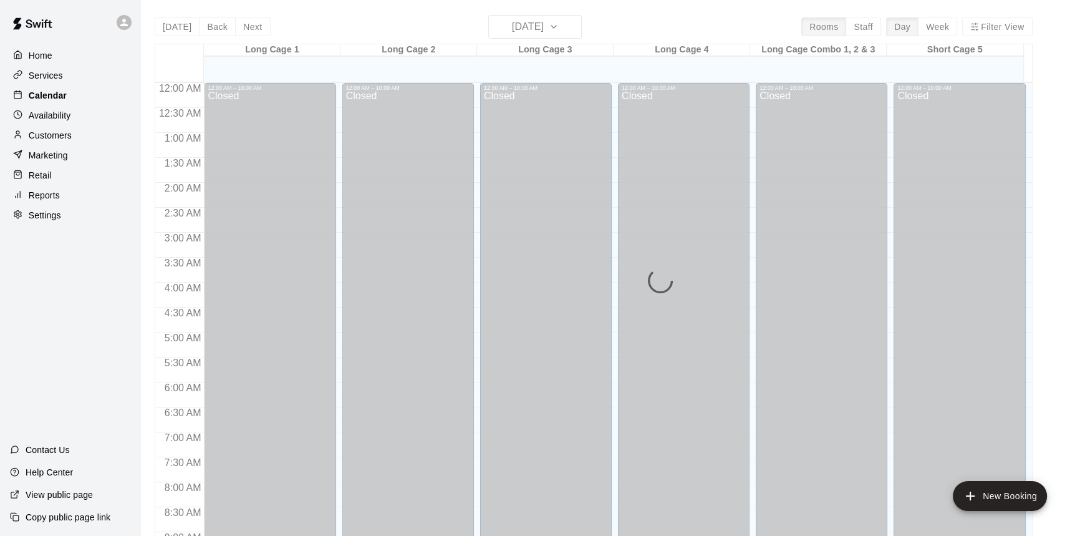
scroll to position [618, 0]
